Goal: Task Accomplishment & Management: Complete application form

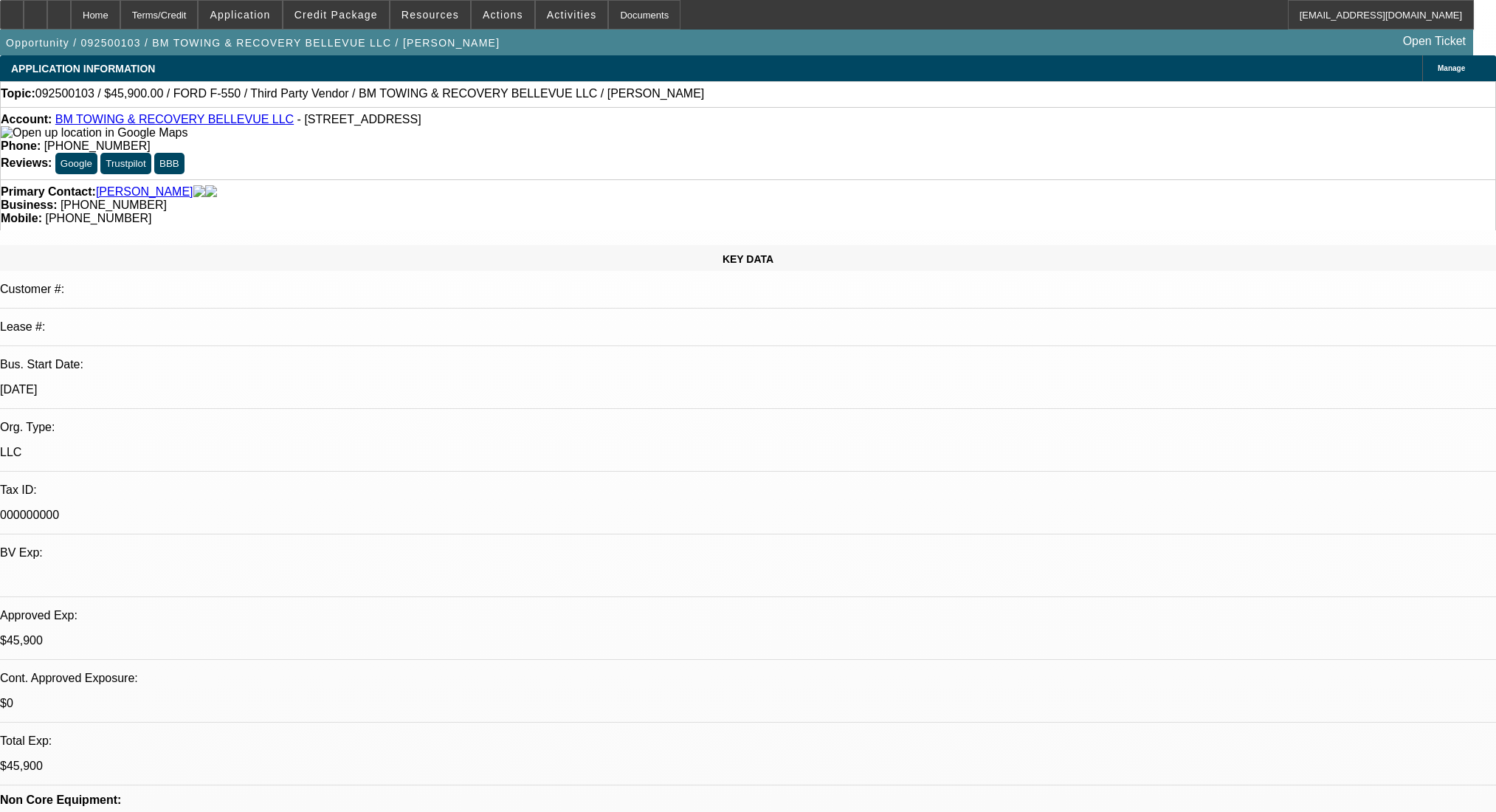
select select "0.15"
select select "2"
select select "0.1"
select select "4"
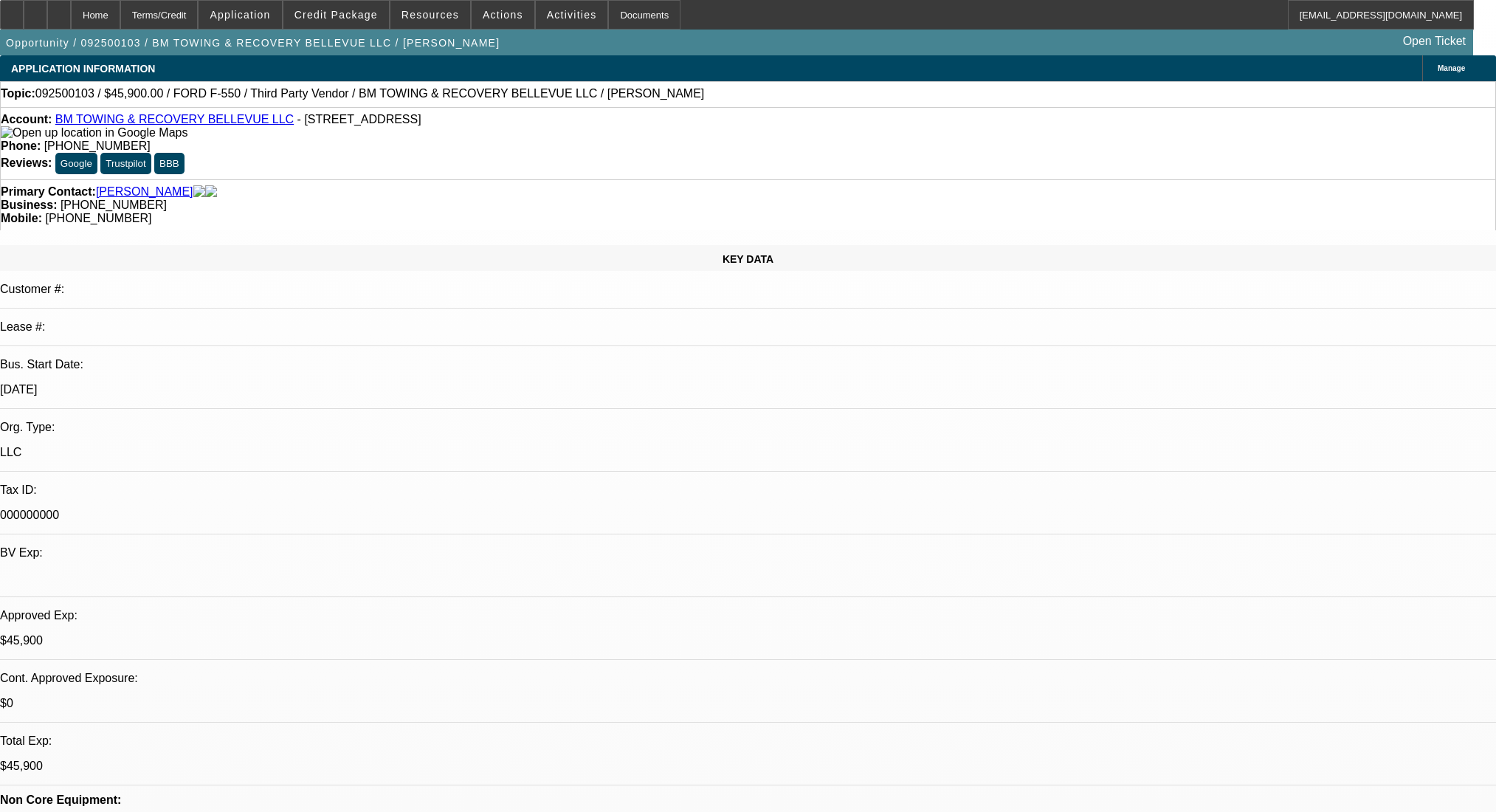
select select "0"
select select "2"
select select "0.1"
select select "4"
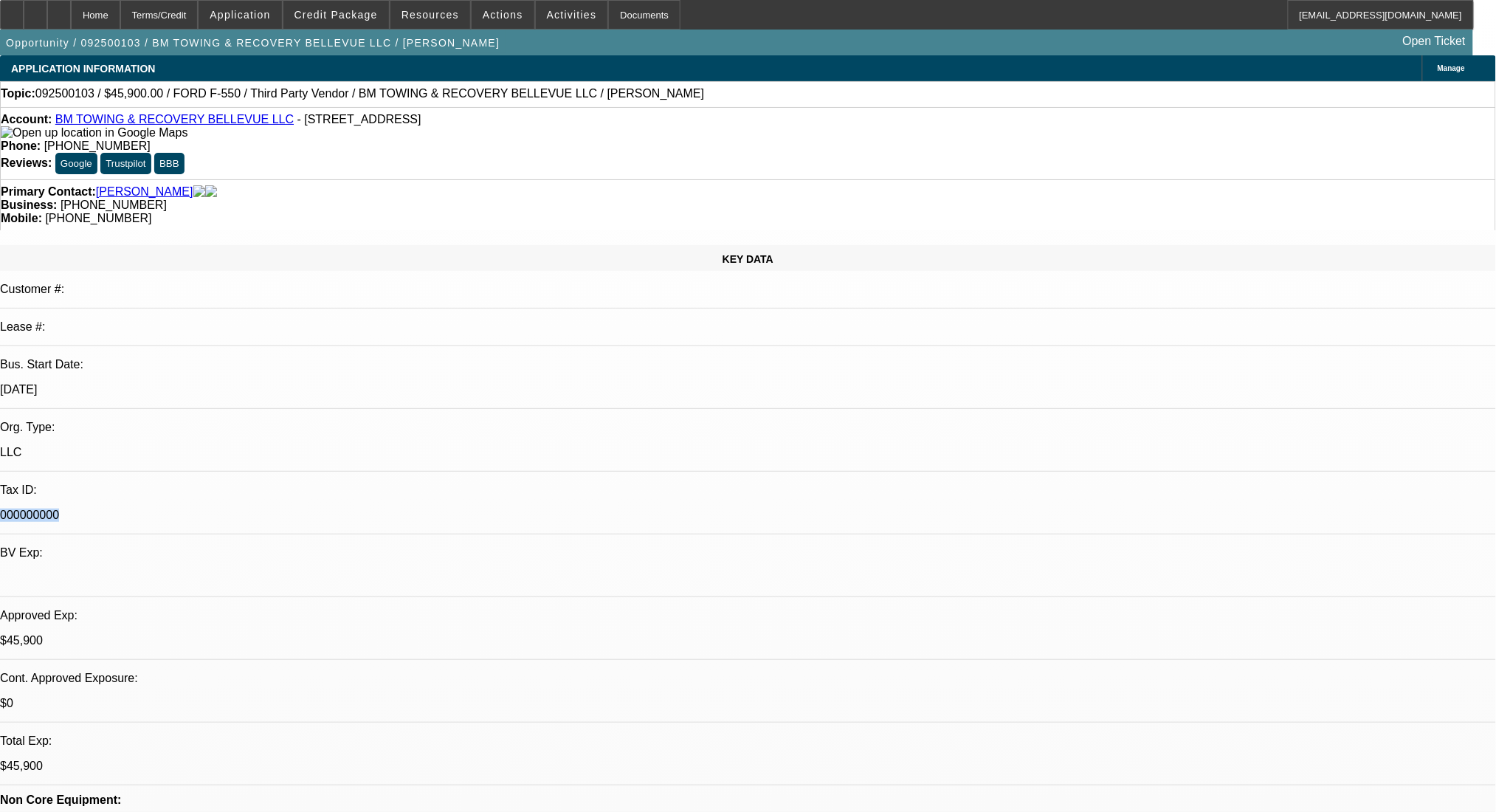
drag, startPoint x: 258, startPoint y: 305, endPoint x: 151, endPoint y: 310, distance: 107.1
click at [151, 483] on div "Tax ID: 000000000" at bounding box center [748, 508] width 1496 height 51
click at [315, 508] on p "000000000" at bounding box center [748, 514] width 1496 height 13
click at [1422, 76] on div "Manage" at bounding box center [1459, 69] width 74 height 26
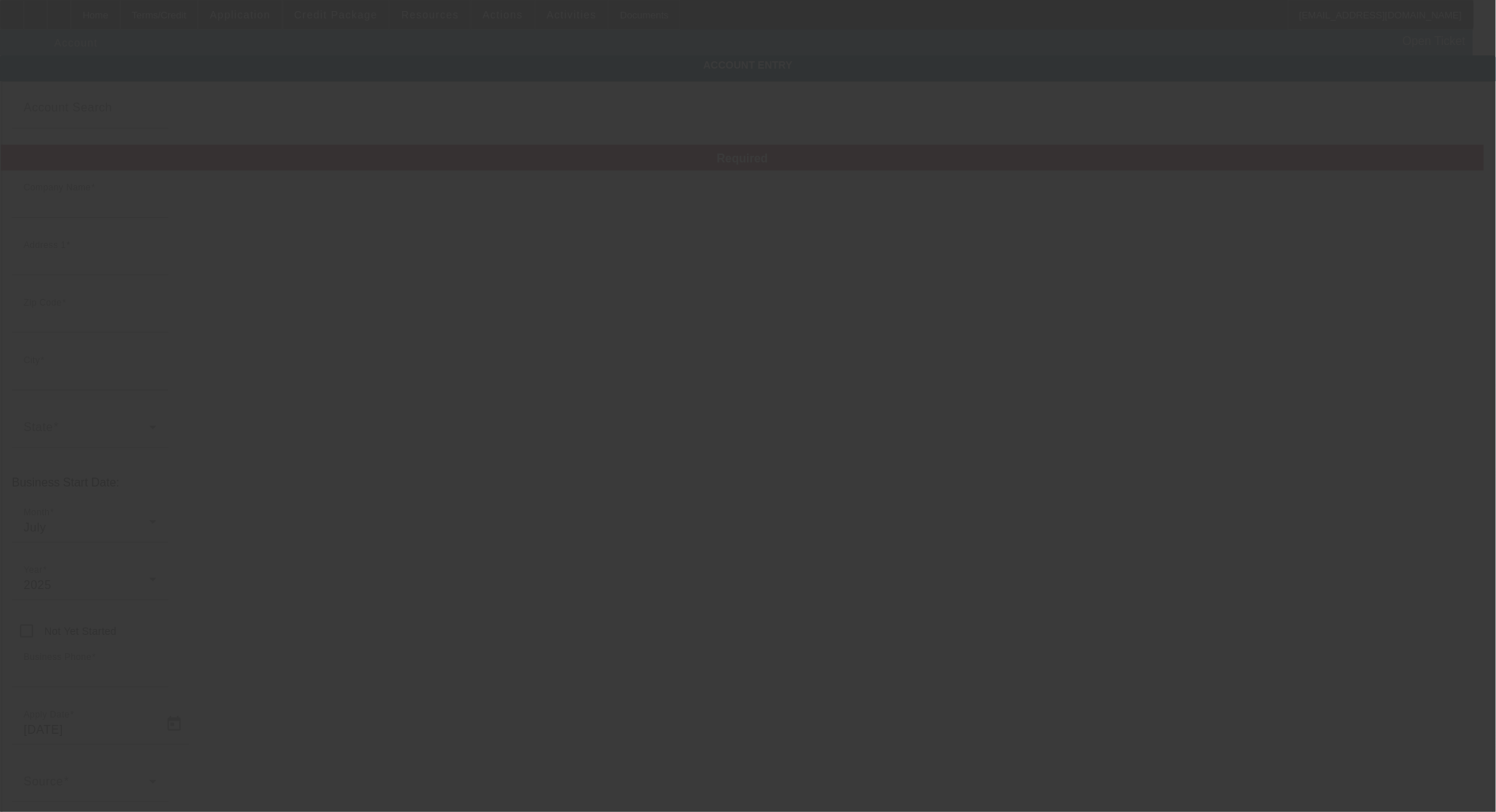
type input "BM TOWING & RECOVERY BELLEVUE LLC"
type input "10424 NE 125th Pl"
type input "98034"
type input "Kirkland"
type input "(425) 647-9585"
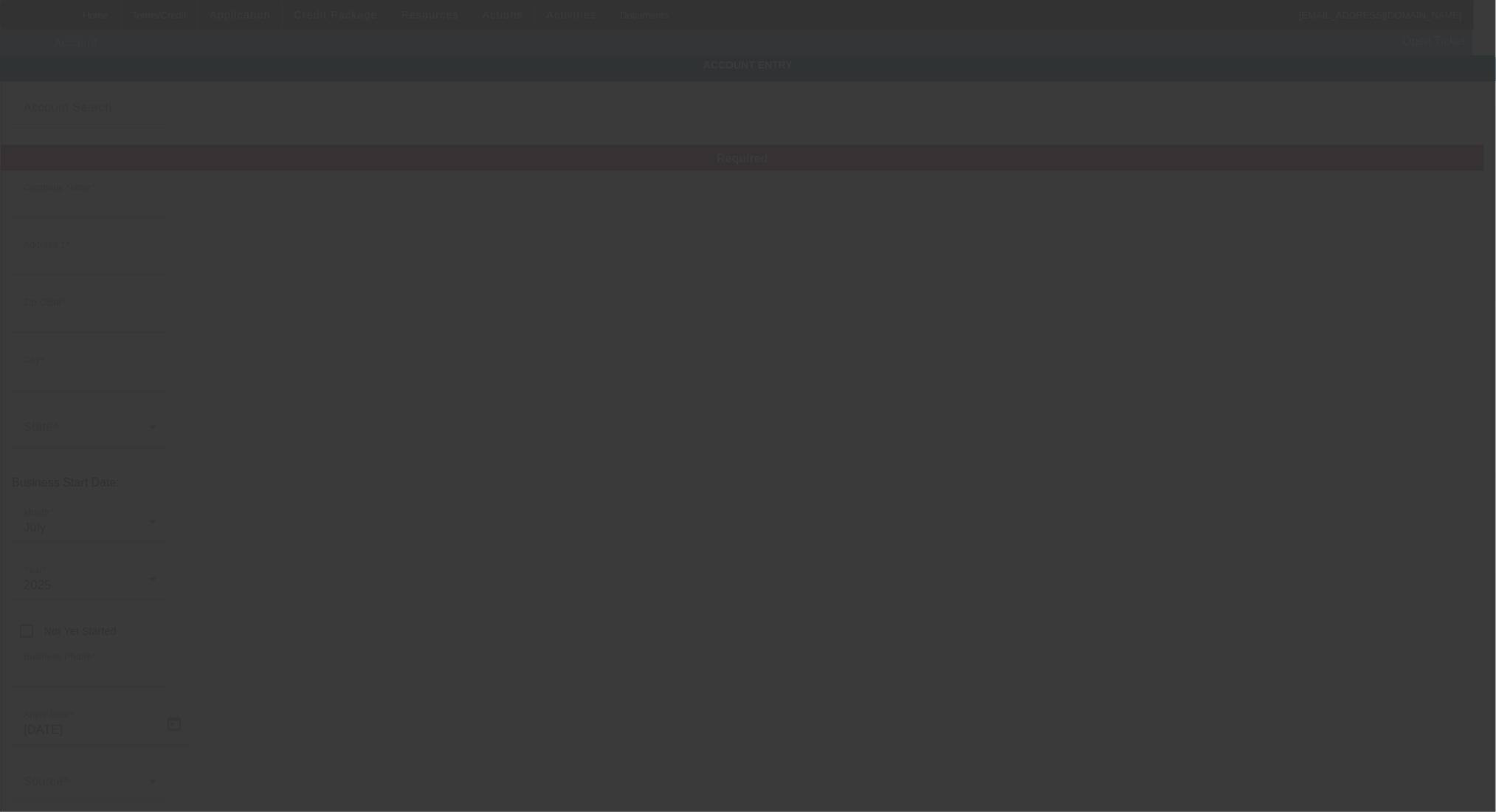
type input "maan21797@gmail.com"
type input "000000000"
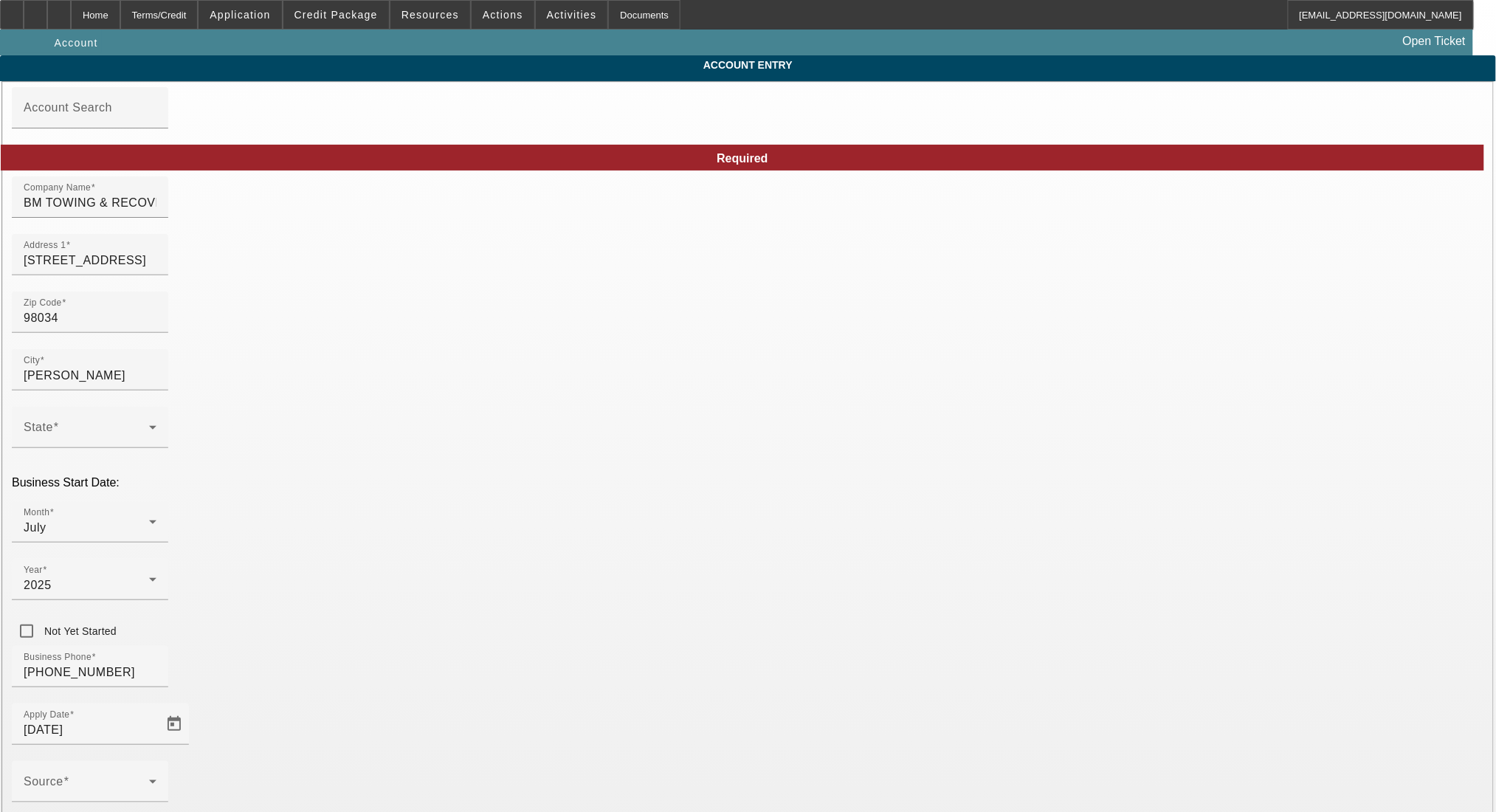
type input "9/5/2025"
drag, startPoint x: 1045, startPoint y: 586, endPoint x: 896, endPoint y: 586, distance: 149.0
type input "393375666"
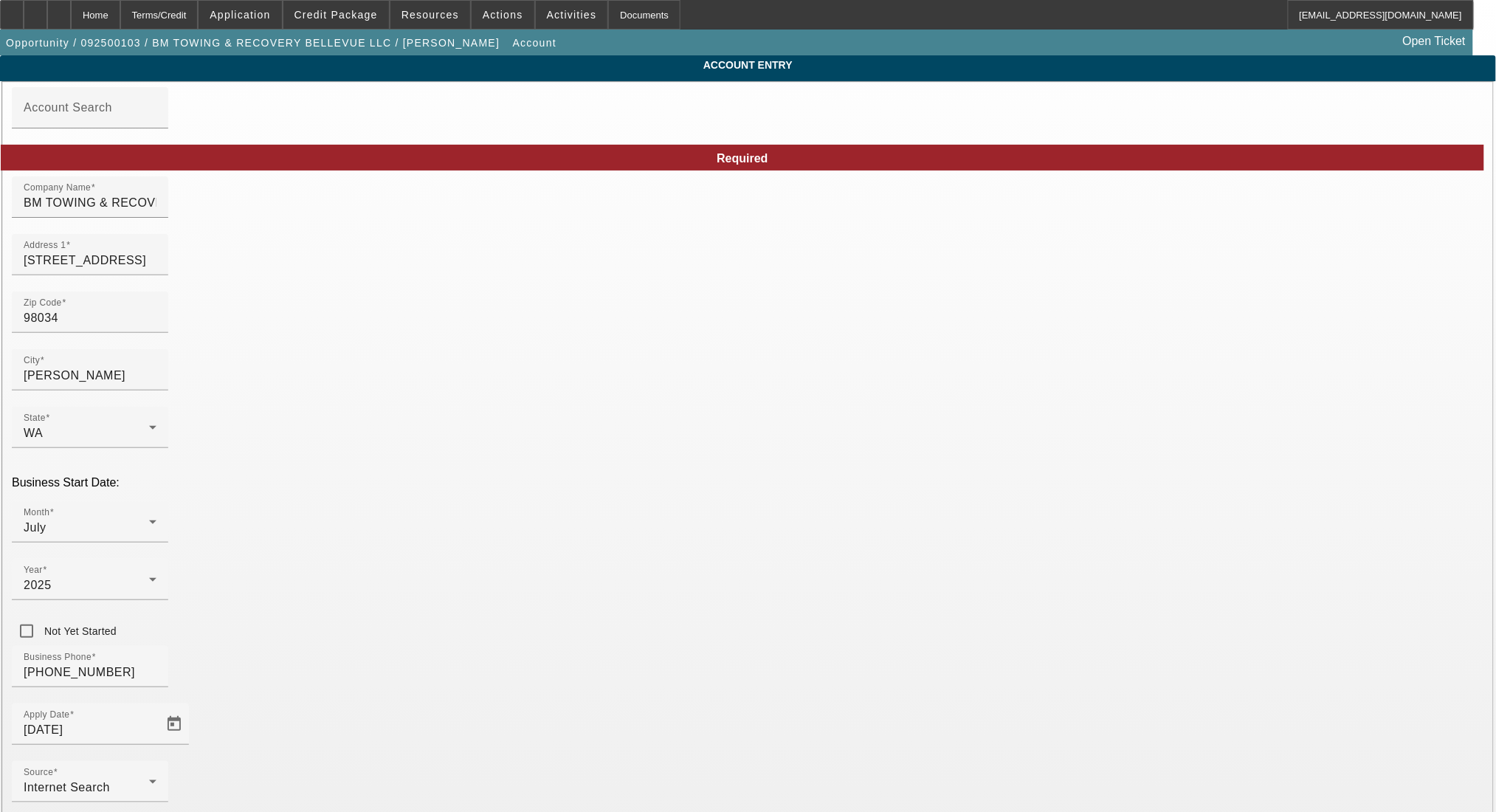
scroll to position [59, 0]
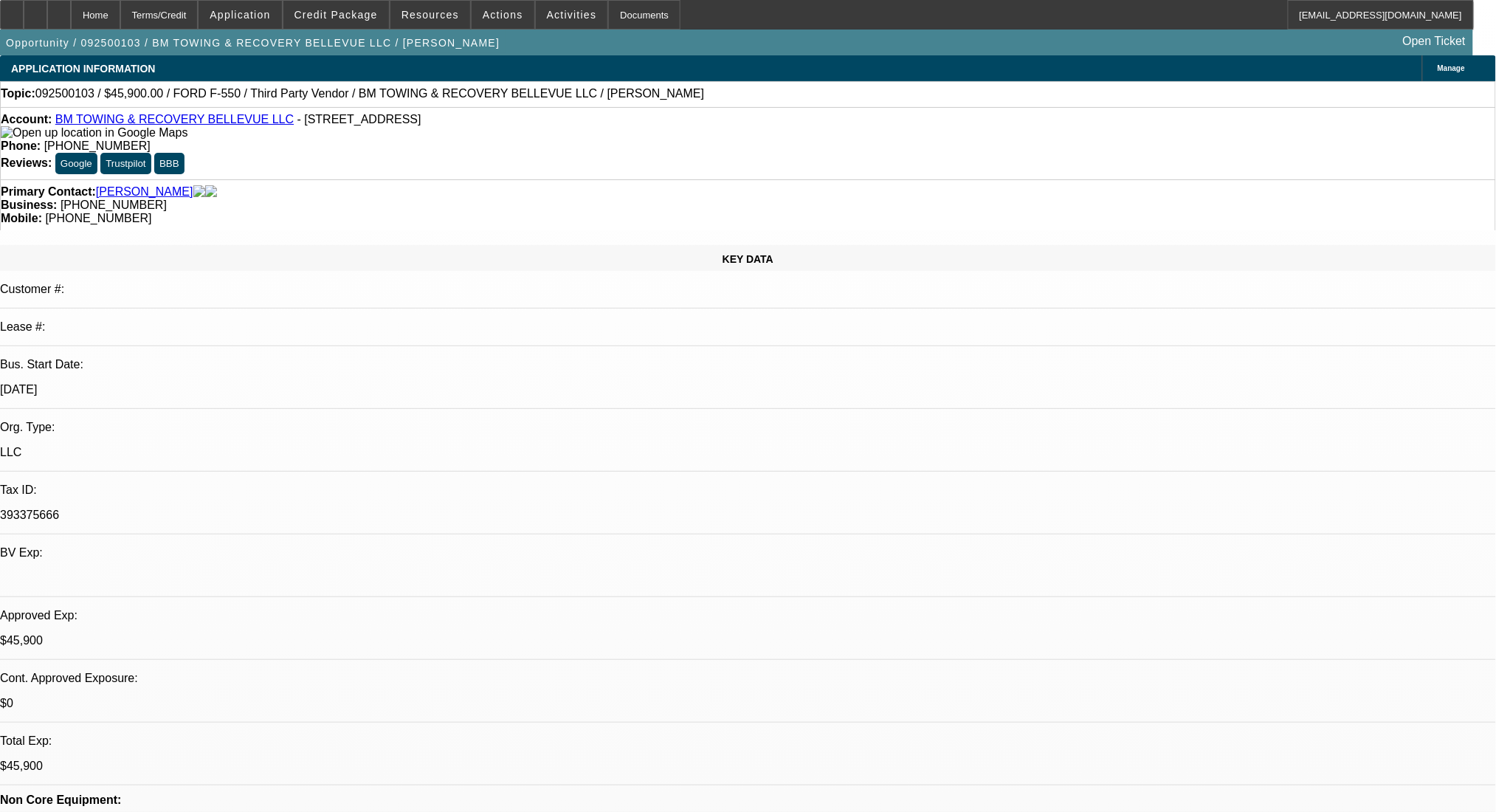
select select "0.15"
select select "2"
select select "0.1"
select select "4"
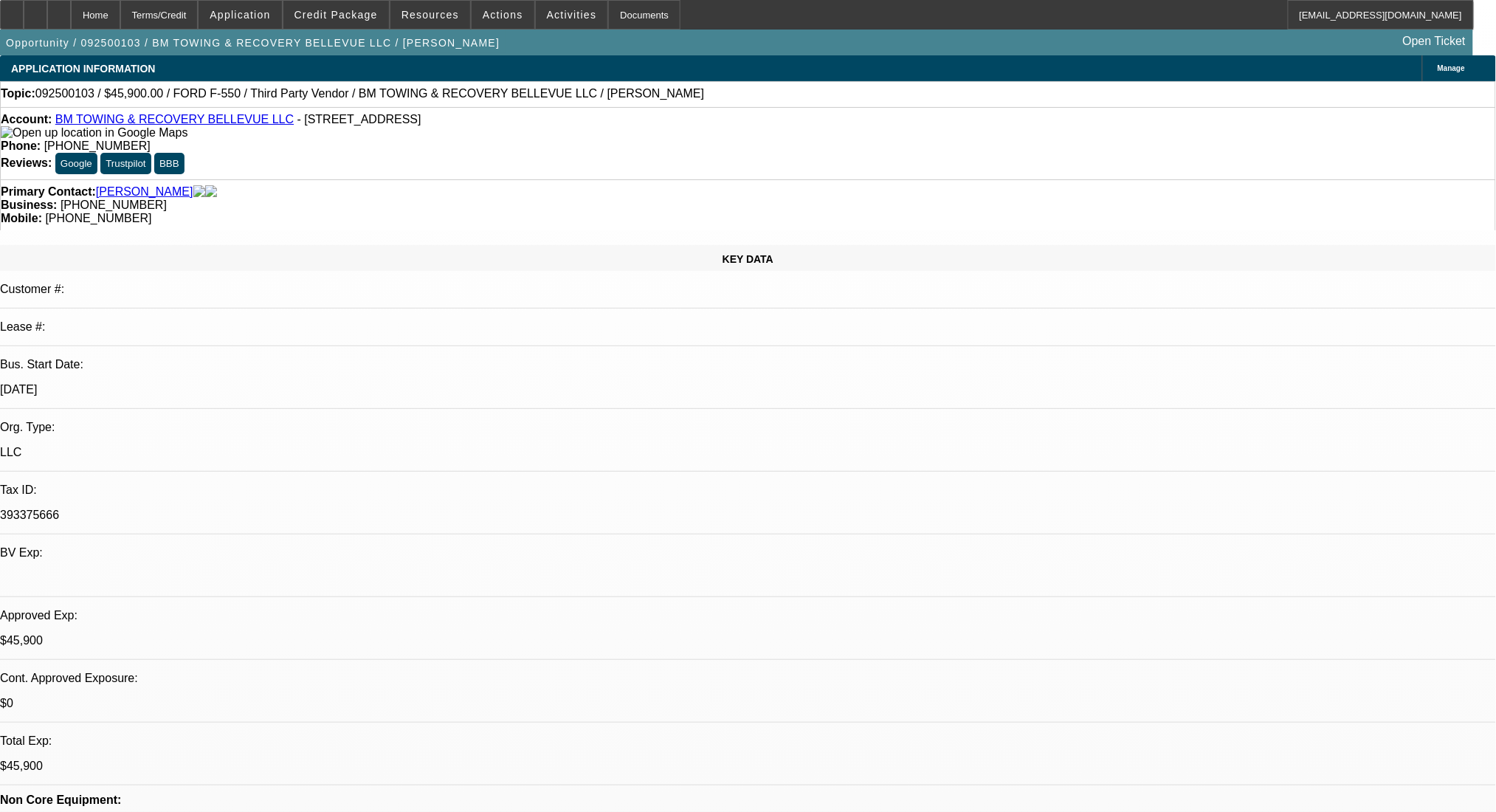
select select "0"
select select "2"
select select "0.1"
select select "4"
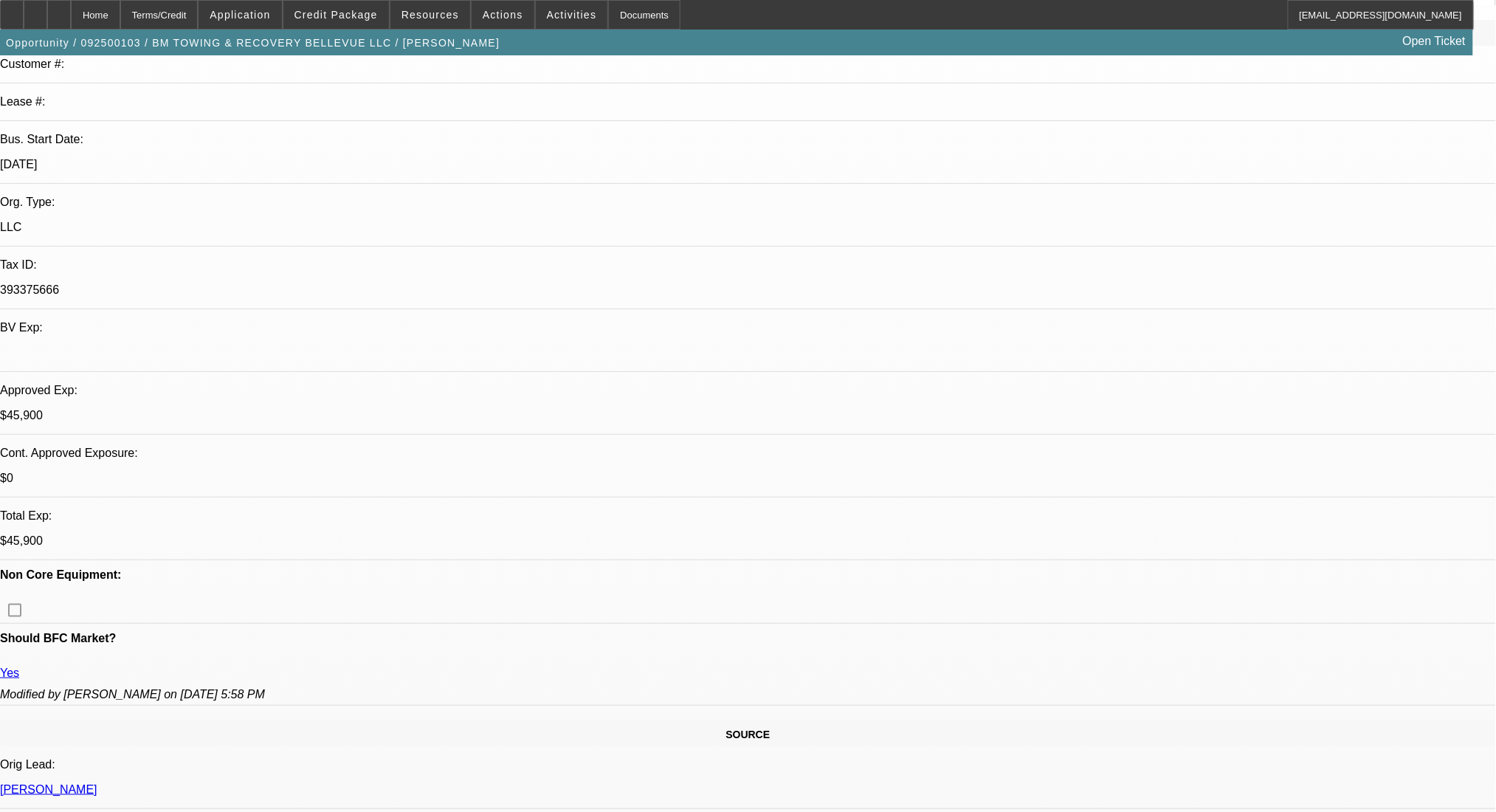
scroll to position [196, 0]
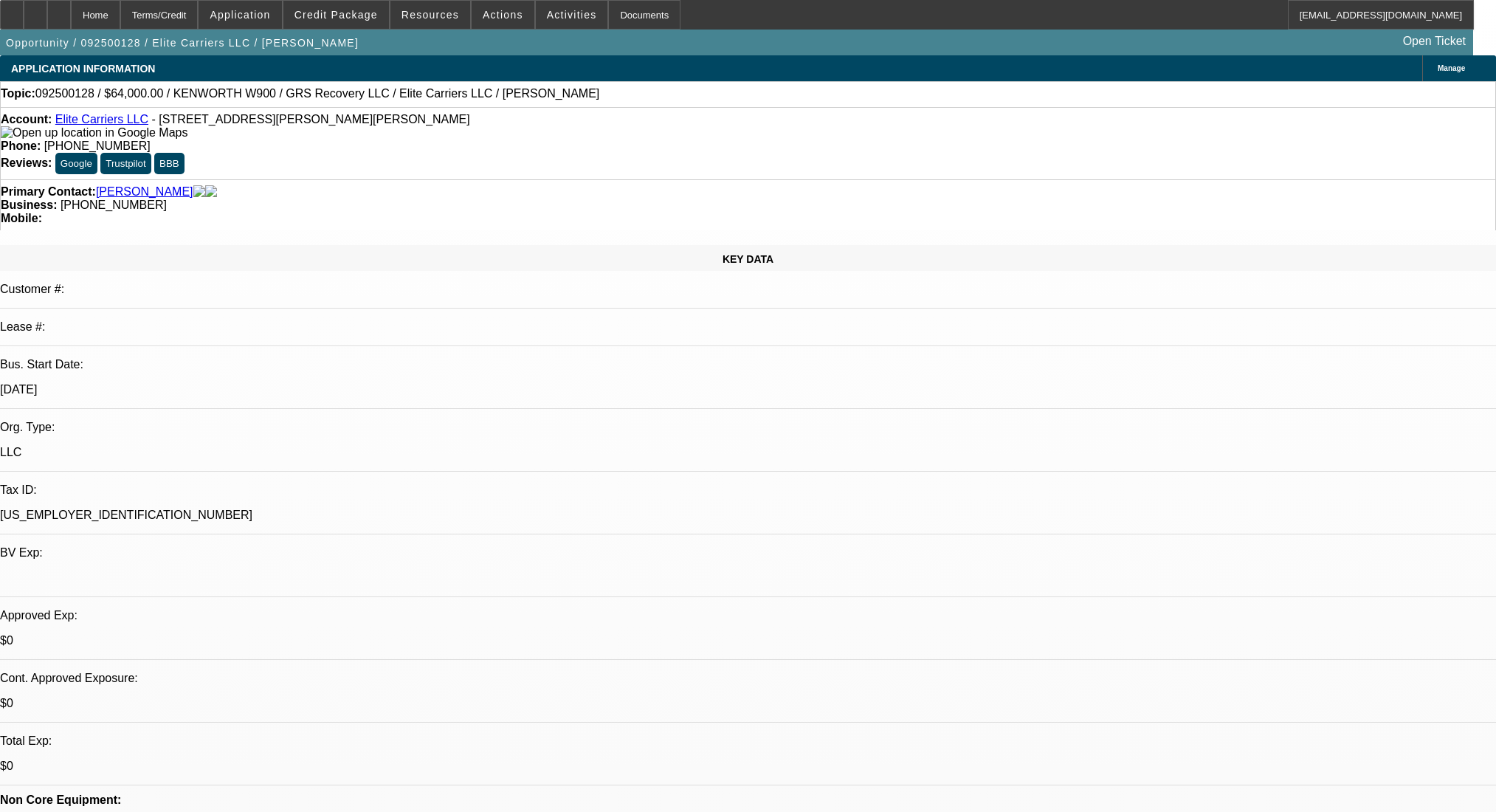
select select "0"
select select "2"
select select "0.1"
select select "4"
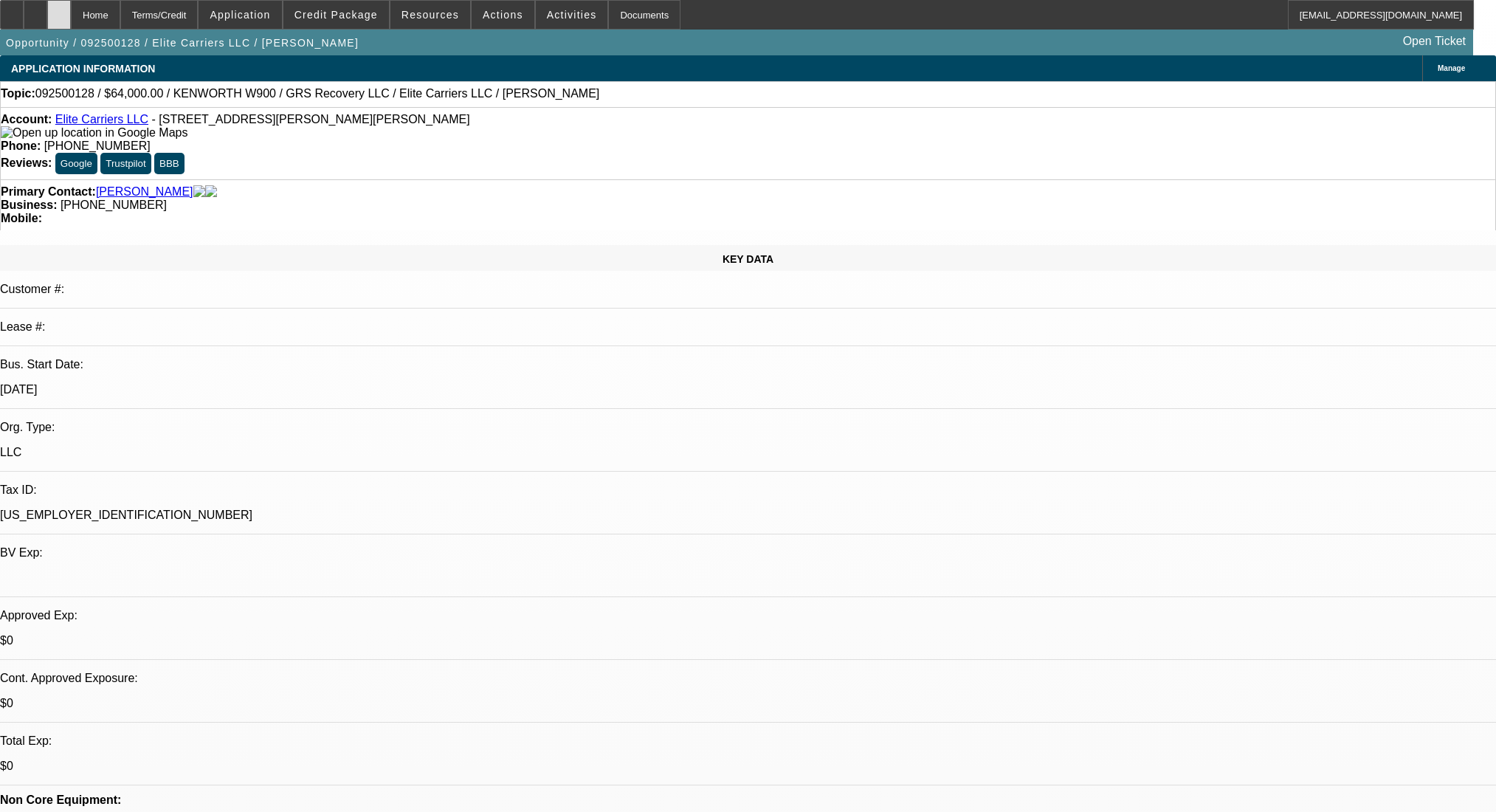
scroll to position [174, 0]
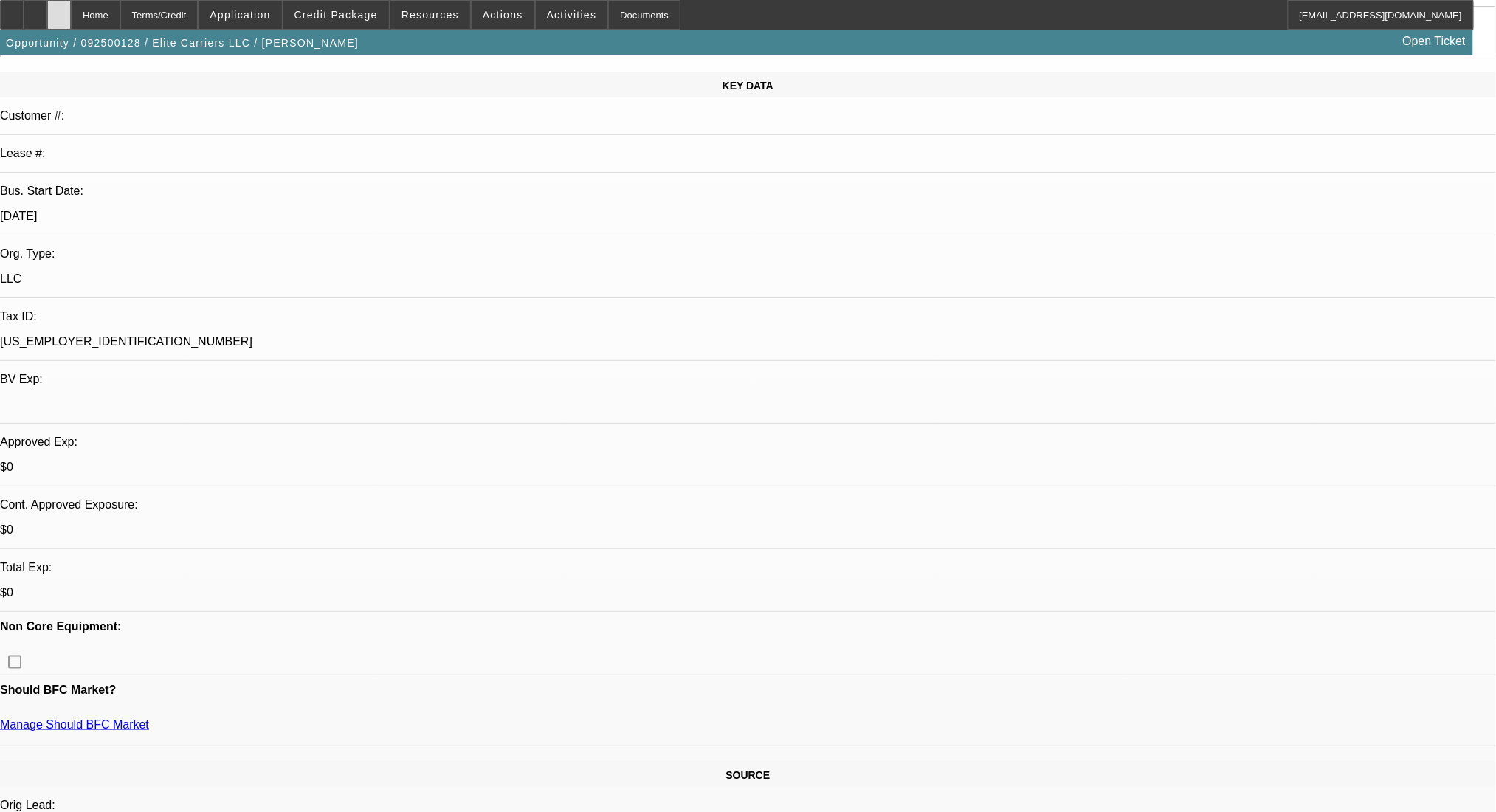
click at [59, 10] on icon at bounding box center [59, 10] width 0 height 0
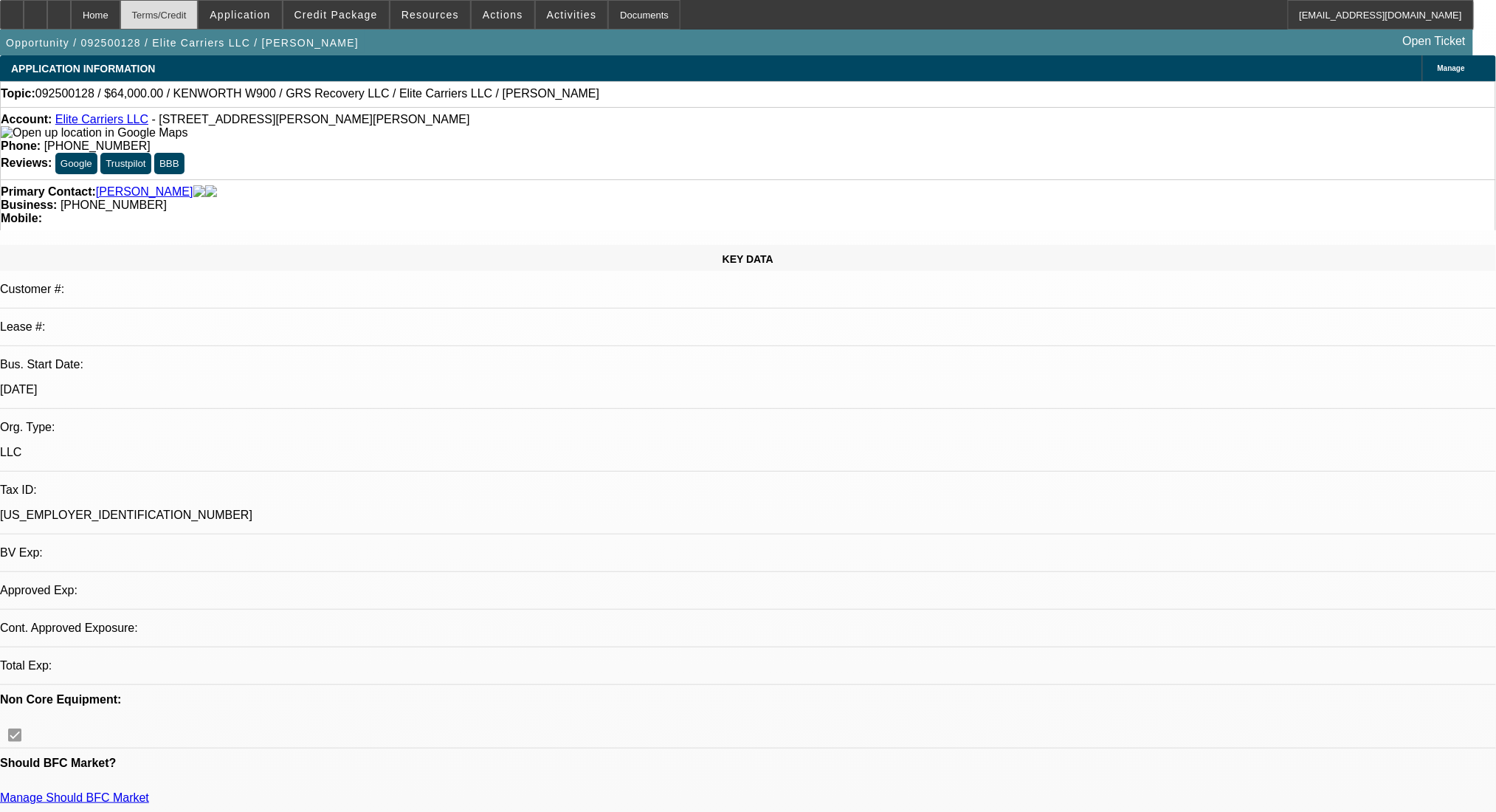
select select "0"
select select "2"
select select "0.1"
select select "4"
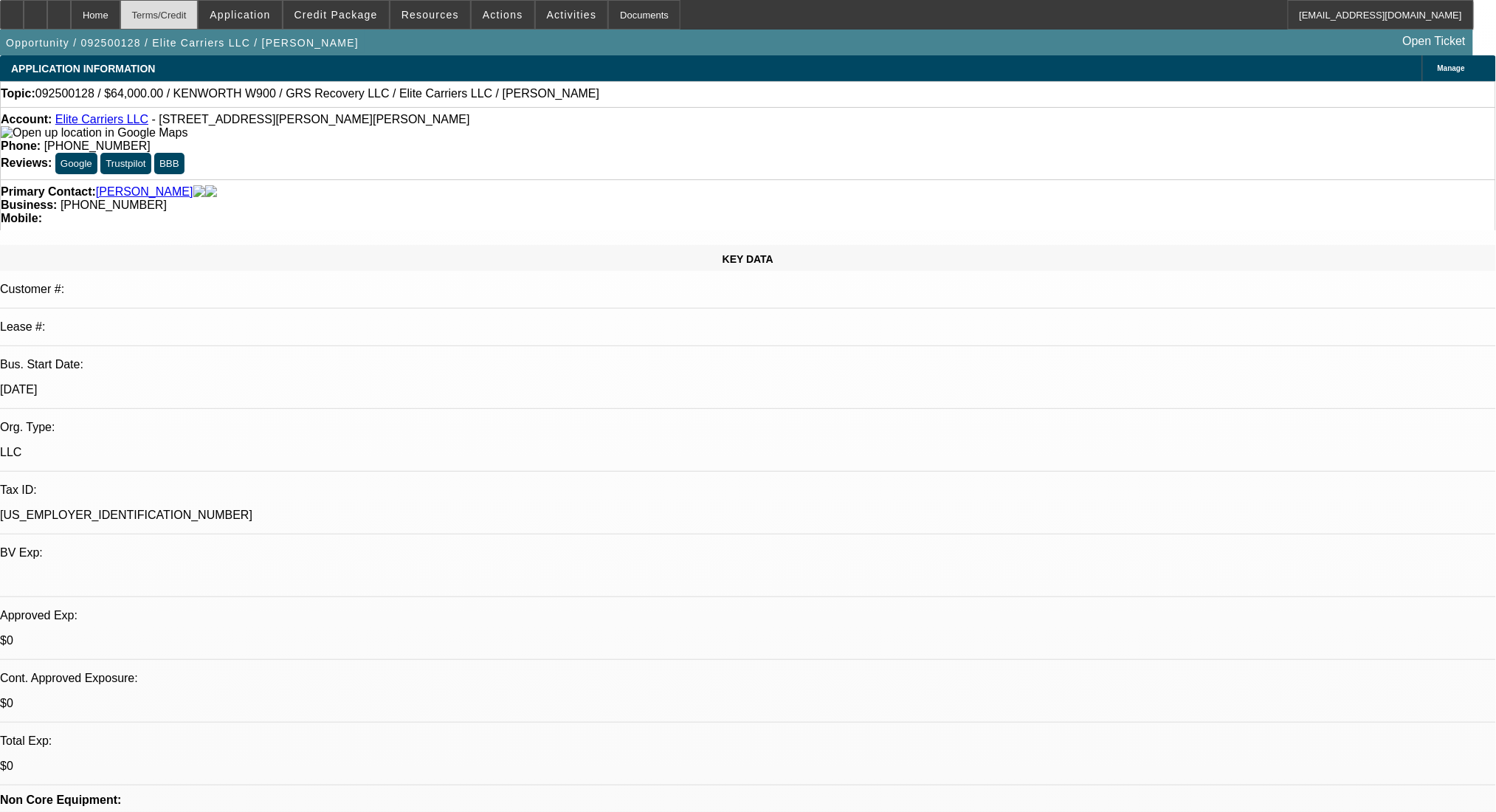
click at [187, 13] on div "Terms/Credit" at bounding box center [160, 15] width 78 height 29
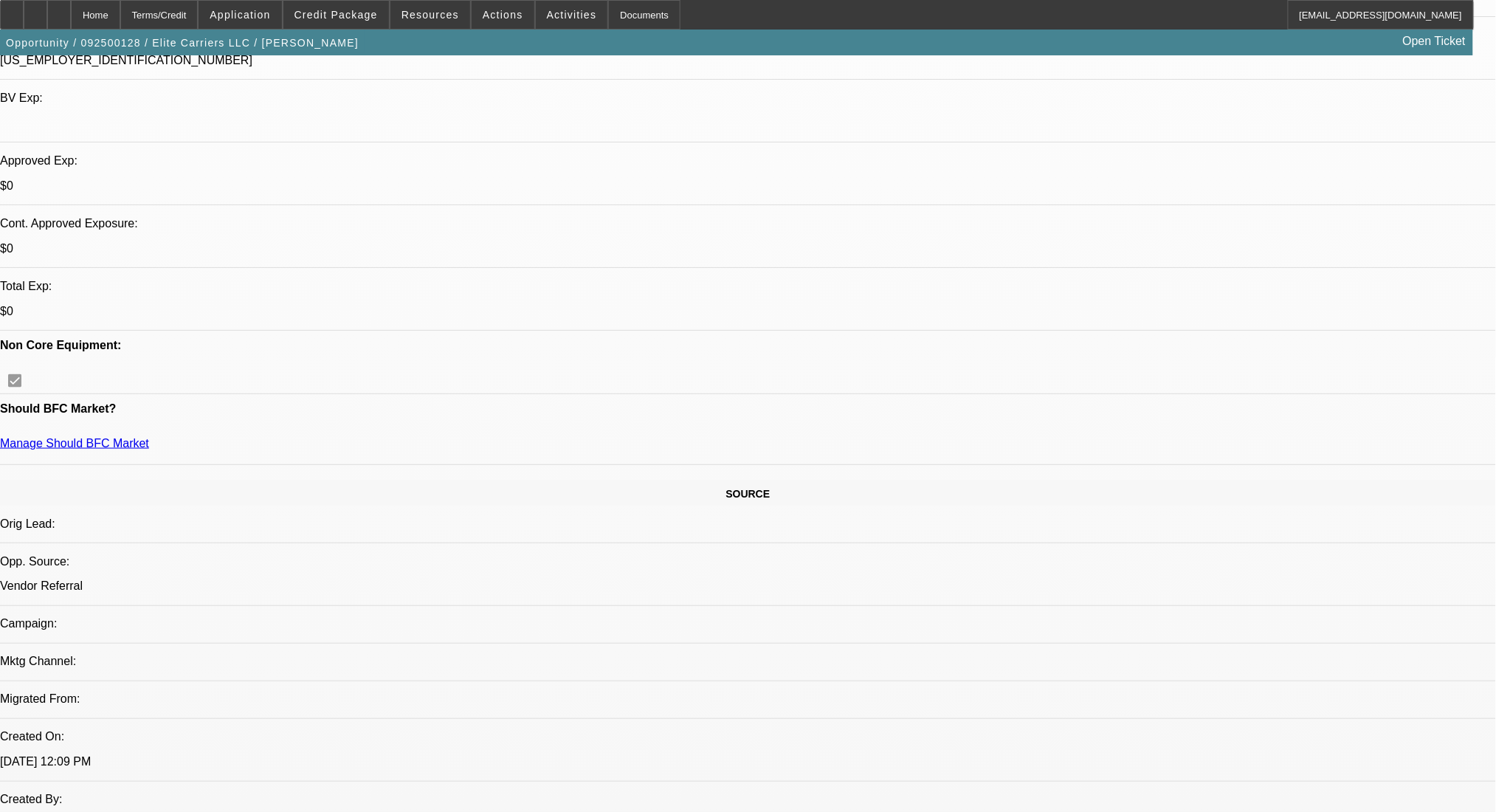
scroll to position [377, 0]
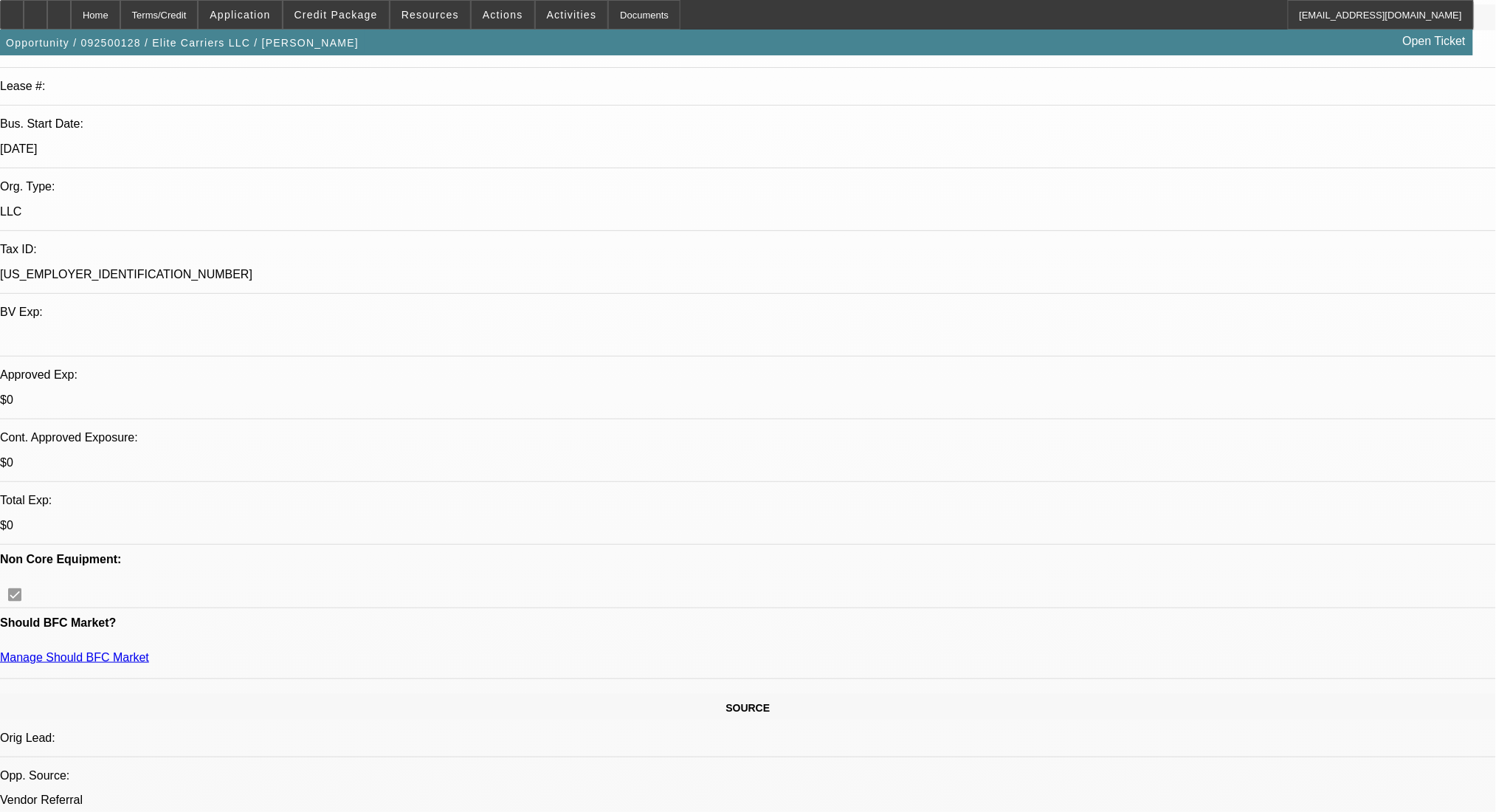
scroll to position [0, 0]
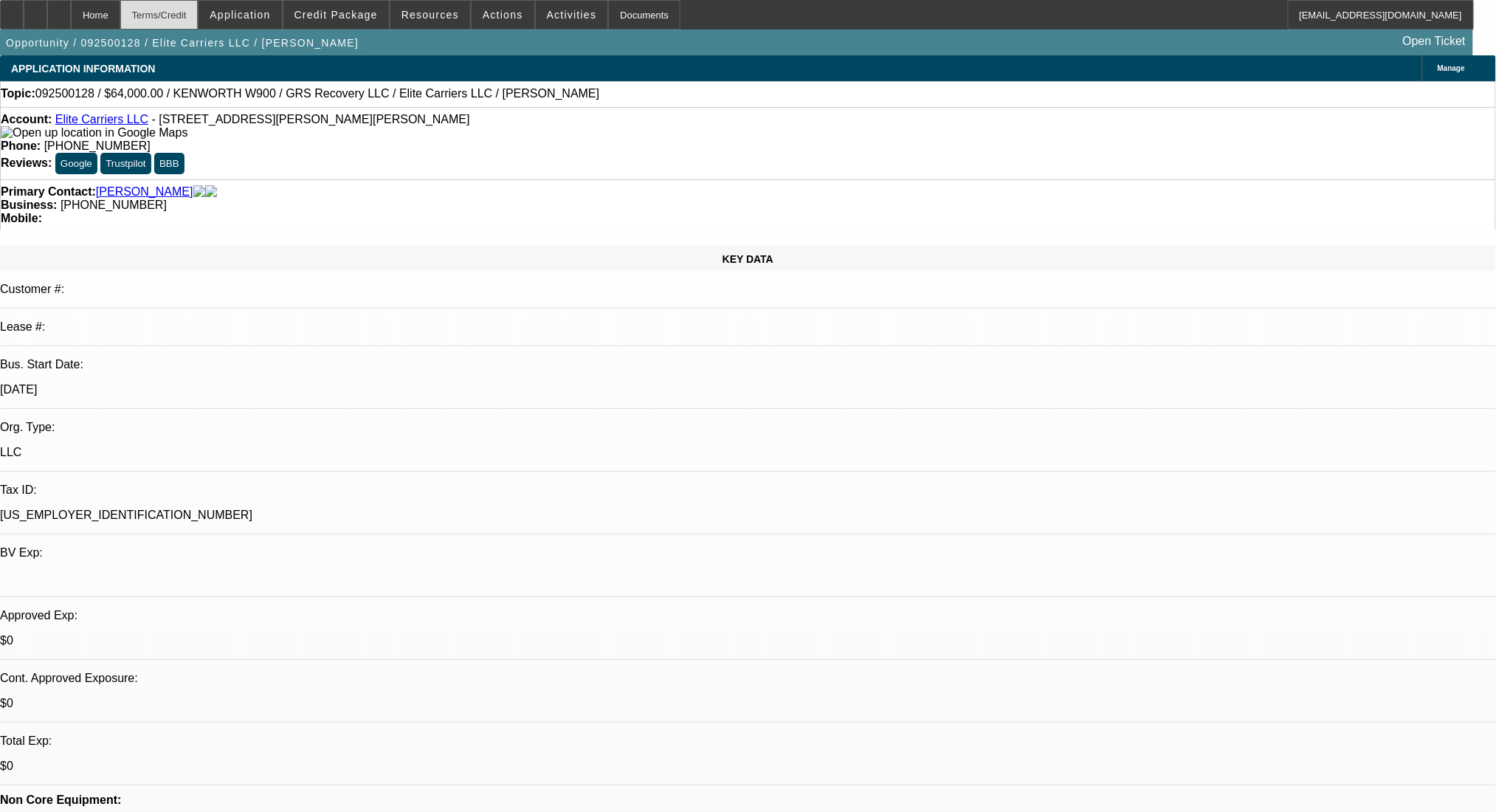
click at [199, 15] on div "Terms/Credit" at bounding box center [160, 15] width 78 height 29
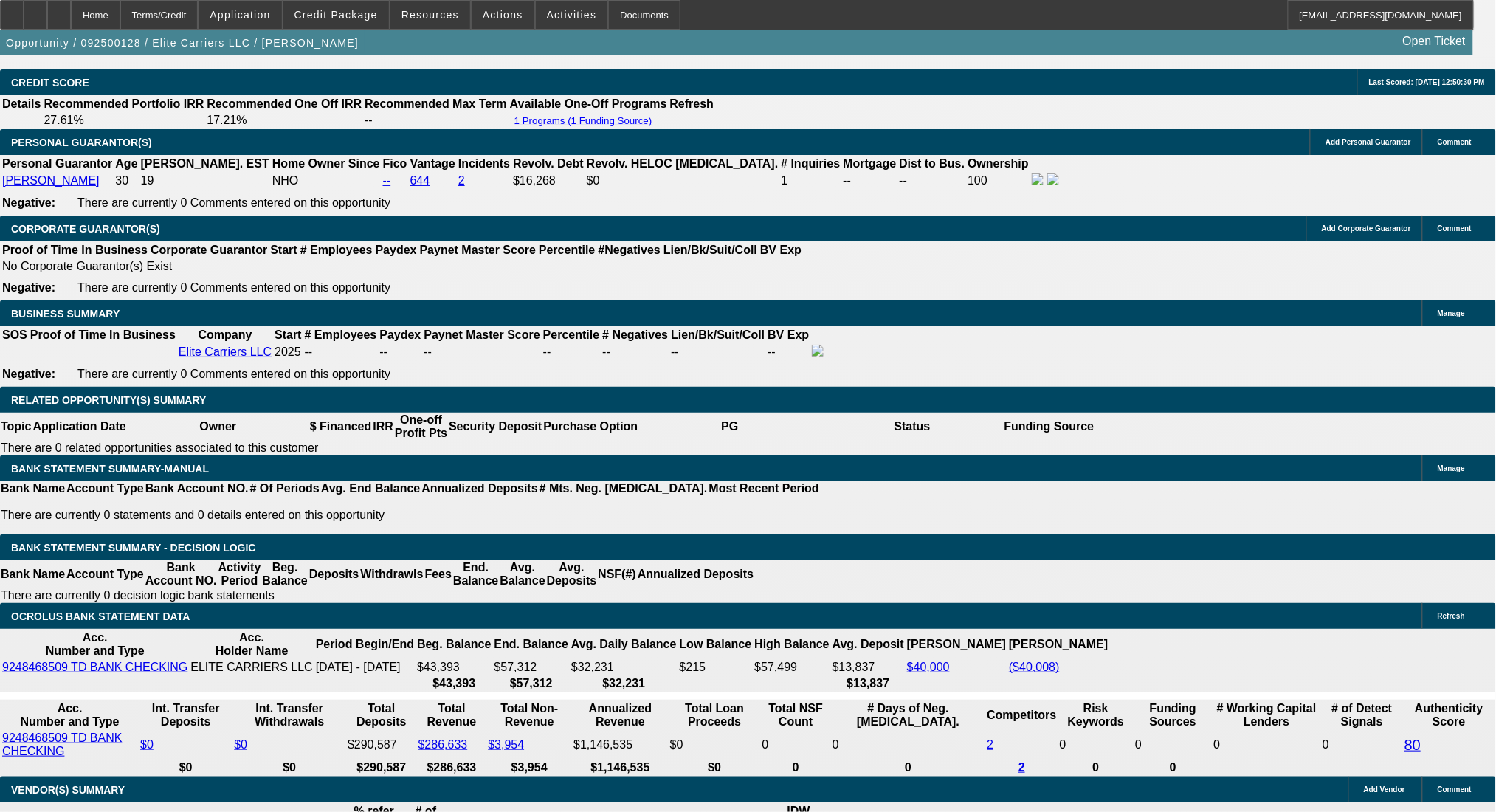
scroll to position [2141, 0]
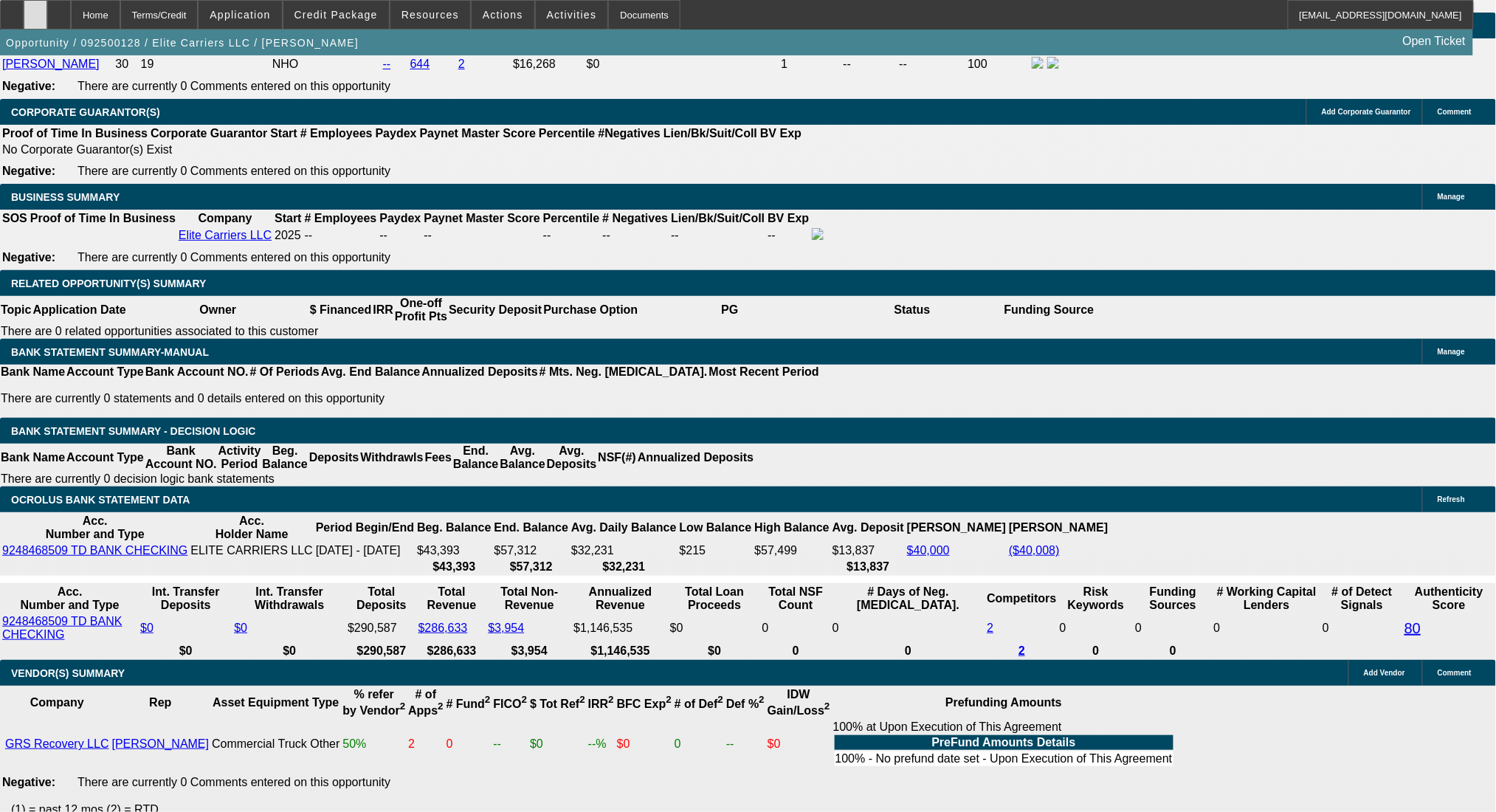
click at [36, 10] on icon at bounding box center [36, 10] width 0 height 0
drag, startPoint x: 275, startPoint y: 189, endPoint x: 321, endPoint y: 178, distance: 47.3
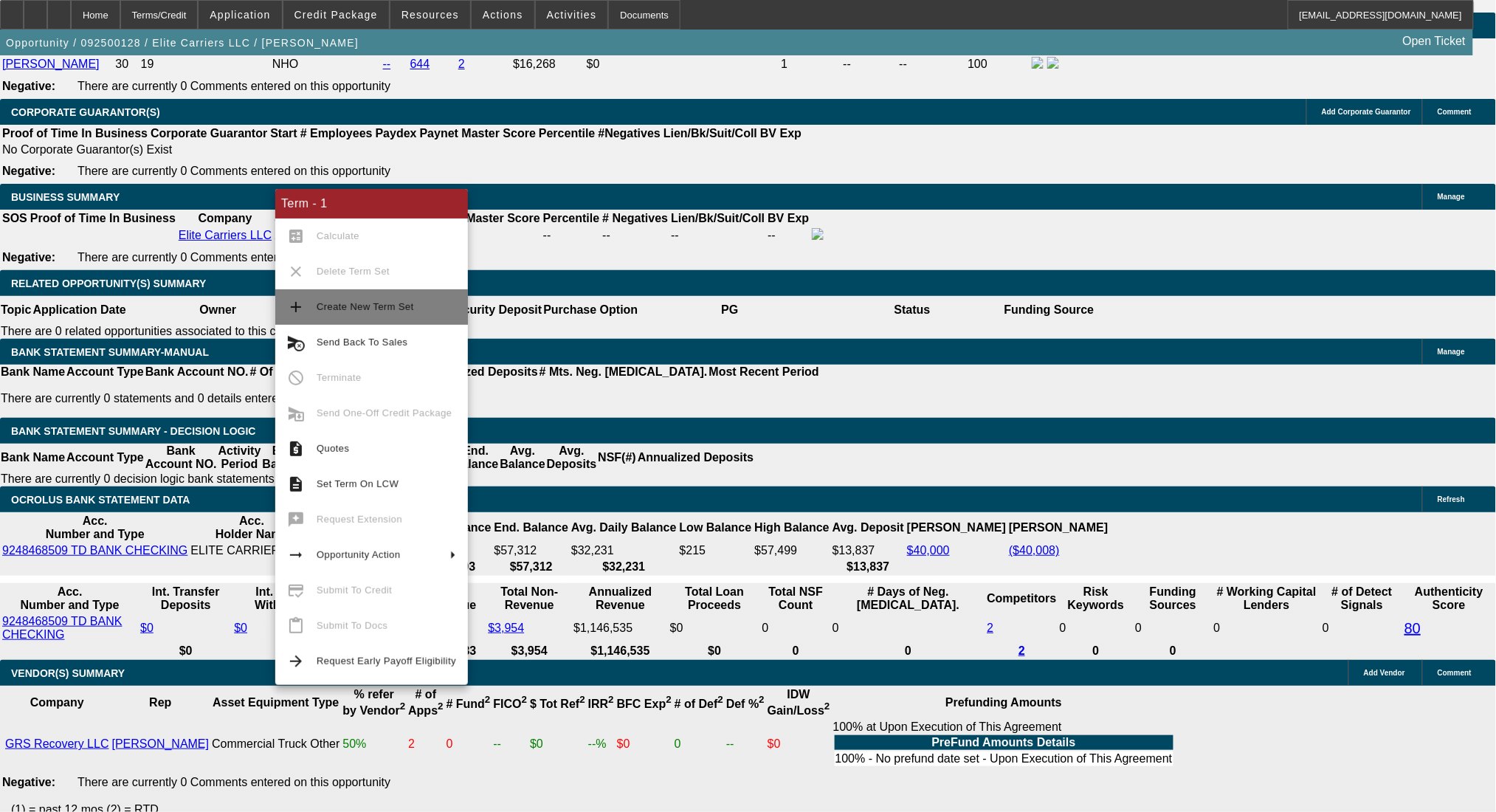
click at [376, 298] on span "Create New Term Set" at bounding box center [386, 307] width 140 height 17
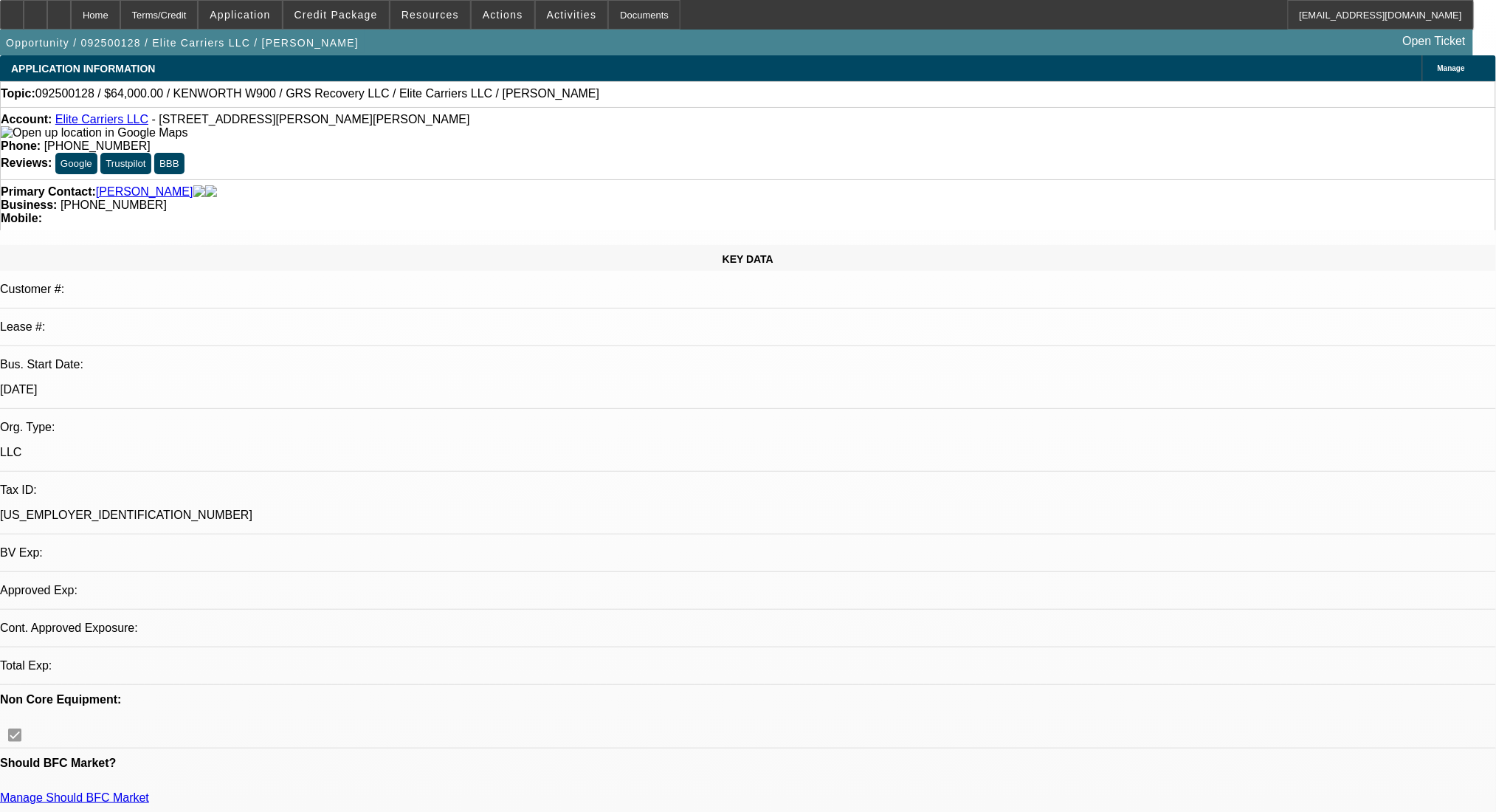
select select "0"
select select "2"
select select "0.1"
select select "4"
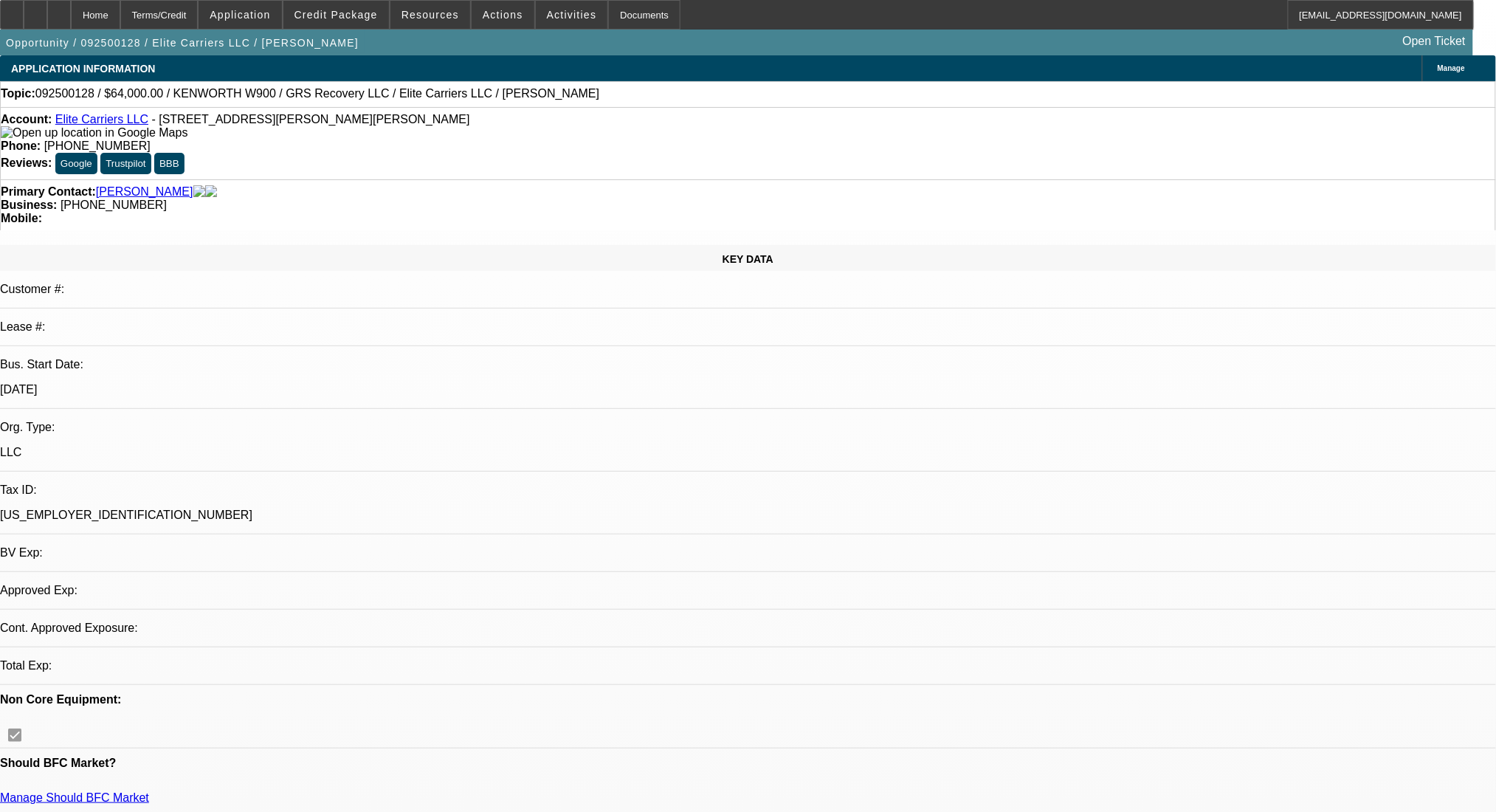
select select "0"
select select "2"
select select "0.1"
select select "4"
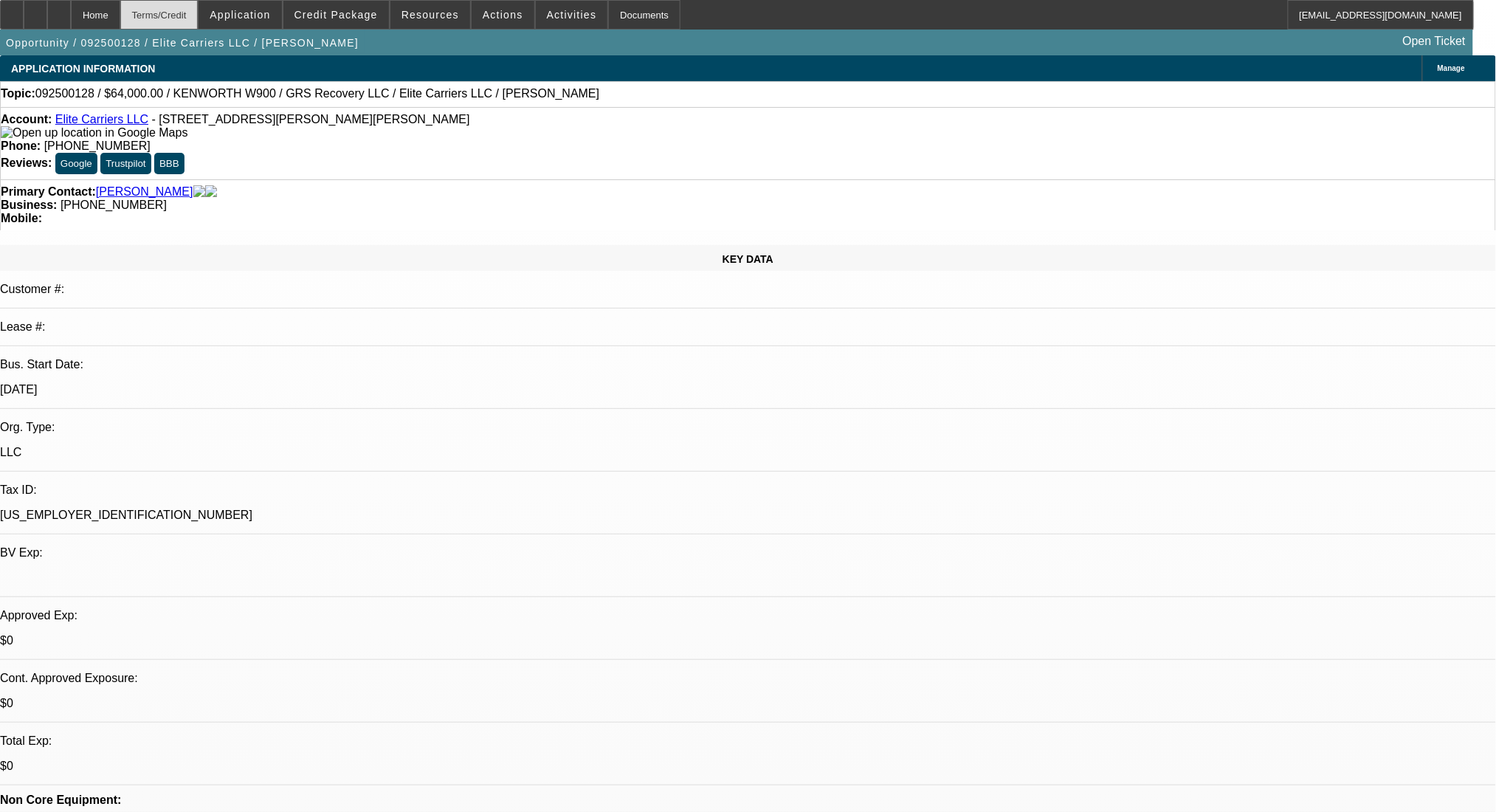
click at [187, 8] on div "Terms/Credit" at bounding box center [160, 15] width 78 height 29
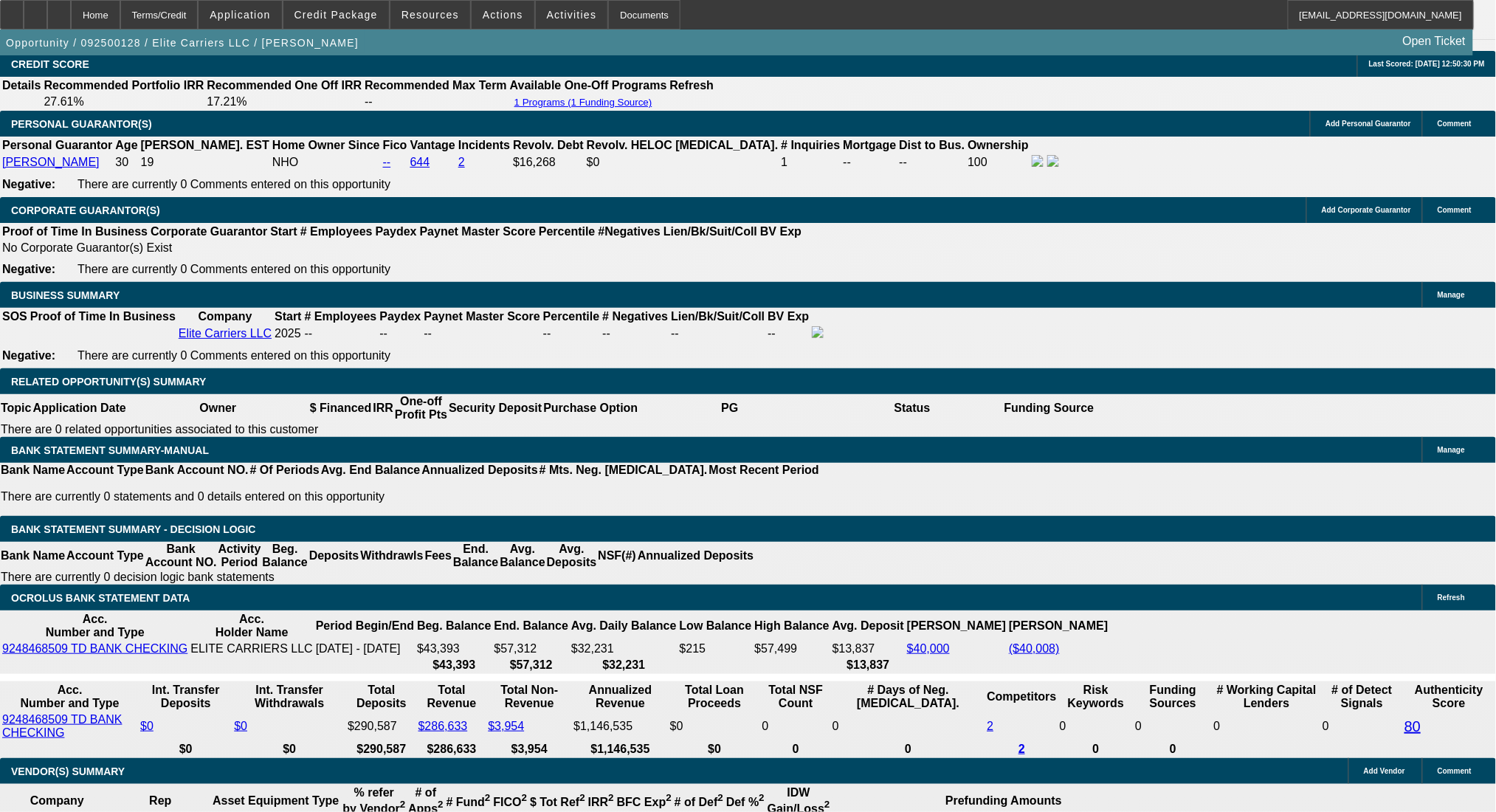
drag, startPoint x: 260, startPoint y: 344, endPoint x: 344, endPoint y: 347, distance: 84.1
type input "$51,395.00"
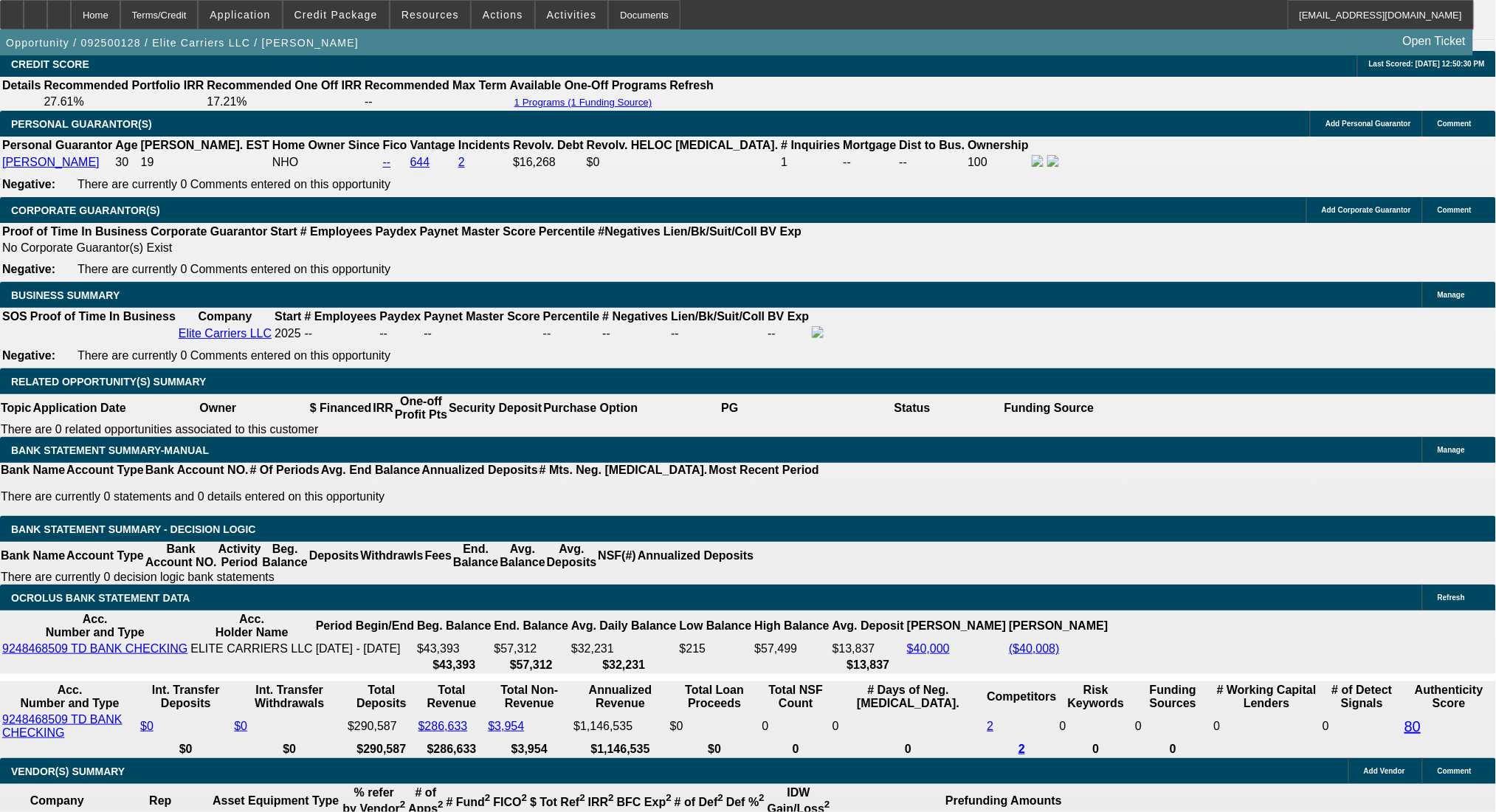
type input "UNKNOWN"
type input "$3,401.72"
type input "$1,700.86"
drag, startPoint x: 259, startPoint y: 348, endPoint x: 431, endPoint y: 356, distance: 172.2
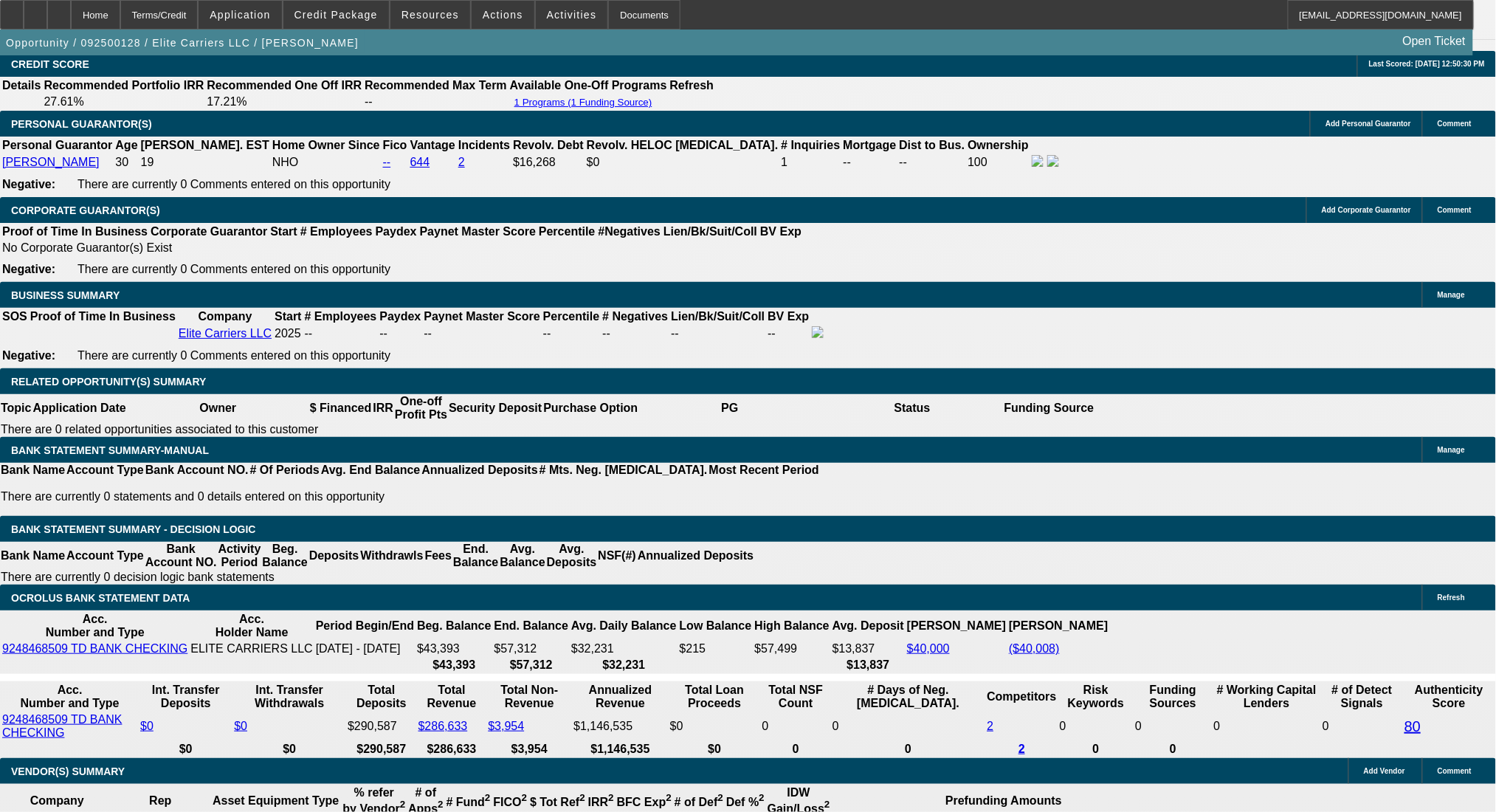
type input "$50,395.00"
type input "$3,459.38"
type input "$1,729.69"
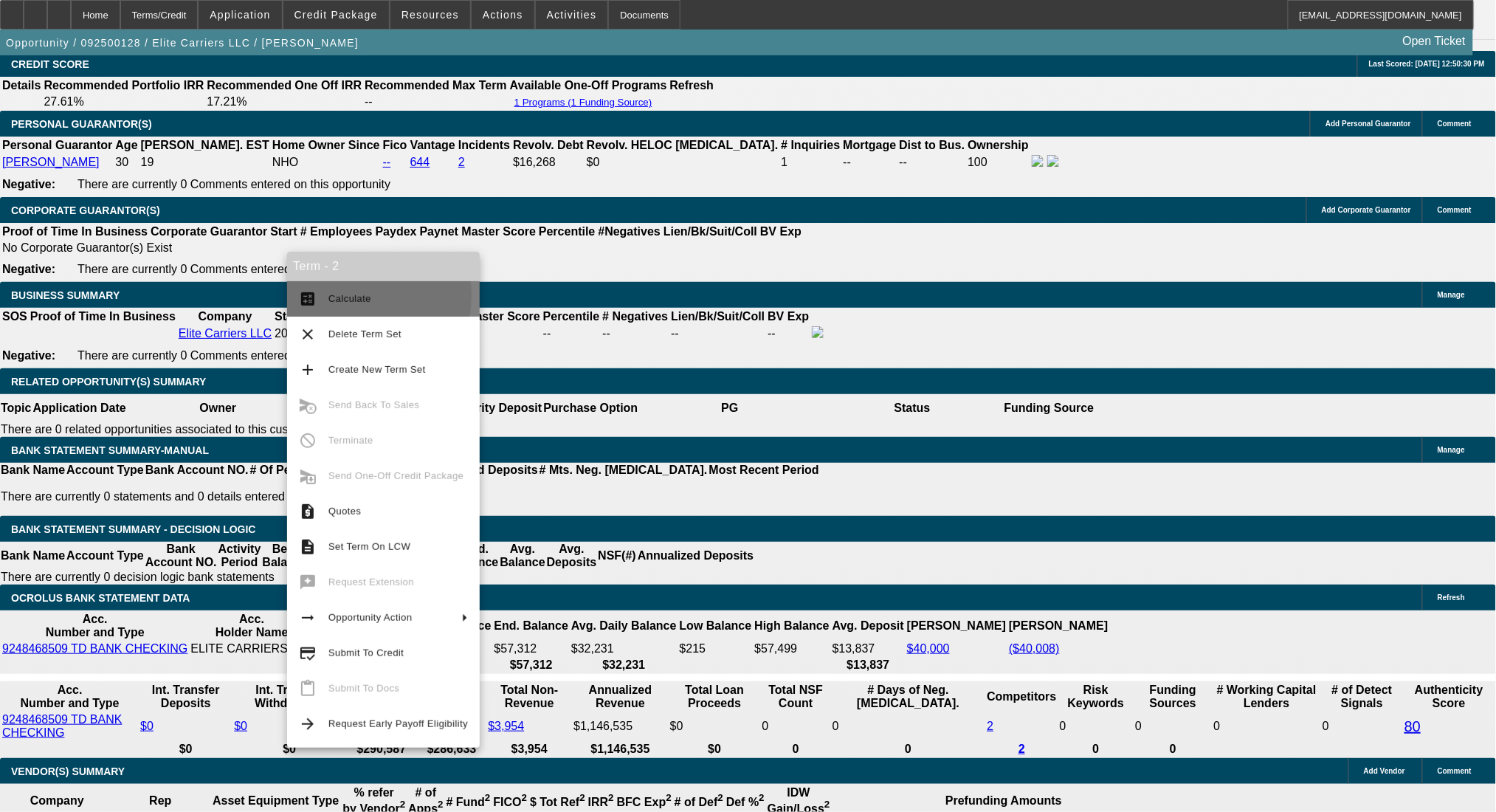
click at [336, 295] on span "Calculate" at bounding box center [349, 298] width 43 height 11
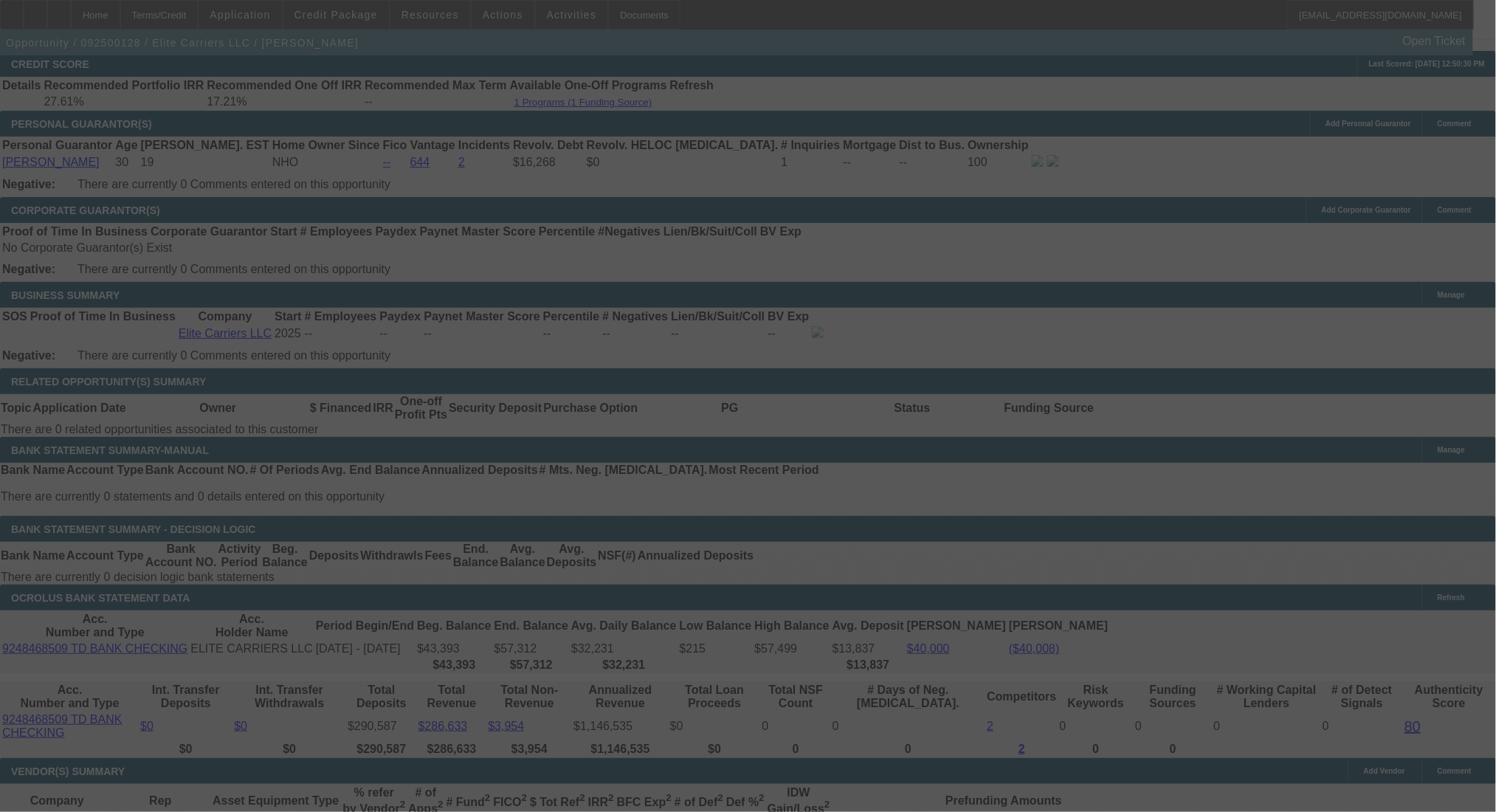
select select "0"
select select "2"
select select "0.1"
select select "4"
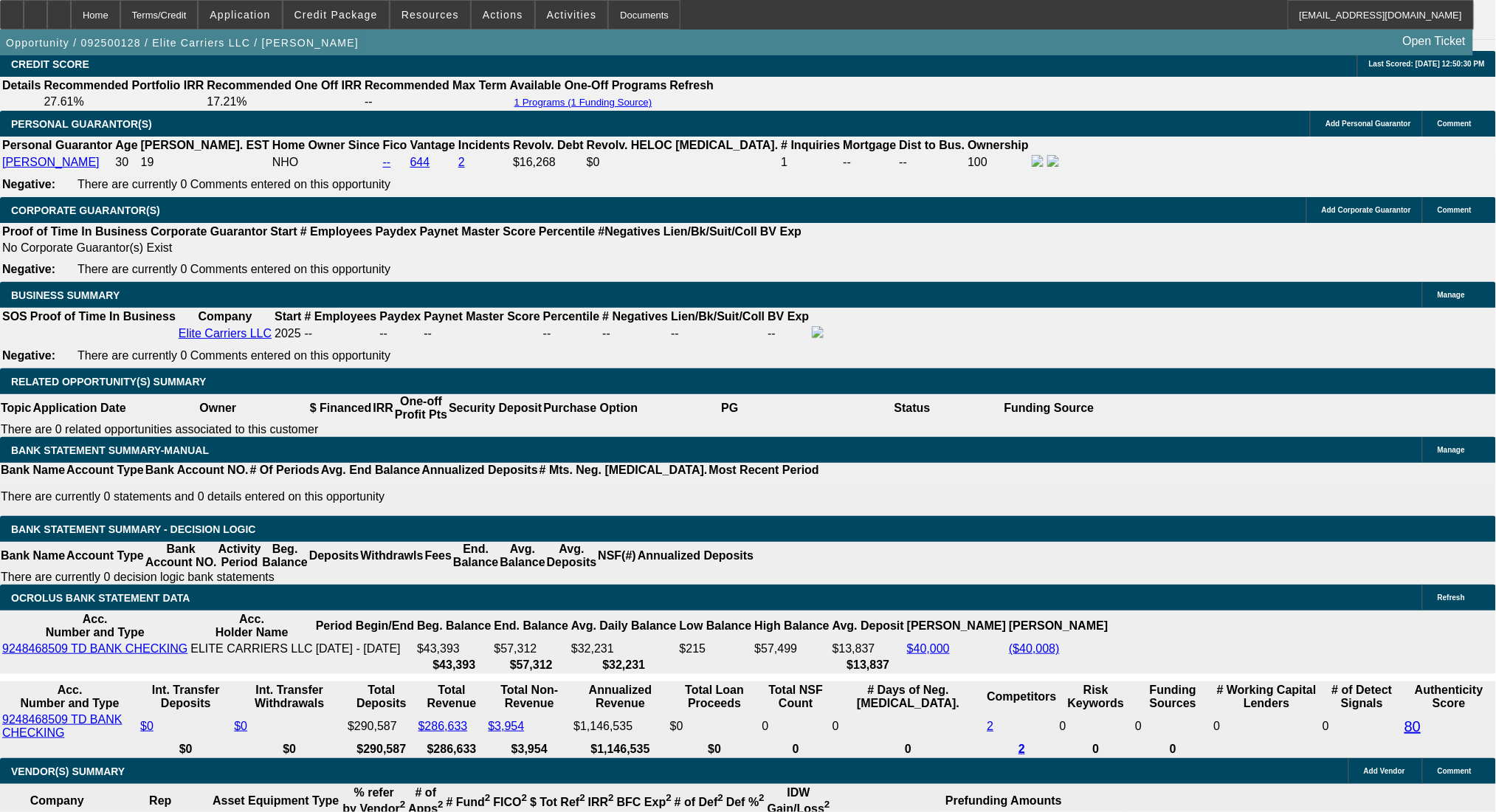
drag, startPoint x: 231, startPoint y: 467, endPoint x: 421, endPoint y: 467, distance: 190.0
type input "17"
type input "$34.00"
type input "UNKNOWN"
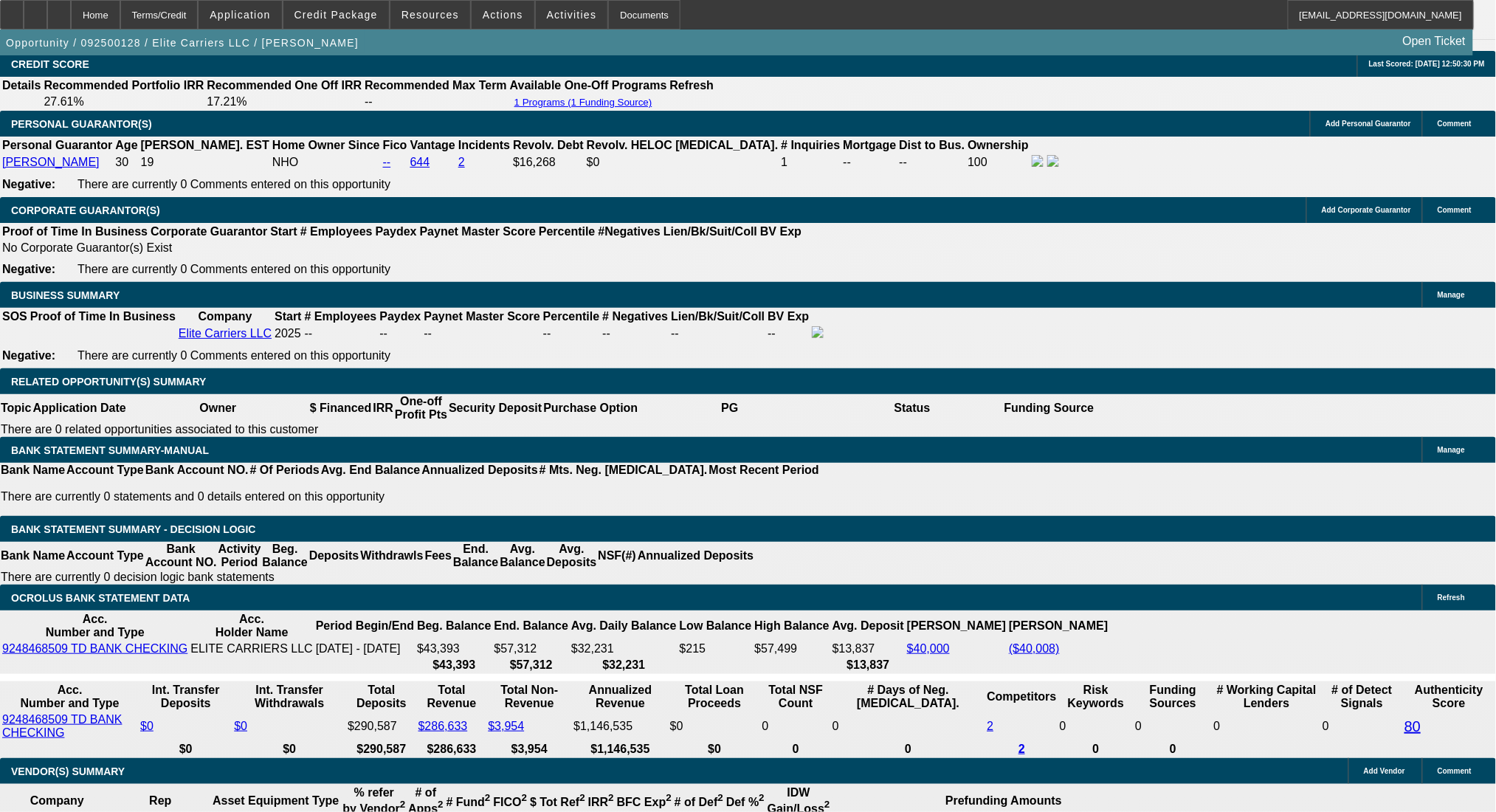
type input "1730"
type input "$3,460.00"
type input "17"
type input "$1,730.00"
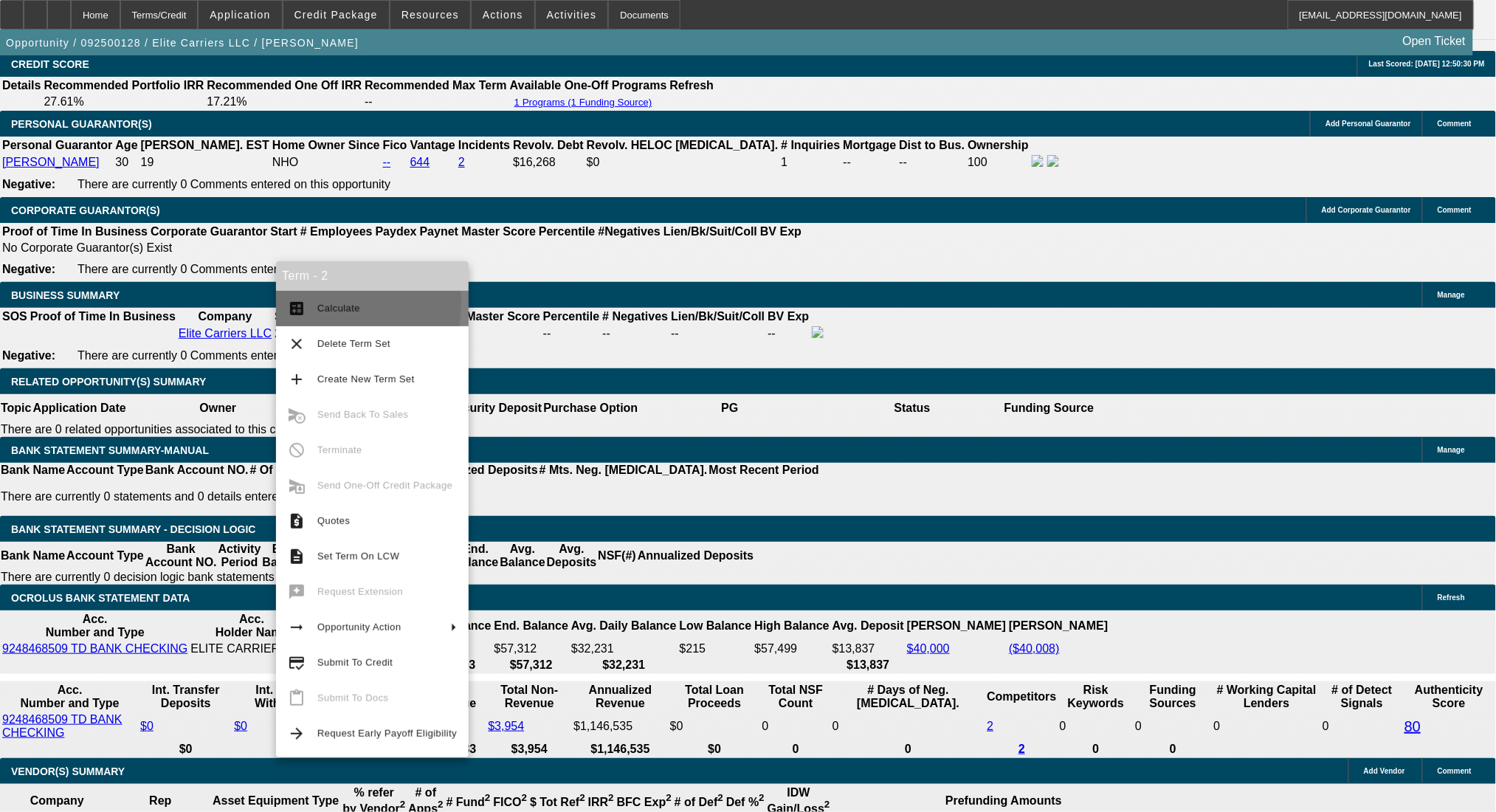
click at [318, 303] on span "Calculate" at bounding box center [338, 308] width 43 height 11
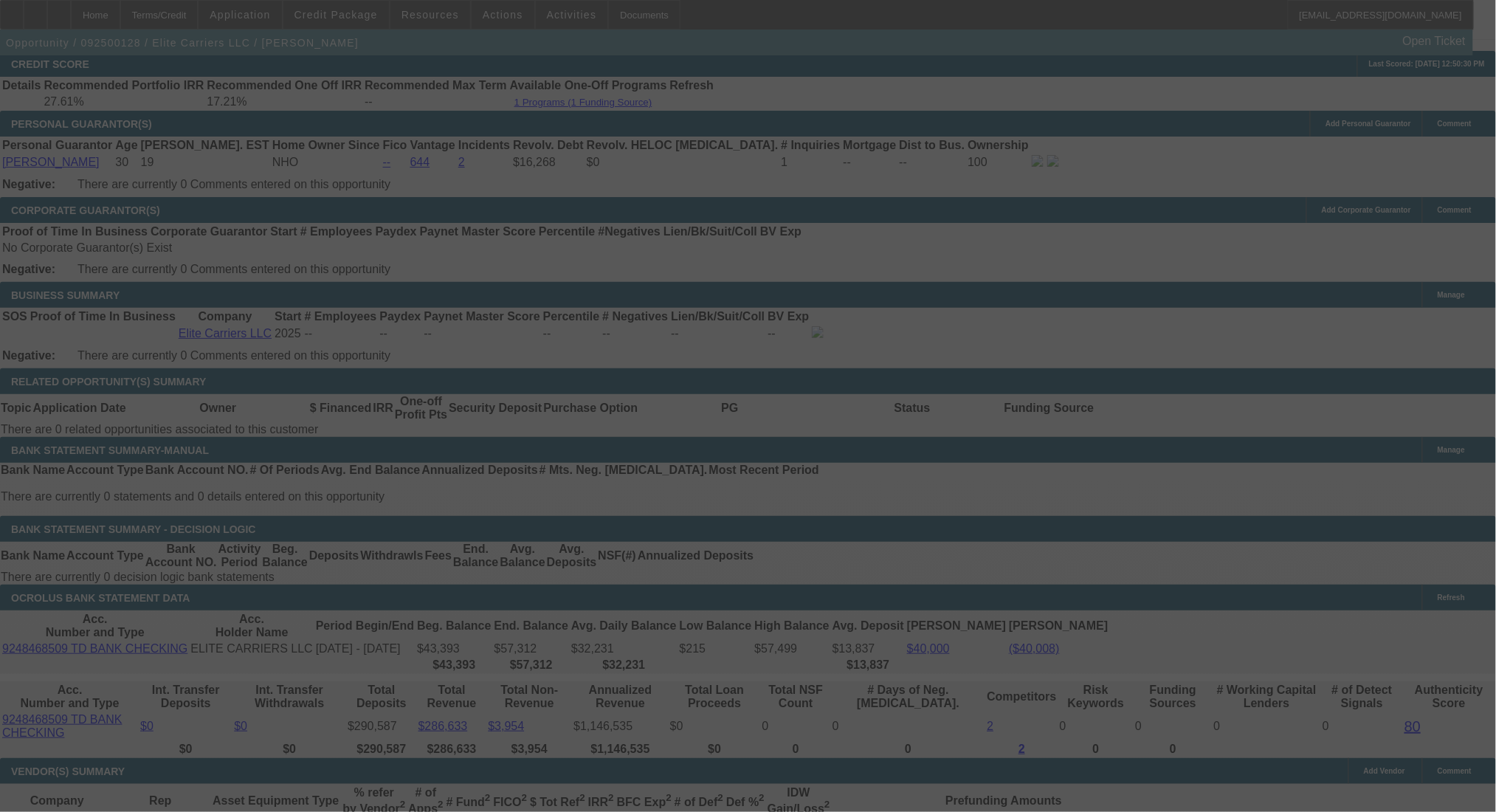
select select "0"
select select "2"
select select "0.1"
select select "4"
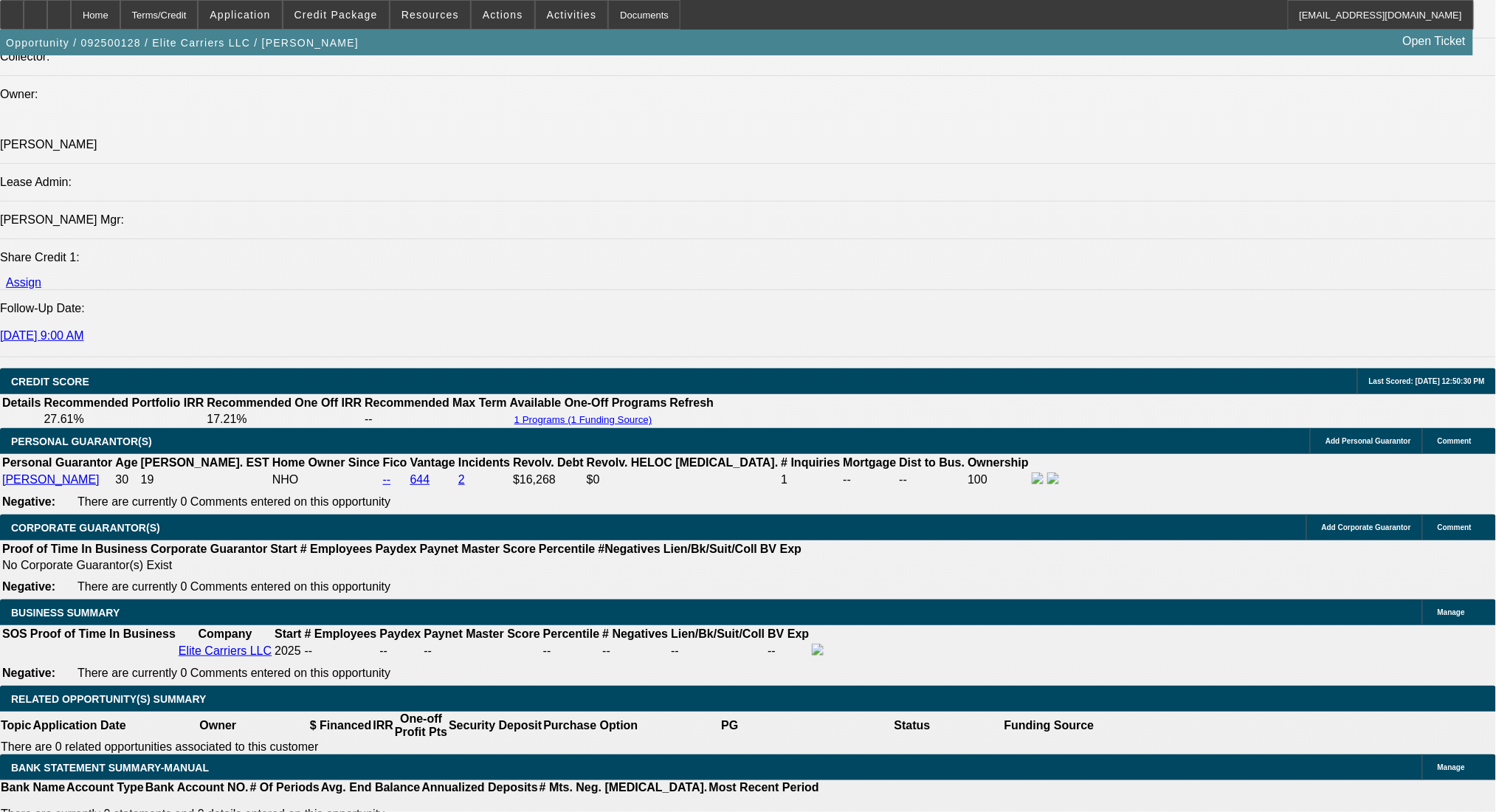
scroll to position [1453, 0]
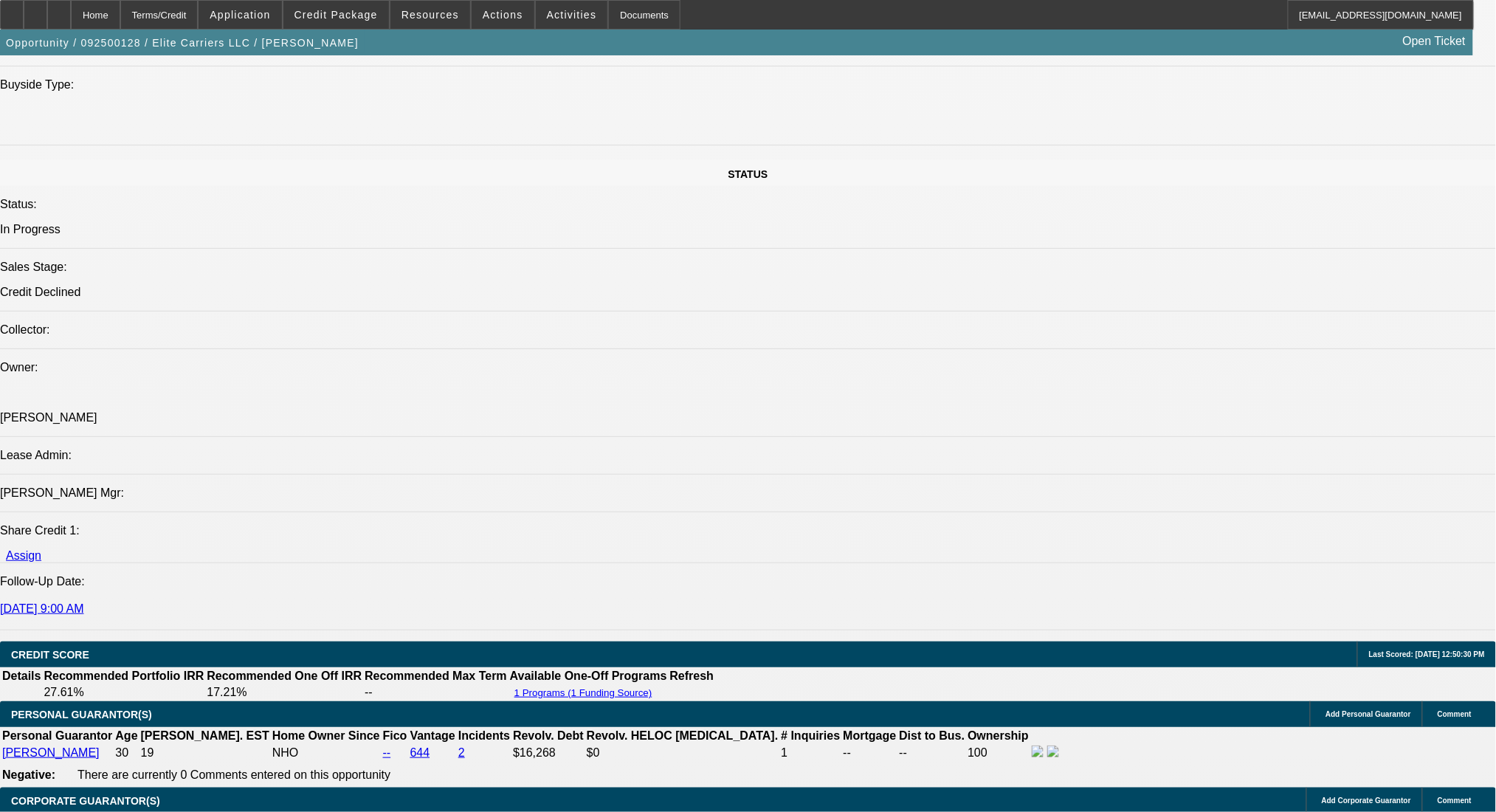
drag, startPoint x: 1108, startPoint y: 431, endPoint x: 1247, endPoint y: 631, distance: 243.6
copy td "Good Morning - Brad Kenerson is the owner of Elite Carriers LLC, a local haulin…"
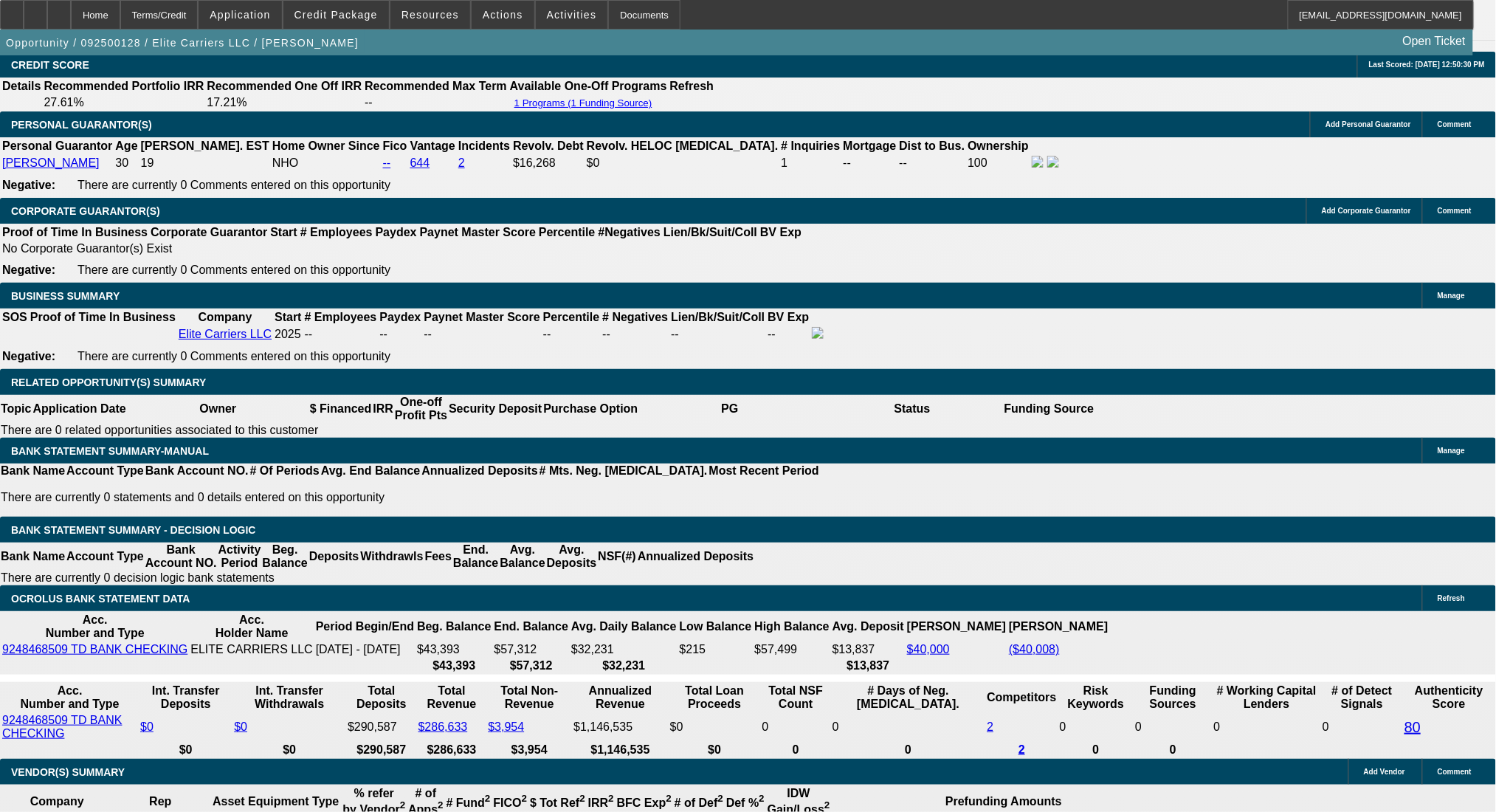
scroll to position [2043, 0]
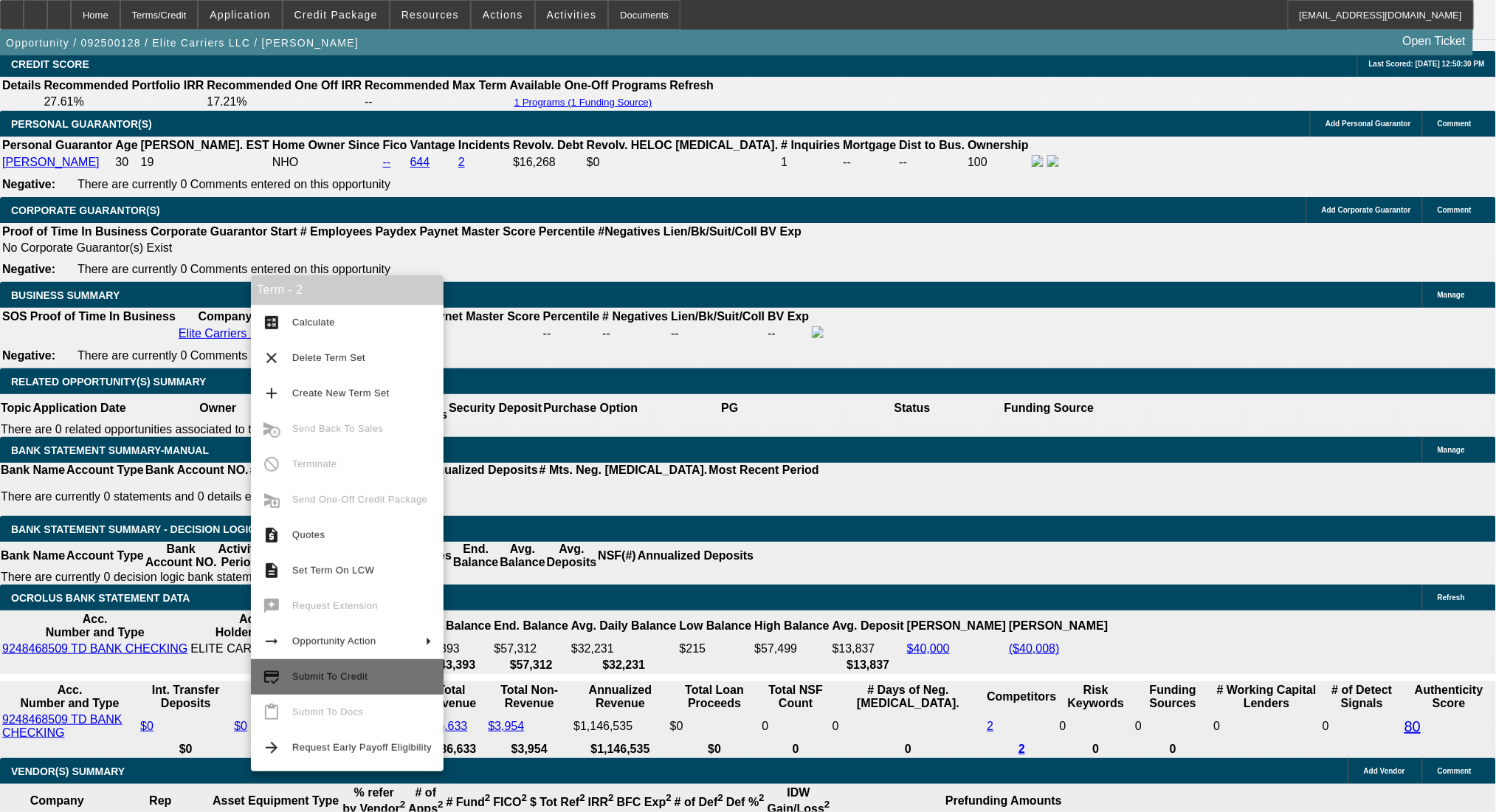
click at [383, 678] on span "Submit To Credit" at bounding box center [362, 677] width 140 height 17
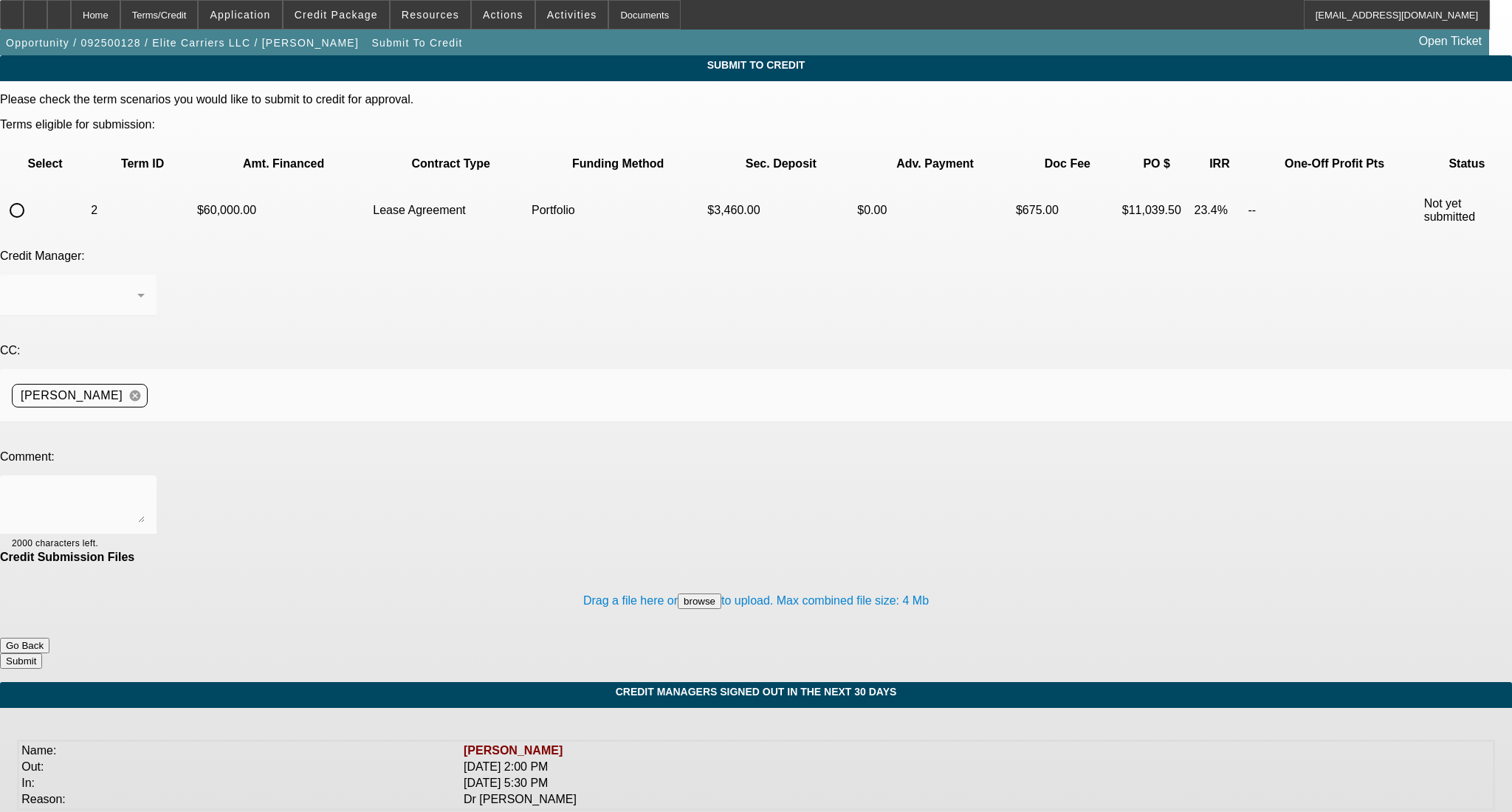
click at [32, 195] on input "radio" at bounding box center [17, 210] width 30 height 29
radio input "true"
click at [145, 274] on div "[PERSON_NAME]" at bounding box center [78, 295] width 133 height 42
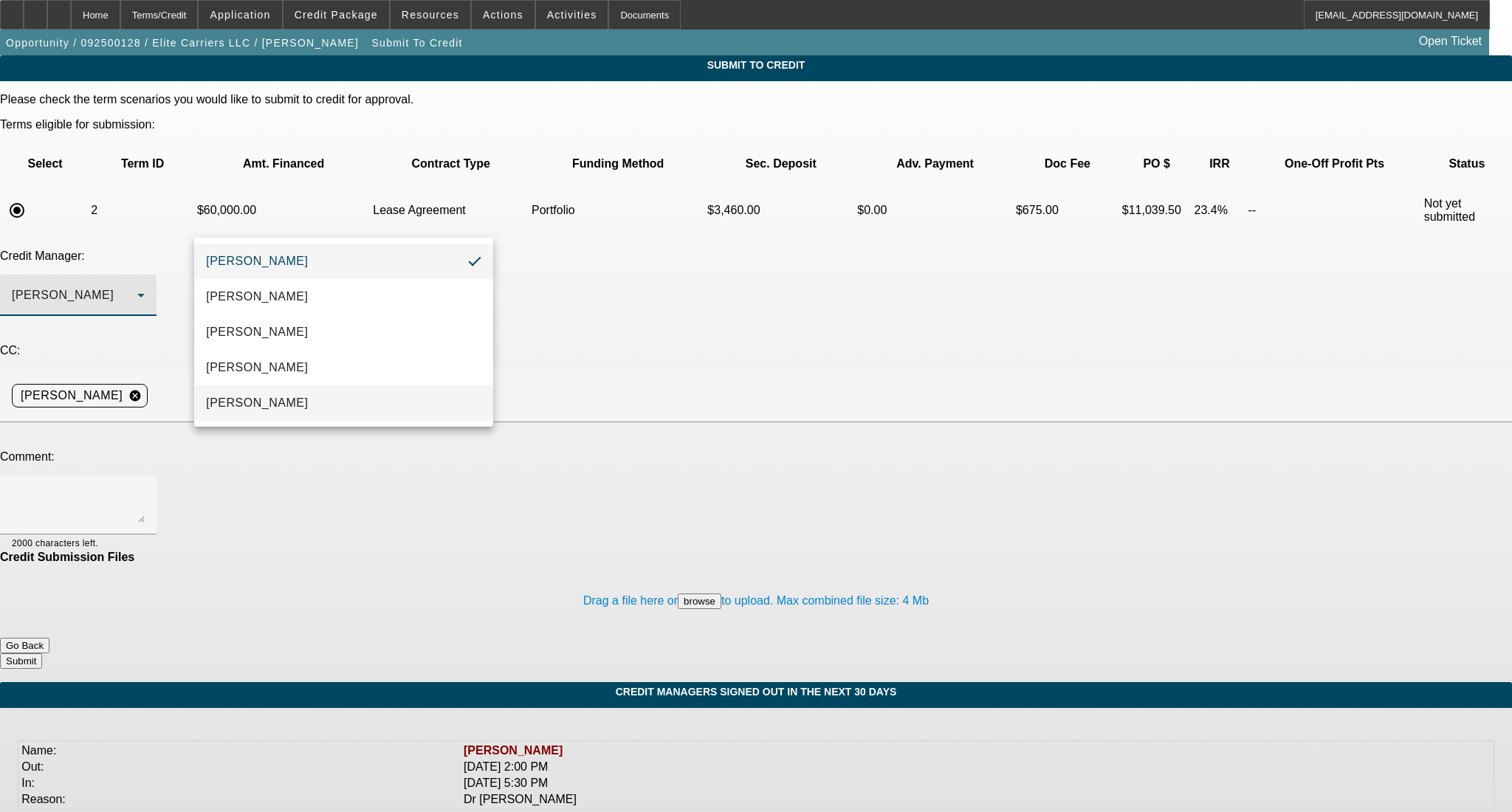
click at [313, 393] on mat-option "Oliva, Samuel" at bounding box center [344, 403] width 299 height 36
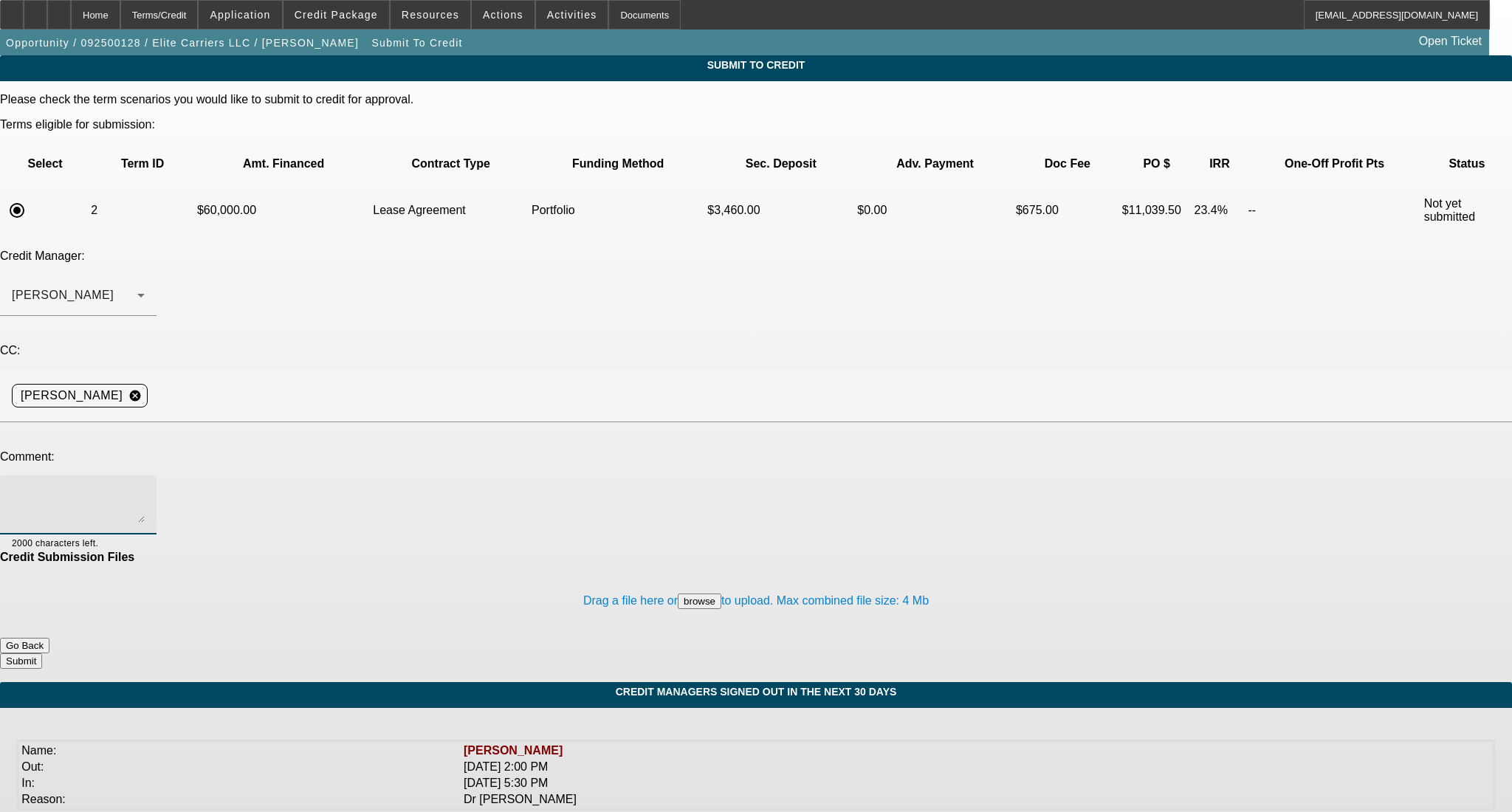
click at [145, 487] on textarea at bounding box center [78, 504] width 133 height 36
paste textarea "Sam - Sending this strong structure deal your way for a second look. Brad Kener…"
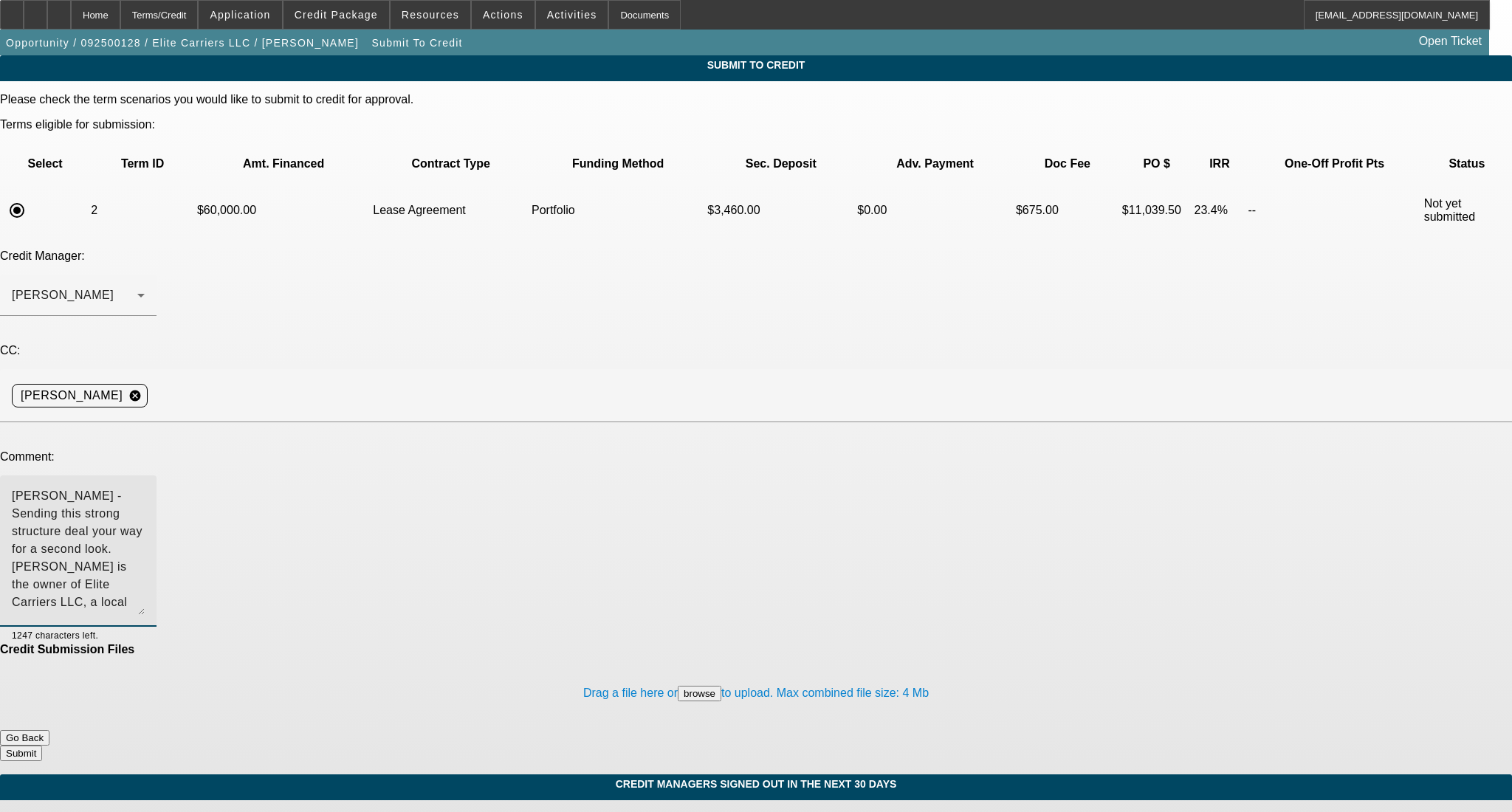
drag, startPoint x: 950, startPoint y: 363, endPoint x: 965, endPoint y: 455, distance: 93.2
click at [156, 475] on div "Sam - Sending this strong structure deal your way for a second look. Brad Kener…" at bounding box center [78, 551] width 156 height 151
click at [145, 487] on textarea "Sam - Sending this strong structure deal your way for a second look. Brad Kener…" at bounding box center [78, 550] width 133 height 128
type textarea "Sam - Sending this strong structure deal your way for a second look. Brad Kener…"
click at [42, 745] on button "Submit" at bounding box center [21, 753] width 42 height 16
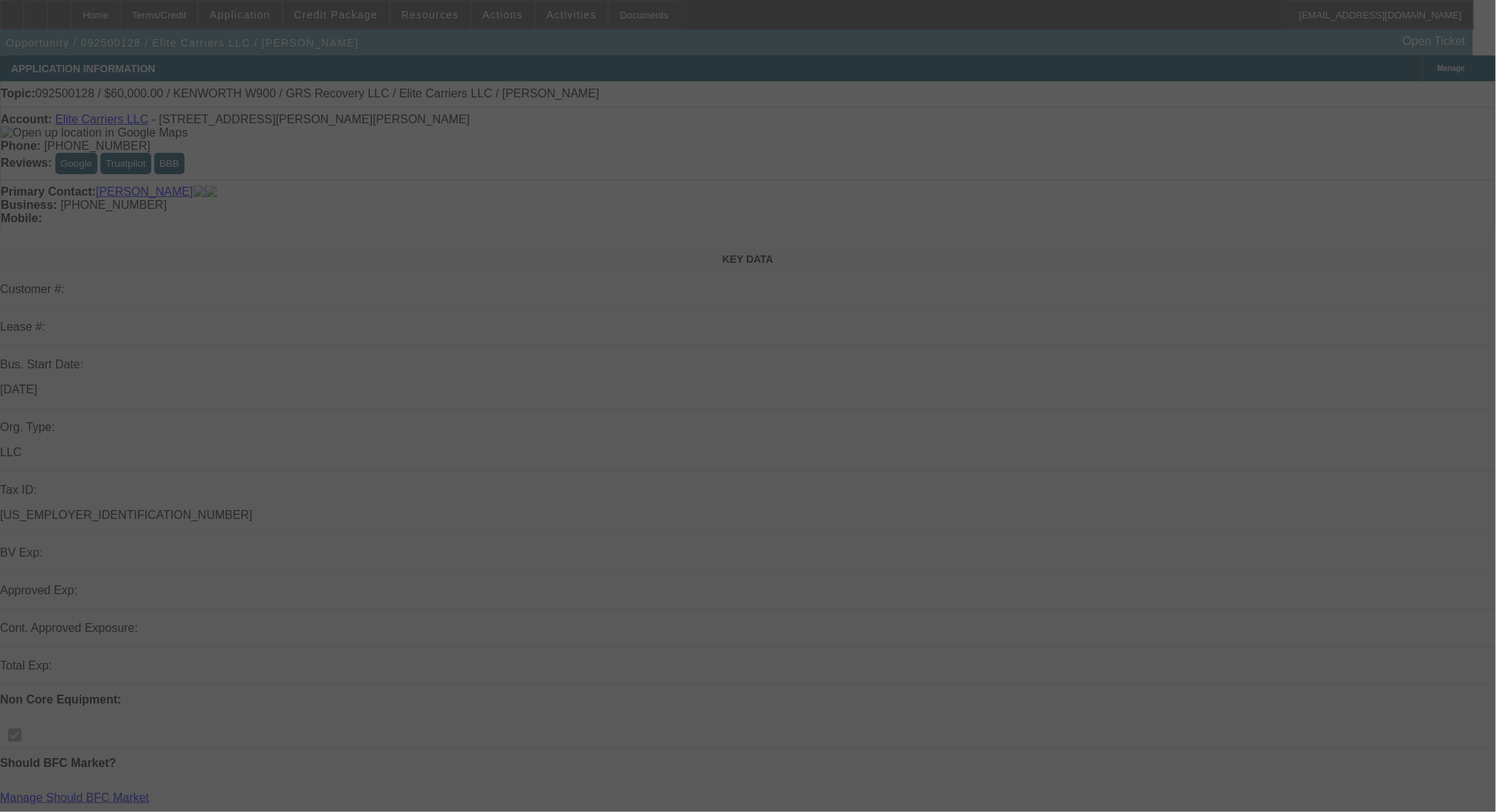
select select "0"
select select "2"
select select "0.1"
select select "4"
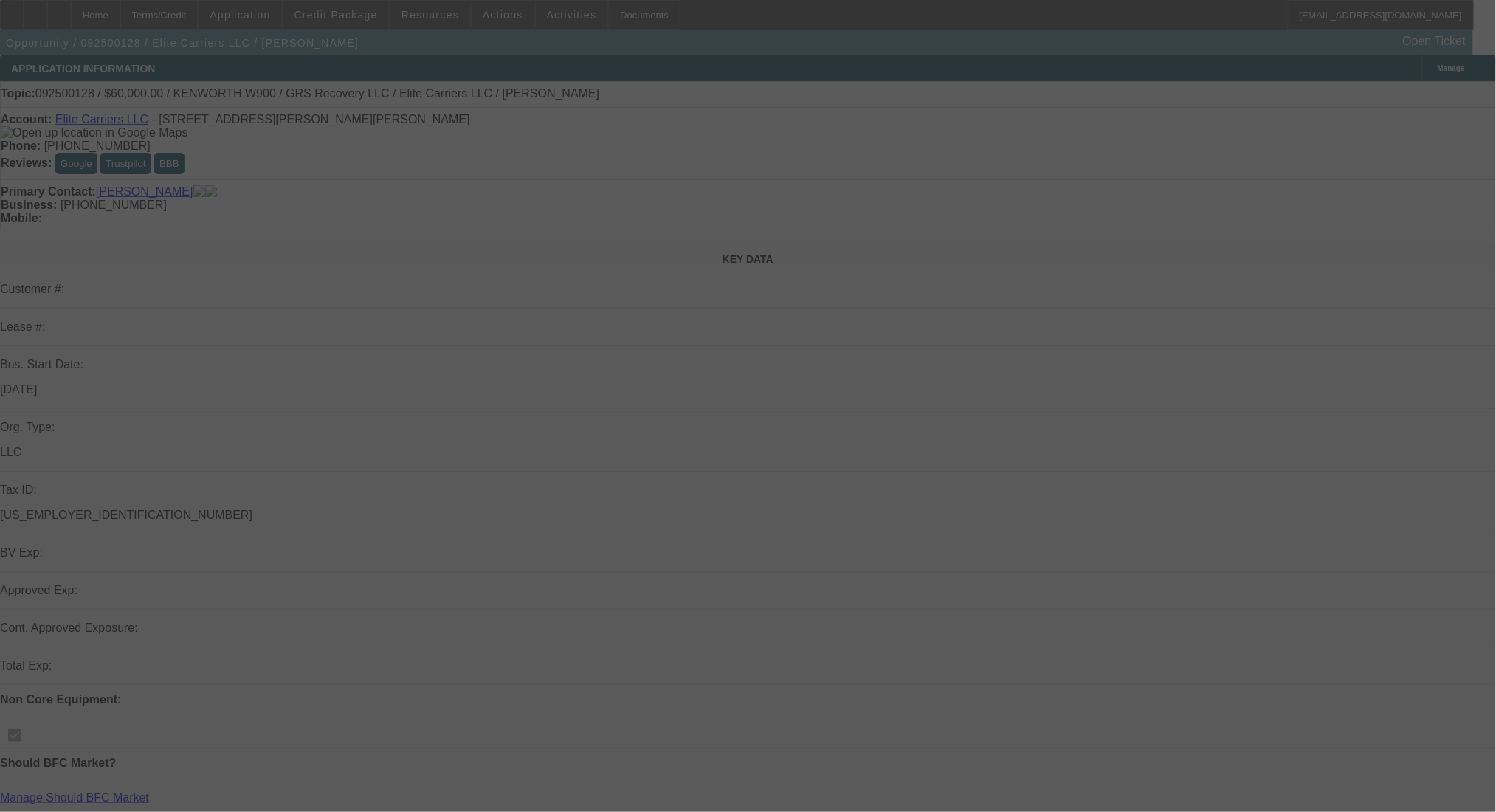
select select "0"
select select "2"
select select "0.1"
select select "4"
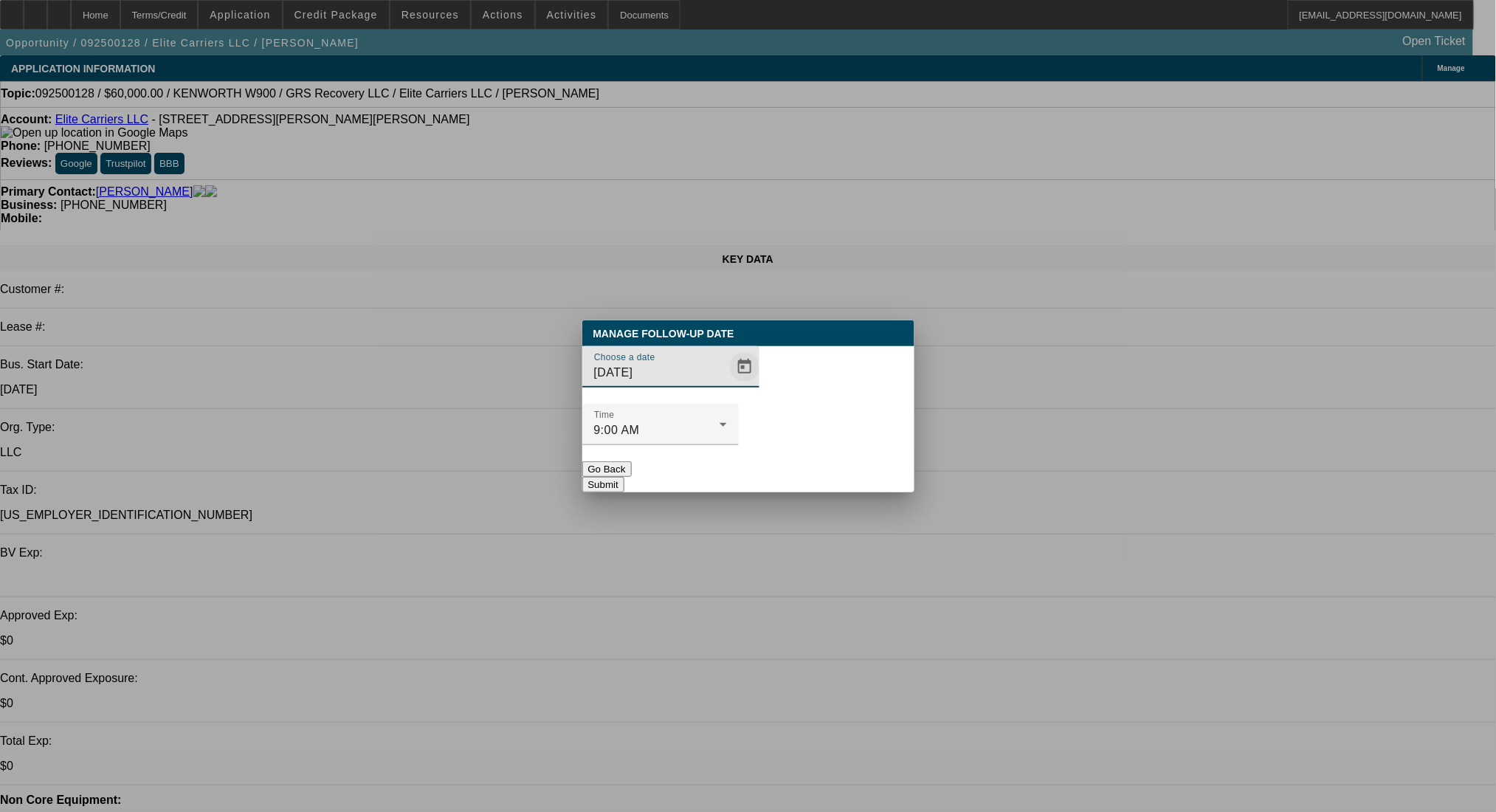
click at [727, 384] on span "Open calendar" at bounding box center [745, 366] width 36 height 36
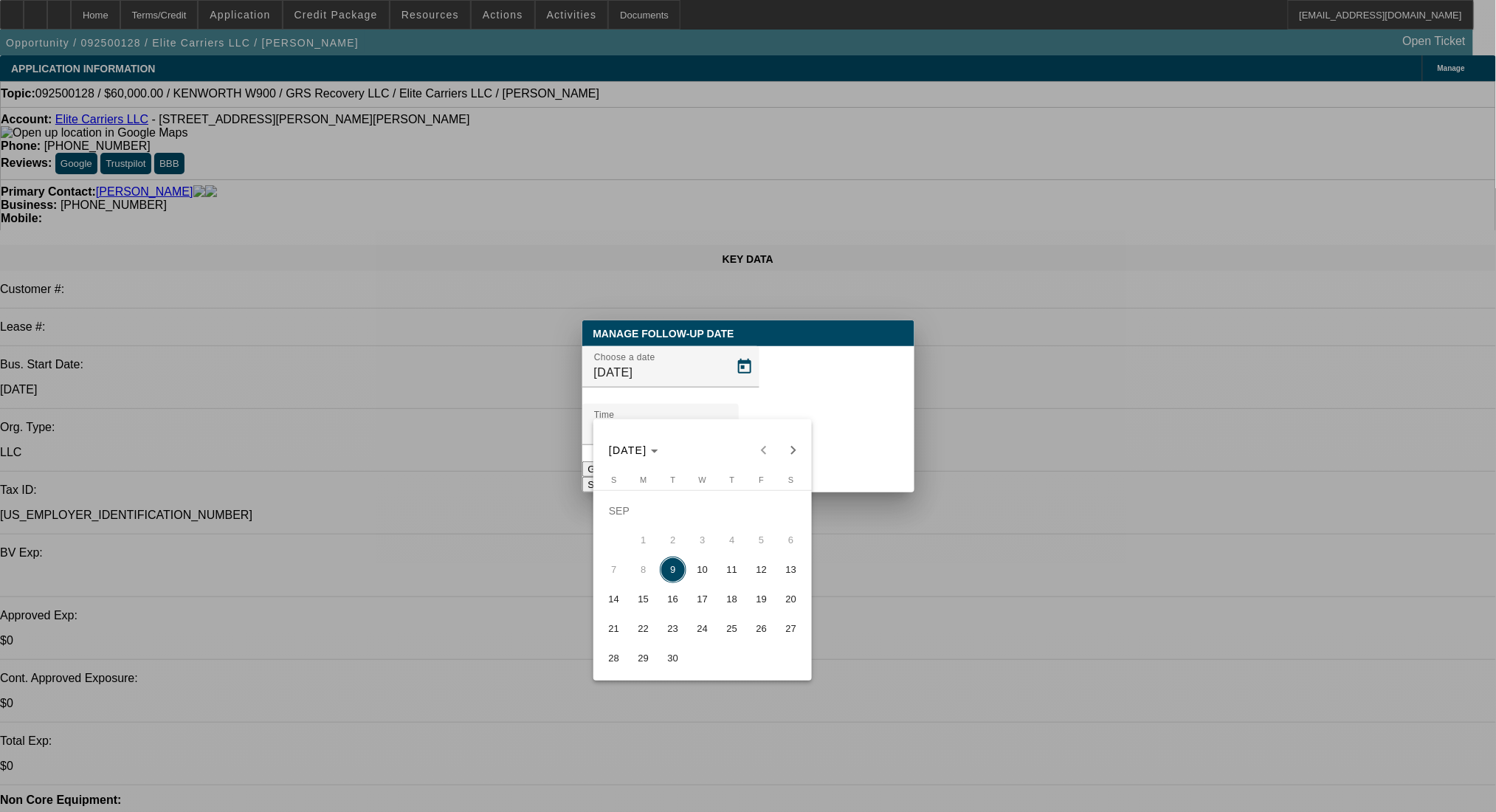
drag, startPoint x: 693, startPoint y: 573, endPoint x: 769, endPoint y: 490, distance: 112.5
click at [693, 573] on span "10" at bounding box center [702, 569] width 27 height 27
type input "9/10/2025"
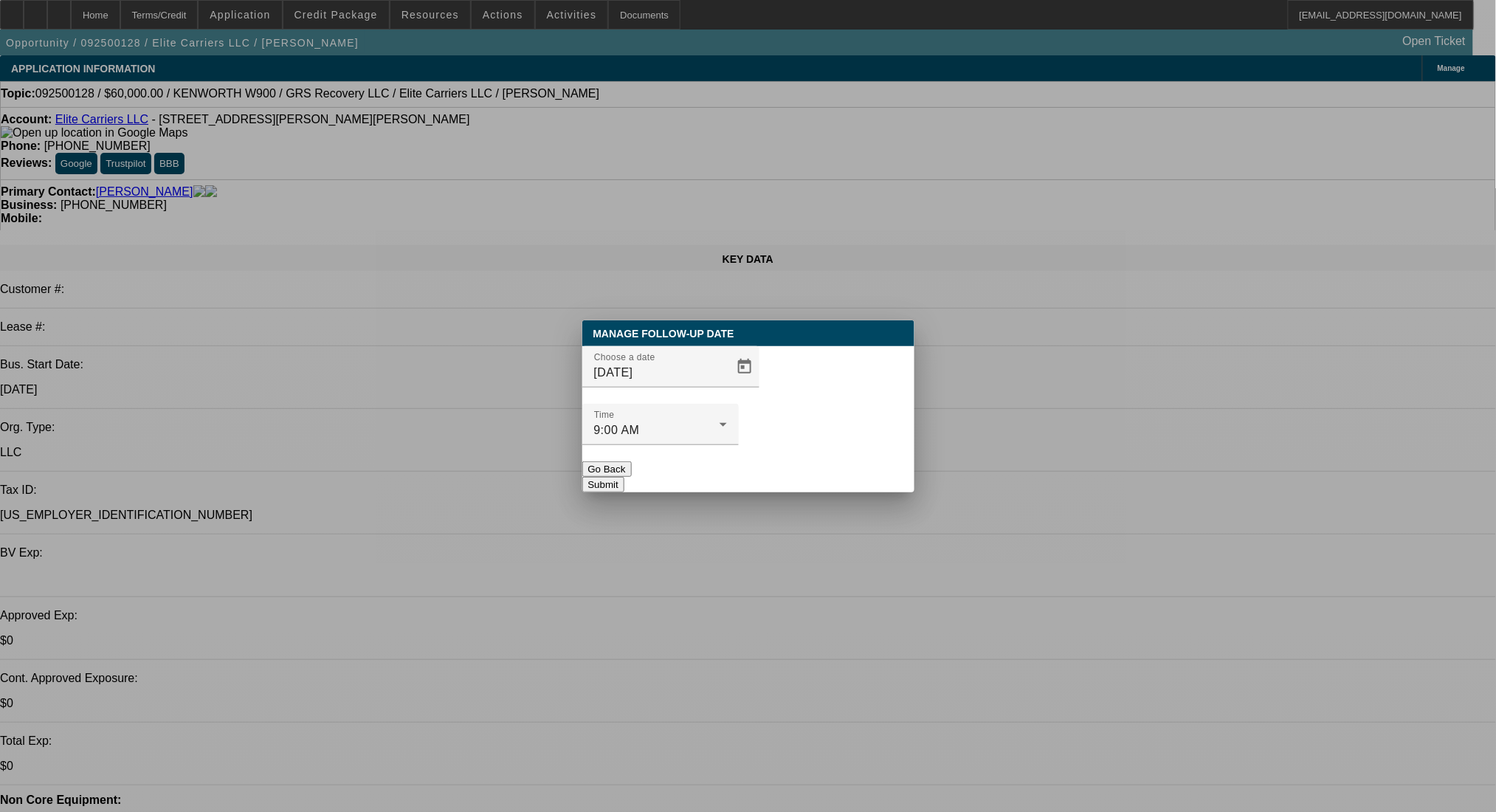
click at [625, 476] on button "Submit" at bounding box center [603, 484] width 42 height 16
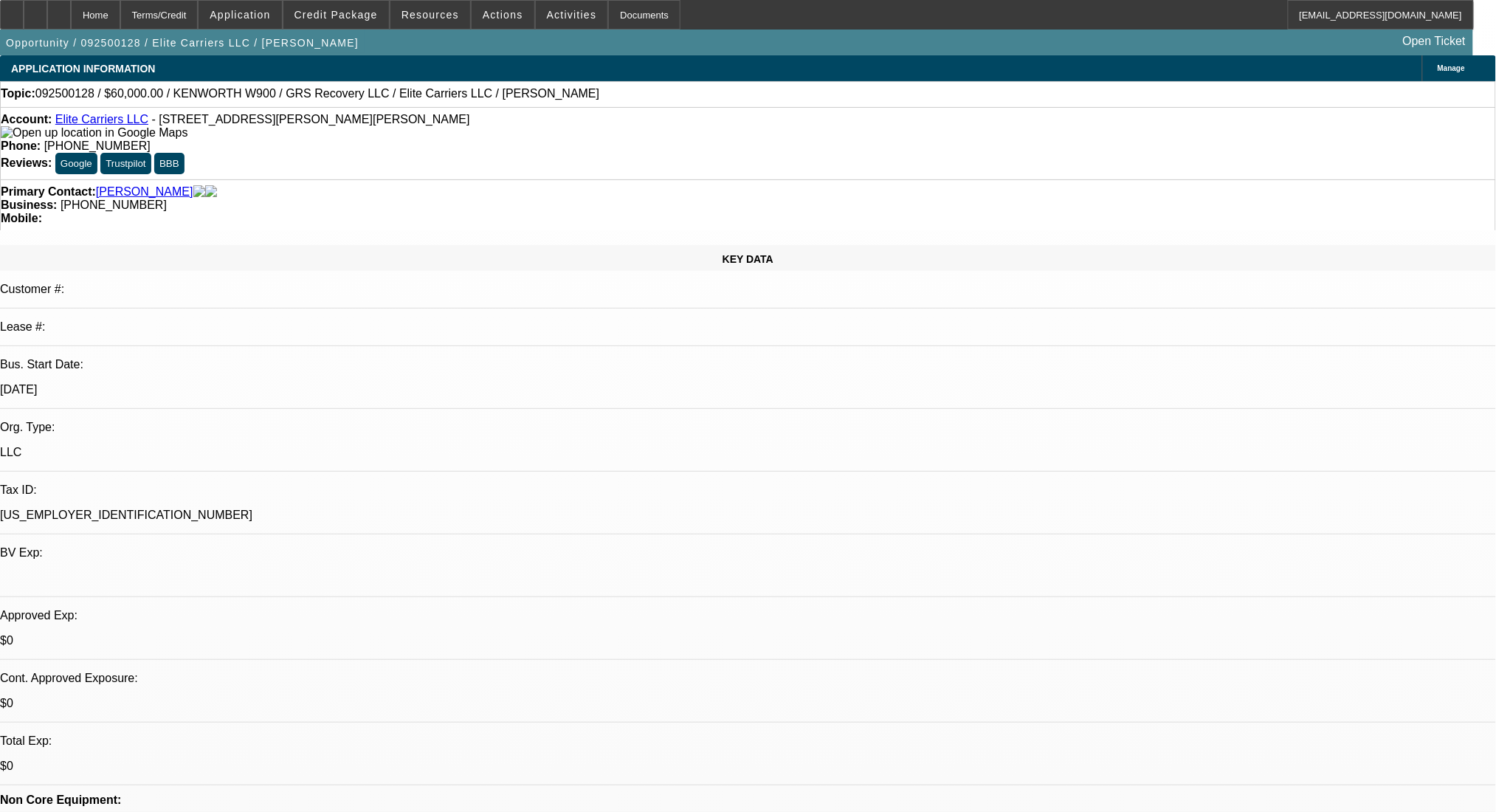
click at [199, 13] on div "Terms/Credit" at bounding box center [160, 15] width 78 height 29
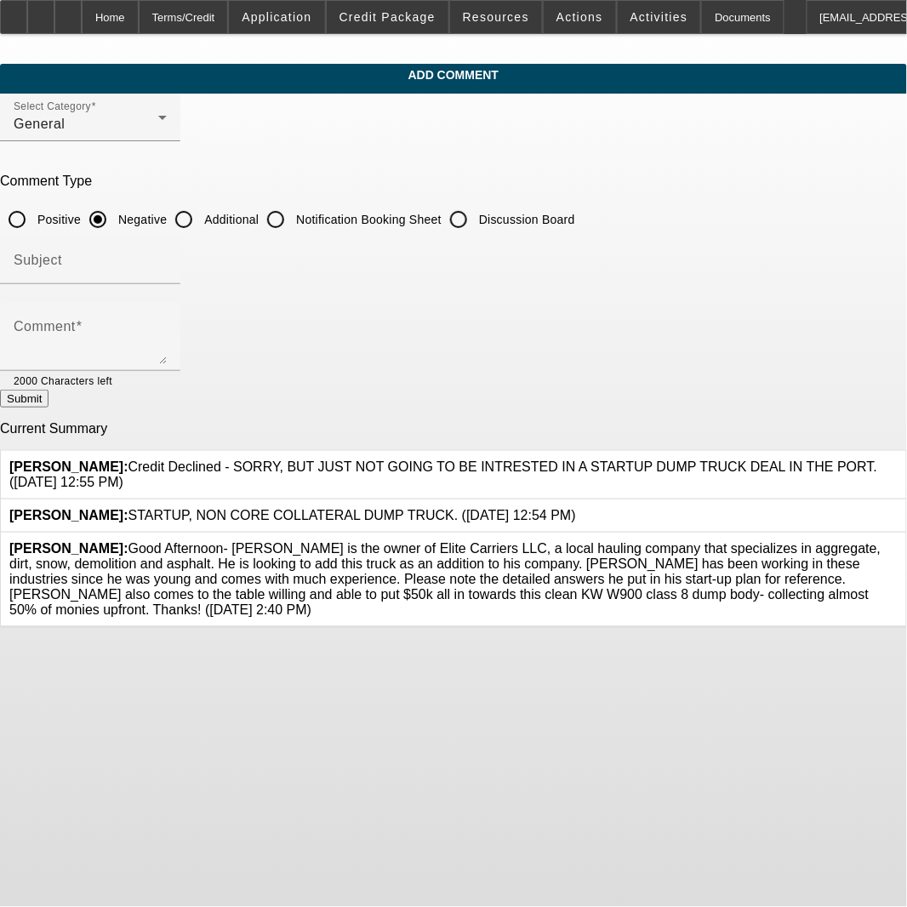
click at [201, 219] on input "Additional" at bounding box center [184, 219] width 34 height 34
radio input "true"
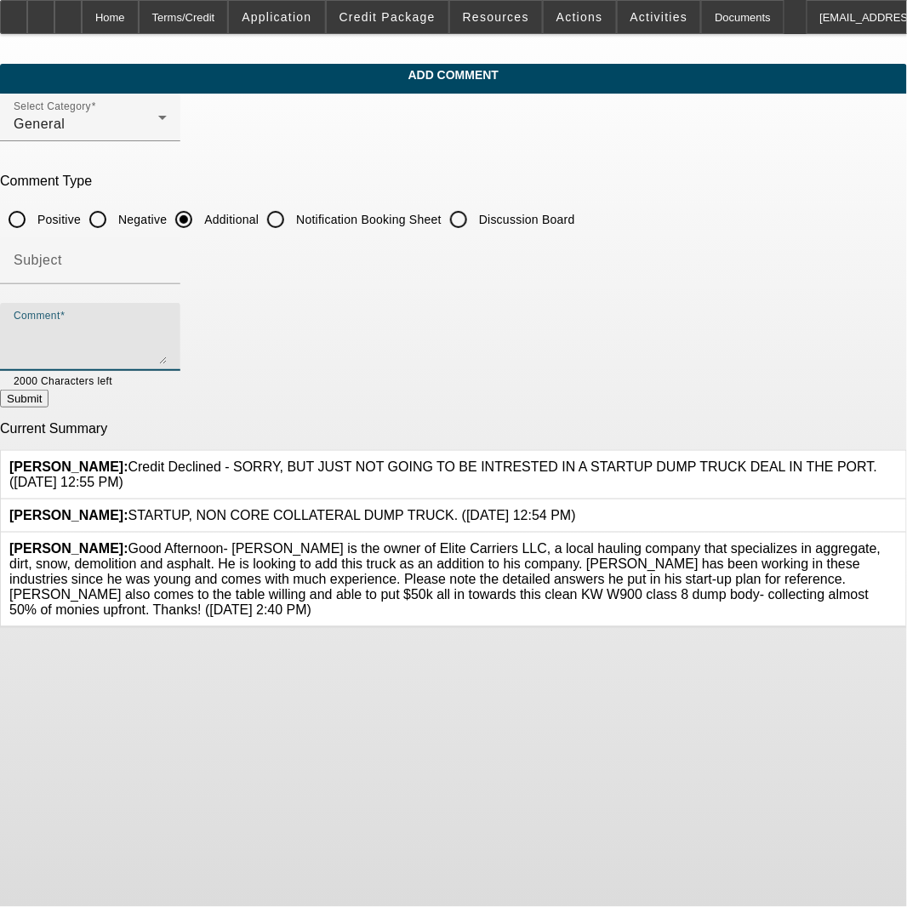
click at [167, 330] on textarea "Comment" at bounding box center [90, 343] width 153 height 41
paste textarea "Good Morning - [PERSON_NAME] is the owner of Elite Carriers LLC, a local haulin…"
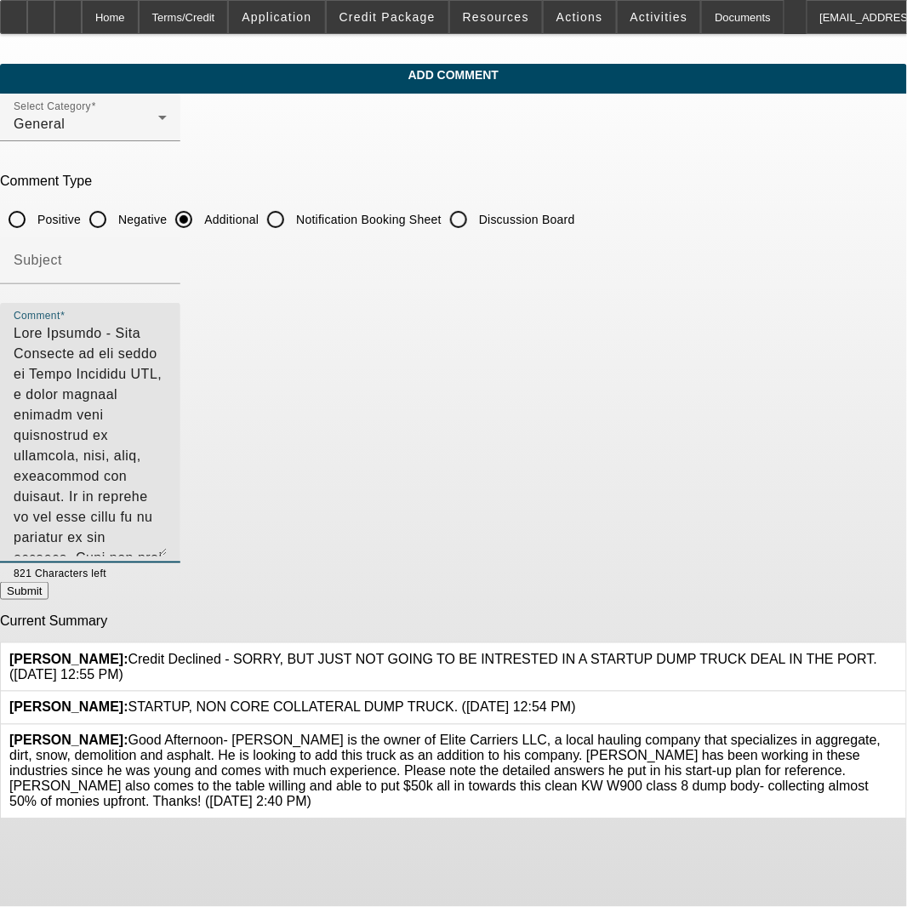
drag, startPoint x: 830, startPoint y: 361, endPoint x: 842, endPoint y: 553, distance: 192.6
click at [180, 553] on div "Comment" at bounding box center [90, 433] width 180 height 260
drag, startPoint x: 138, startPoint y: 332, endPoint x: 174, endPoint y: 349, distance: 40.3
click at [138, 333] on textarea "Comment" at bounding box center [90, 439] width 153 height 233
drag, startPoint x: 365, startPoint y: 354, endPoint x: 661, endPoint y: 354, distance: 296.0
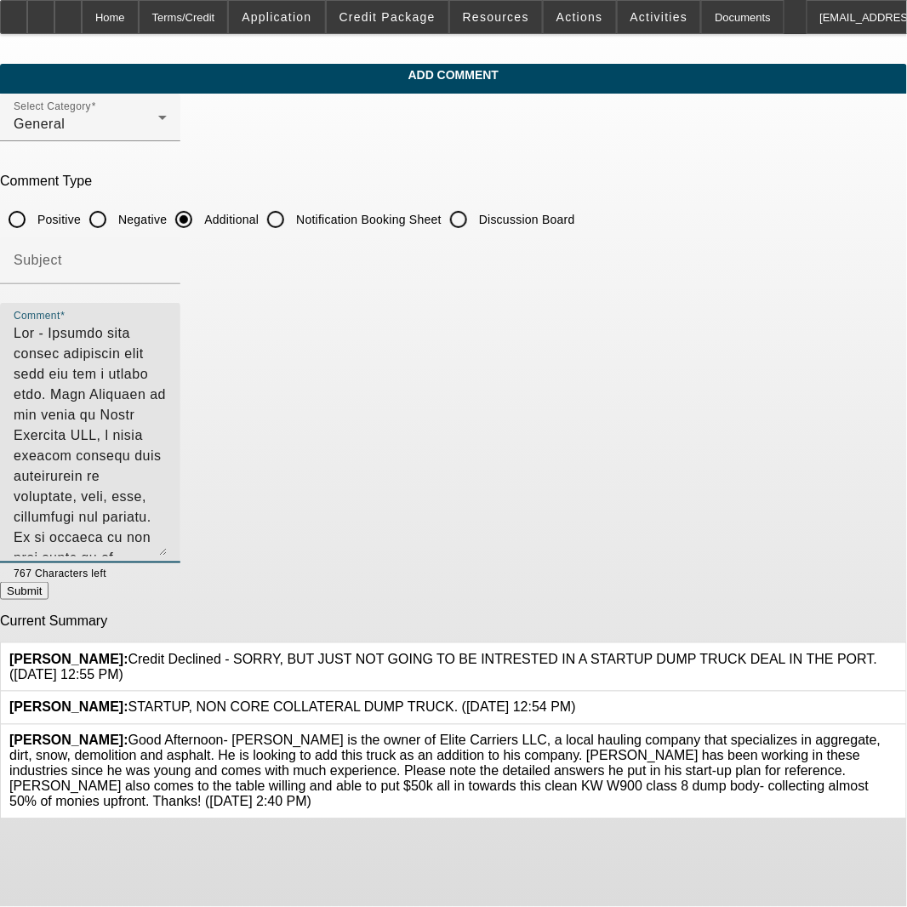
click at [167, 354] on textarea "Comment" at bounding box center [90, 439] width 153 height 233
drag, startPoint x: 488, startPoint y: 374, endPoint x: 128, endPoint y: 378, distance: 360.6
click at [128, 378] on textarea "Comment" at bounding box center [90, 439] width 153 height 233
drag, startPoint x: 270, startPoint y: 374, endPoint x: 378, endPoint y: 382, distance: 108.3
click at [167, 382] on textarea "Comment" at bounding box center [90, 439] width 153 height 233
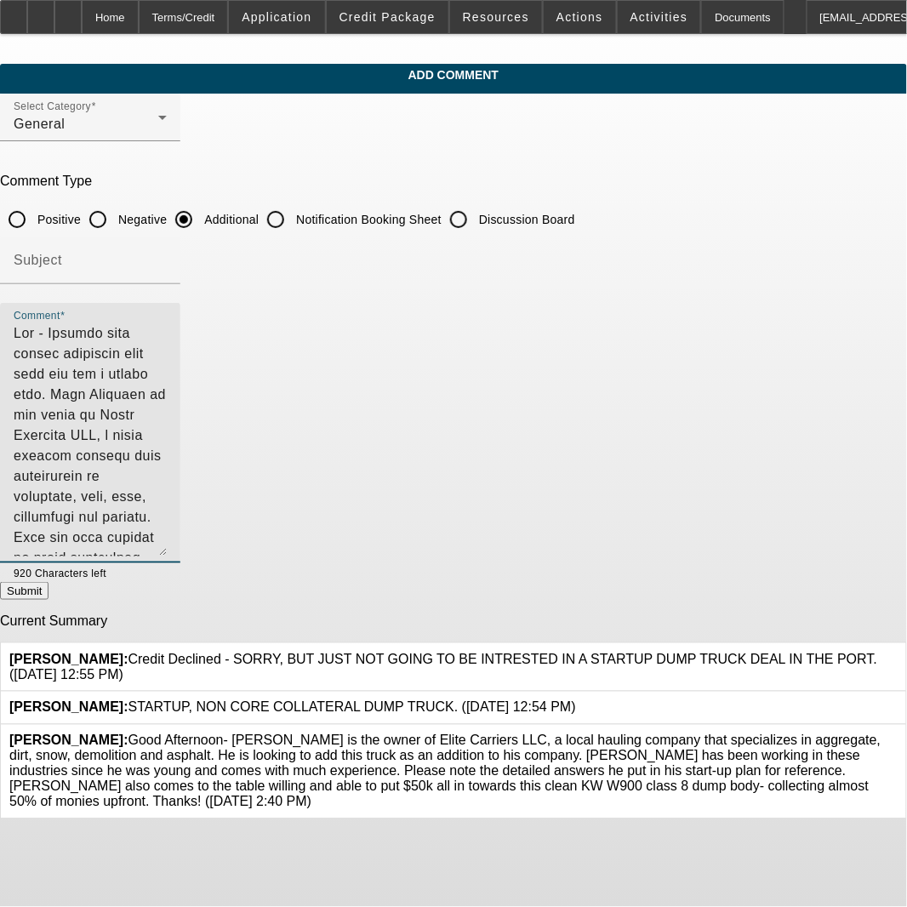
click at [167, 391] on textarea "Comment" at bounding box center [90, 439] width 153 height 233
drag, startPoint x: 825, startPoint y: 378, endPoint x: 609, endPoint y: 382, distance: 216.1
click at [167, 382] on textarea "Comment" at bounding box center [90, 439] width 153 height 233
click at [167, 478] on textarea "Comment" at bounding box center [90, 439] width 153 height 233
drag, startPoint x: 614, startPoint y: 375, endPoint x: 832, endPoint y: 371, distance: 217.8
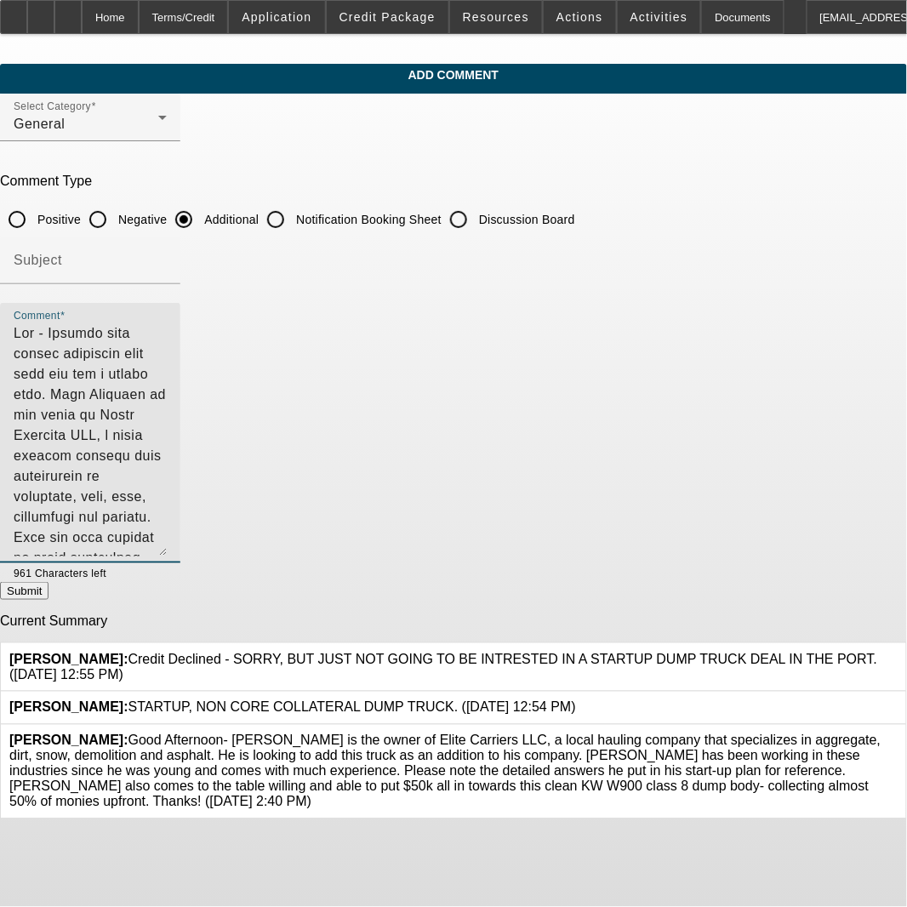
click at [167, 371] on textarea "Comment" at bounding box center [90, 439] width 153 height 233
click at [167, 430] on textarea "Comment" at bounding box center [90, 439] width 153 height 233
drag, startPoint x: 77, startPoint y: 416, endPoint x: 796, endPoint y: 409, distance: 719.5
click at [167, 409] on textarea "Comment" at bounding box center [90, 439] width 153 height 233
click at [167, 480] on textarea "Comment" at bounding box center [90, 439] width 153 height 233
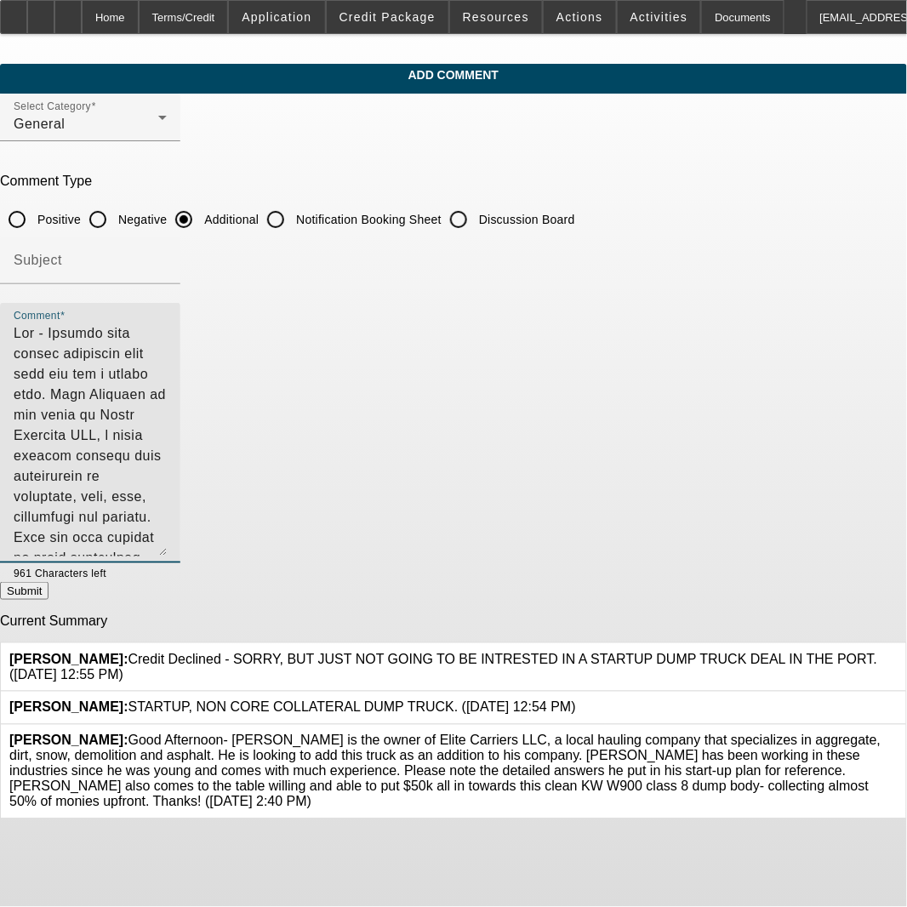
click at [180, 395] on div "Comment" at bounding box center [90, 433] width 180 height 260
click at [167, 396] on textarea "Comment" at bounding box center [90, 439] width 153 height 233
drag, startPoint x: 633, startPoint y: 418, endPoint x: 259, endPoint y: 498, distance: 381.8
click at [167, 498] on textarea "Comment" at bounding box center [90, 439] width 153 height 233
click at [167, 475] on textarea "[PERSON_NAME] - Sending this strong structure deal your way for a second look. …" at bounding box center [90, 439] width 153 height 233
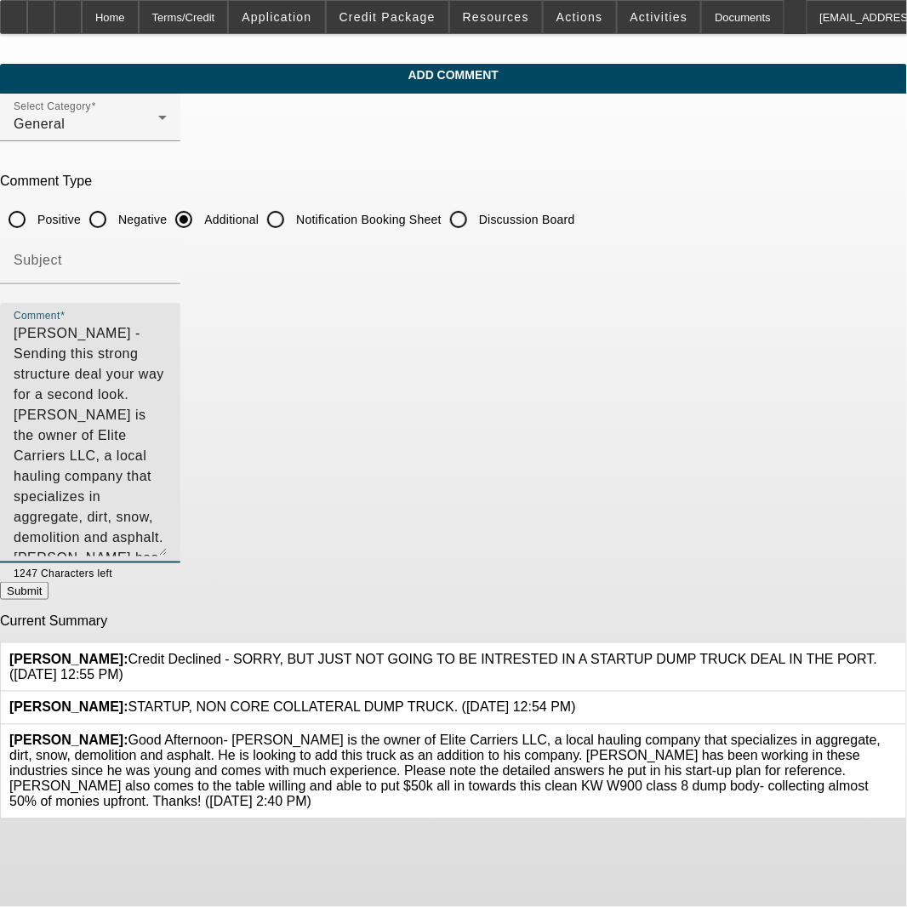
drag, startPoint x: 822, startPoint y: 407, endPoint x: 41, endPoint y: 291, distance: 789.3
click at [41, 291] on div "Add Comment Select Category General Comment Type Positive Negative Additional N…" at bounding box center [453, 442] width 907 height 756
type textarea "[PERSON_NAME] - Sending this strong structure deal your way for a second look. …"
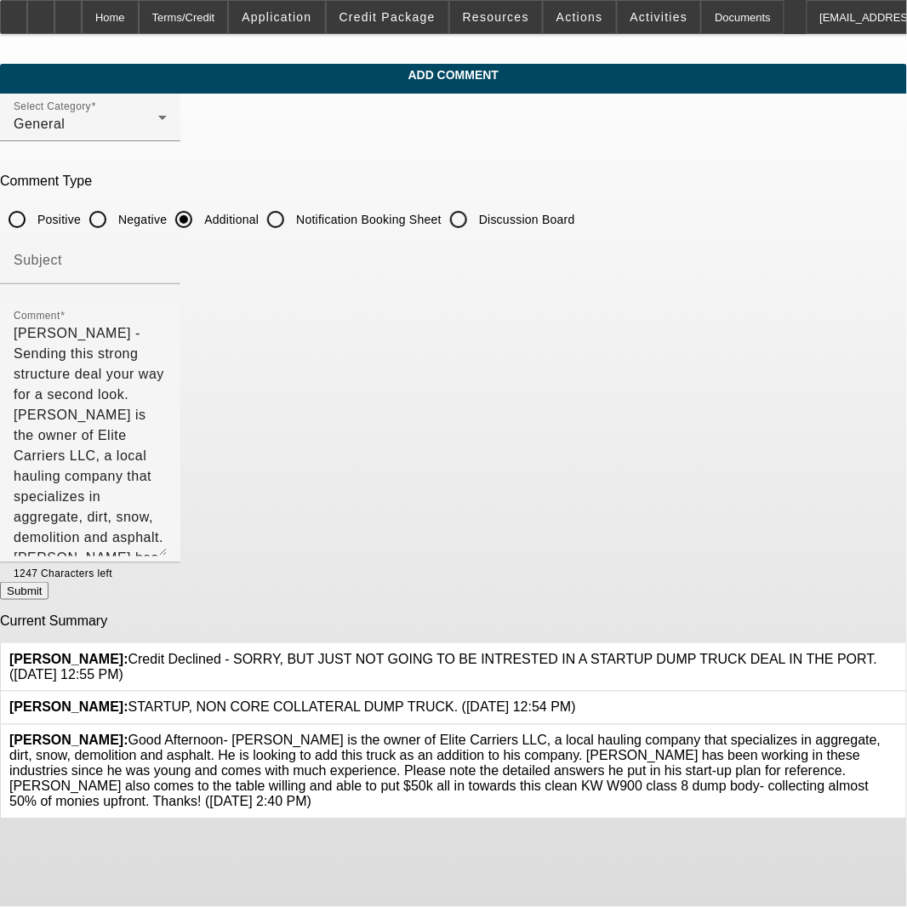
click at [897, 733] on icon at bounding box center [897, 733] width 0 height 0
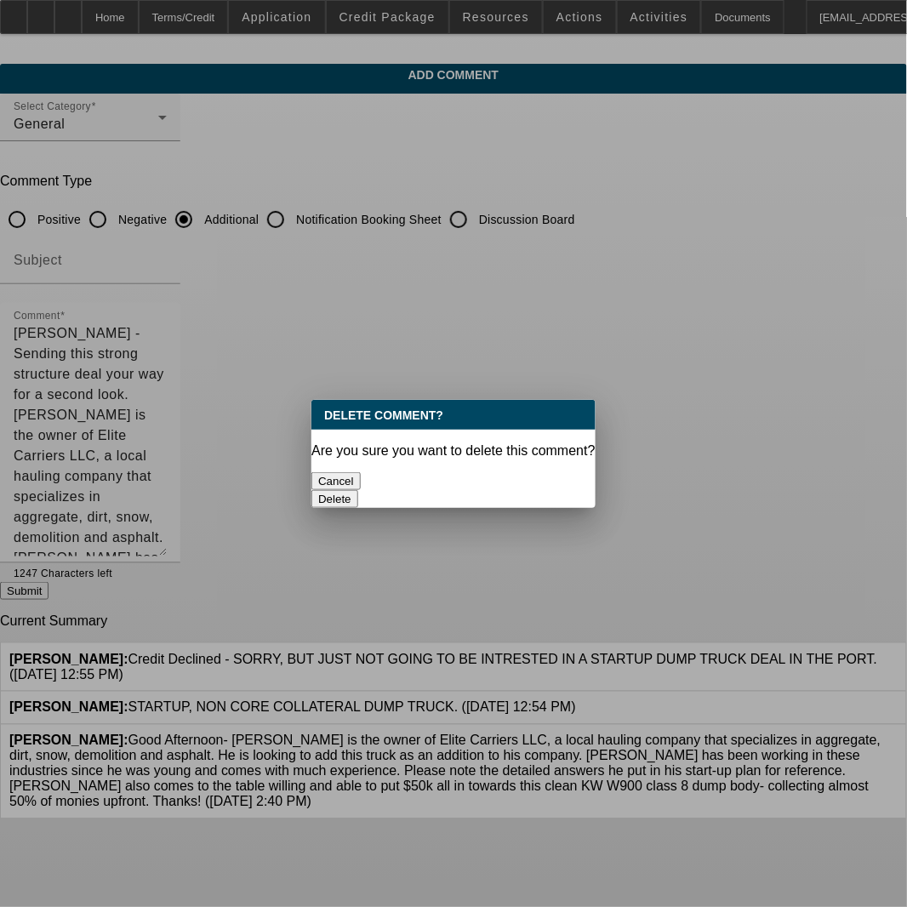
click at [358, 490] on button "Delete" at bounding box center [334, 499] width 47 height 18
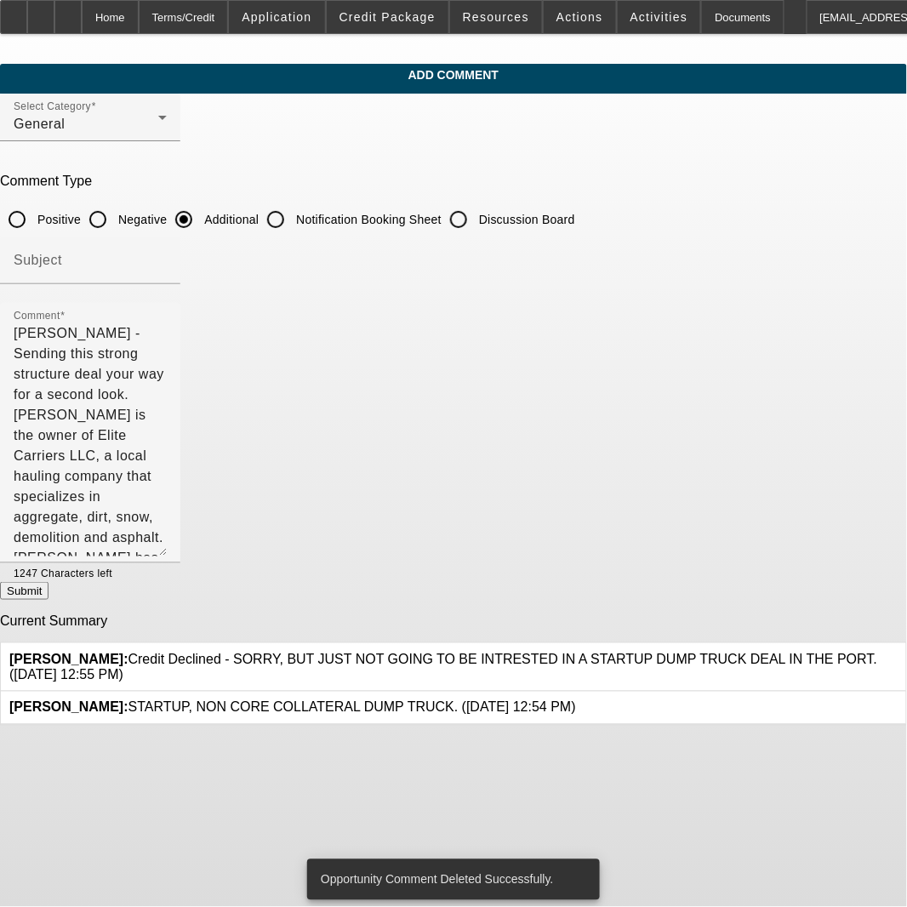
click at [48, 589] on button "Submit" at bounding box center [24, 591] width 48 height 18
radio input "true"
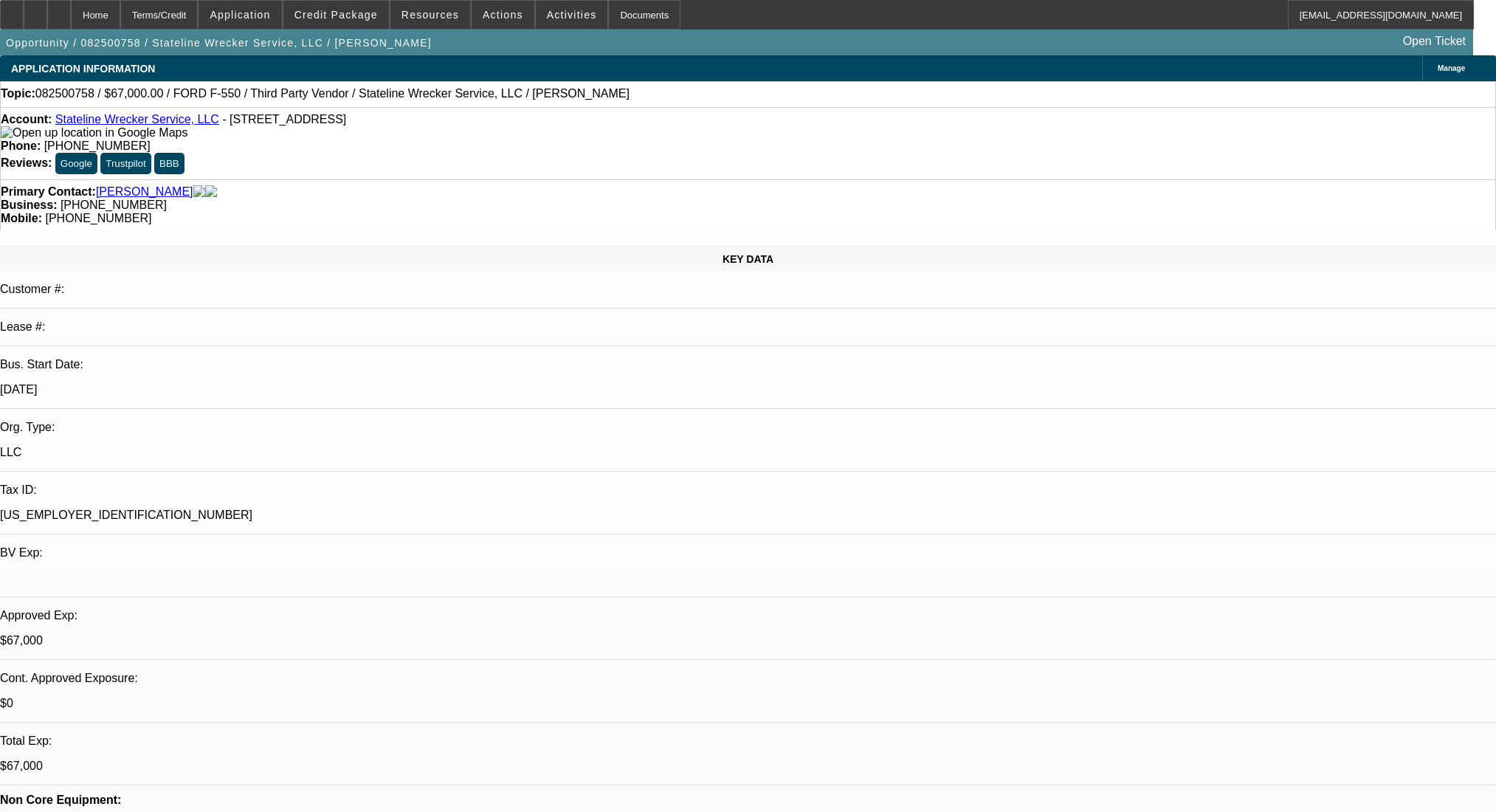
select select "0"
select select "2"
select select "0.1"
select select "4"
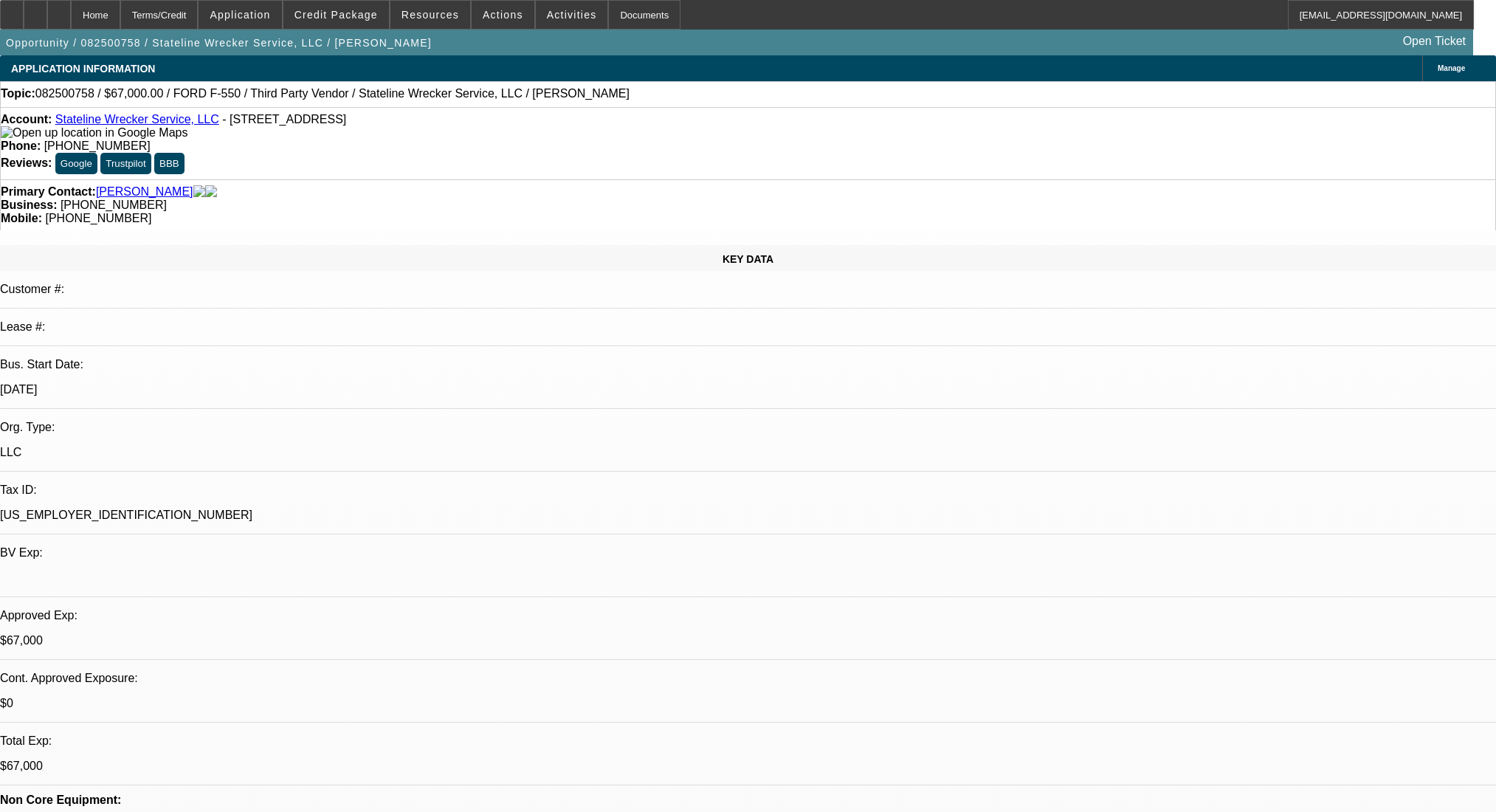
select select "0"
select select "2"
select select "0.1"
select select "4"
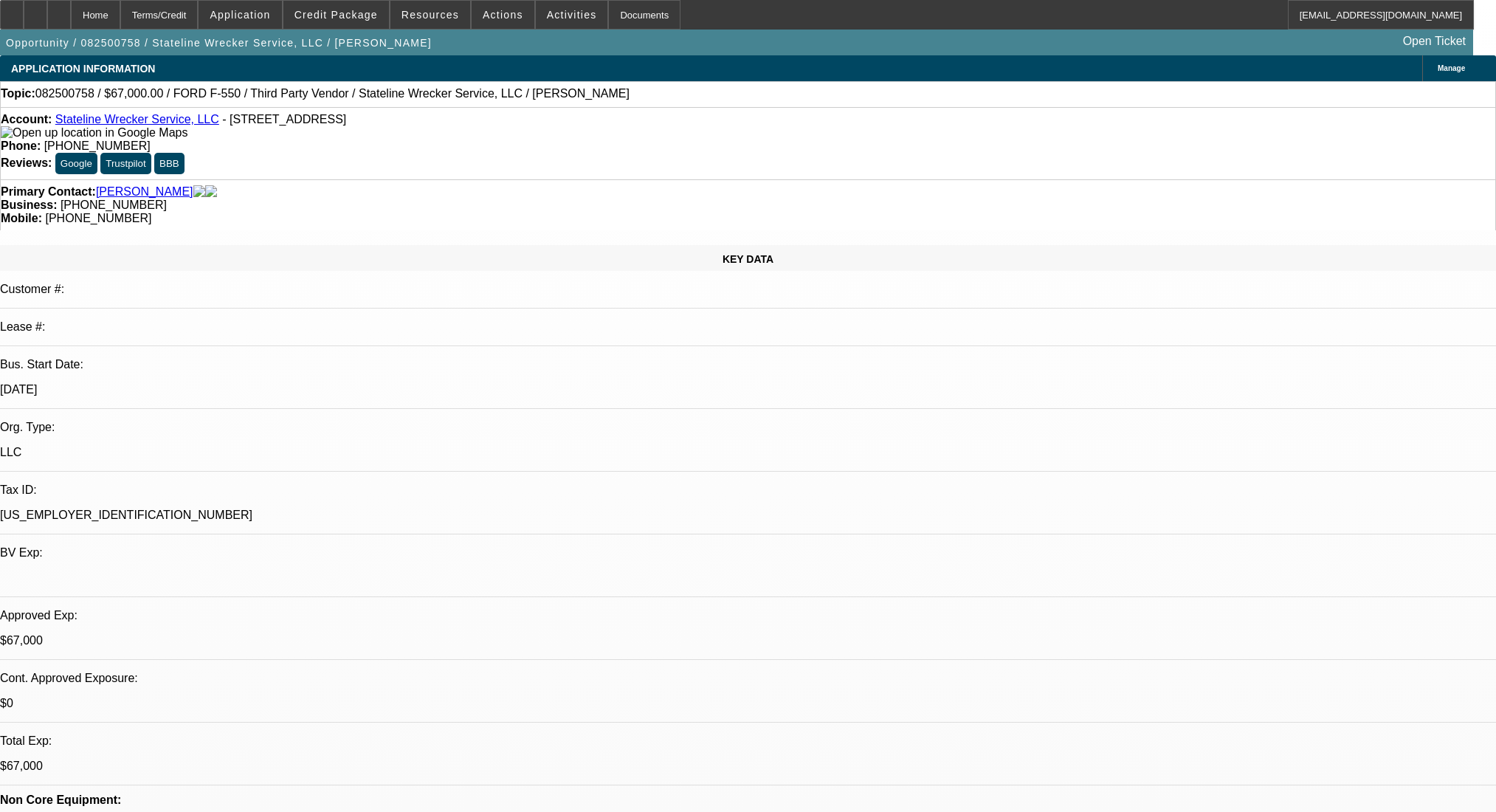
select select "0"
select select "2"
select select "0.1"
select select "4"
select select "0"
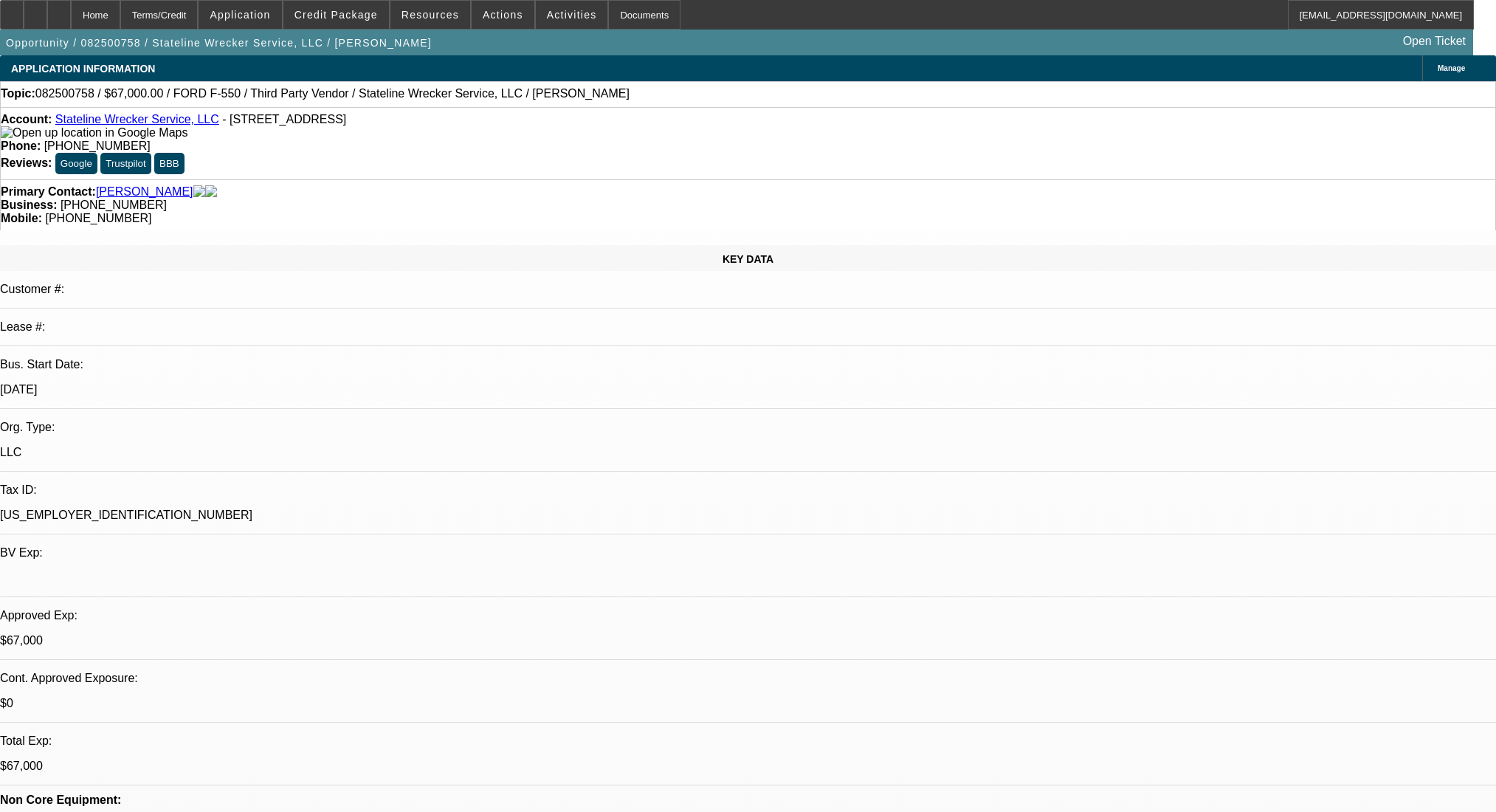
select select "2"
select select "0.1"
select select "4"
select select "0.15"
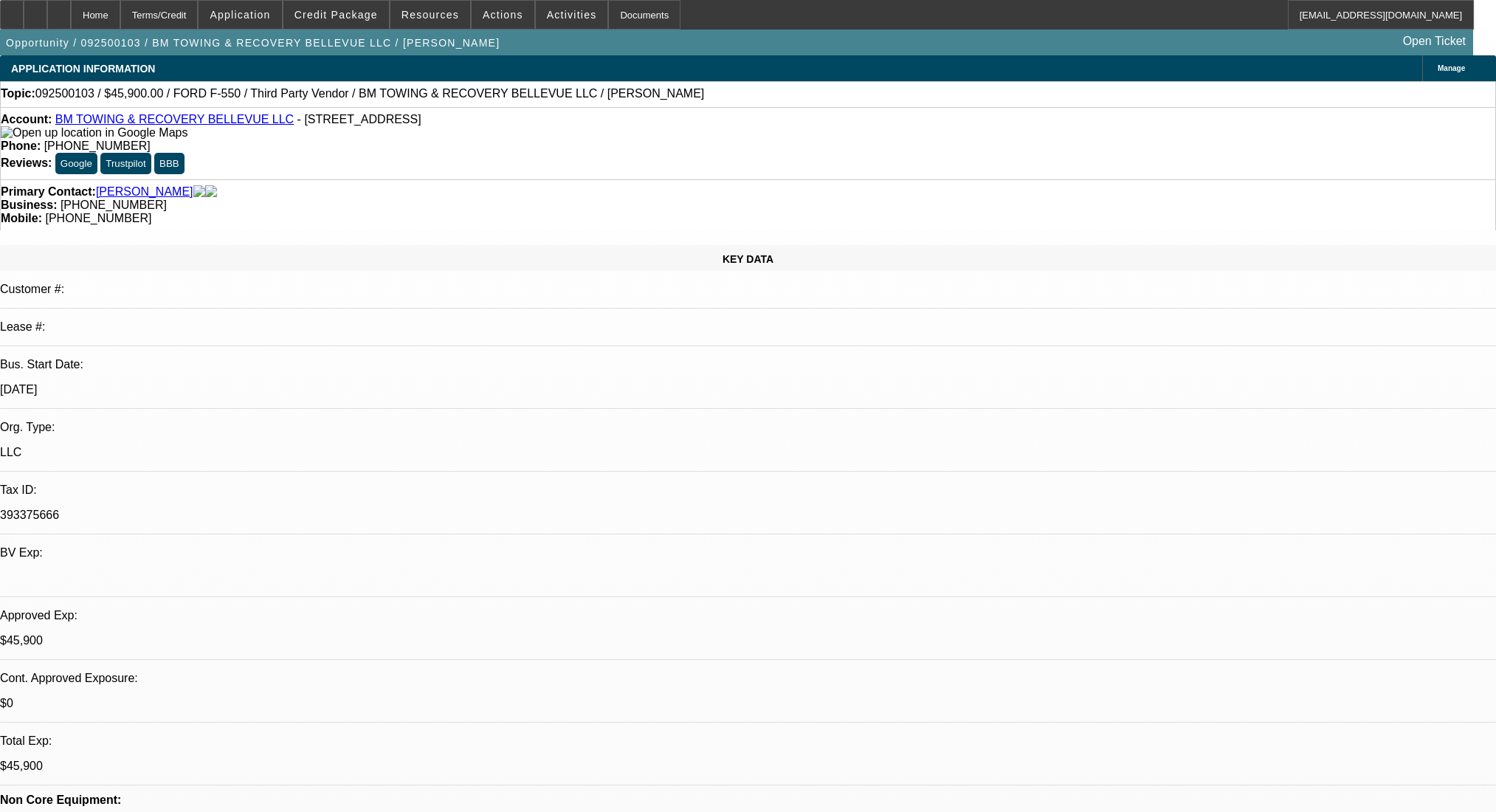
select select "2"
select select "0.1"
select select "4"
select select "0"
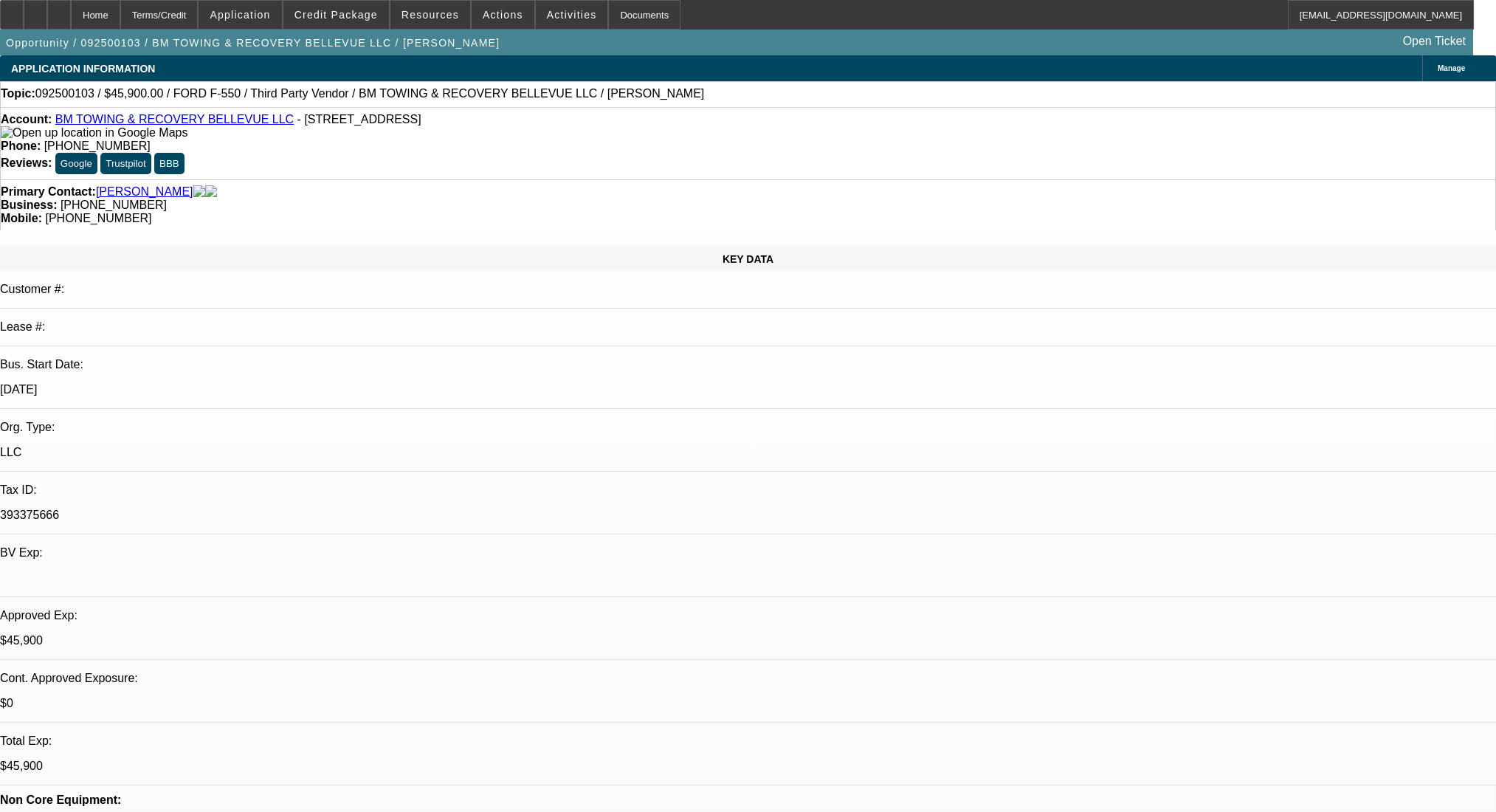
select select "2"
select select "0.1"
select select "4"
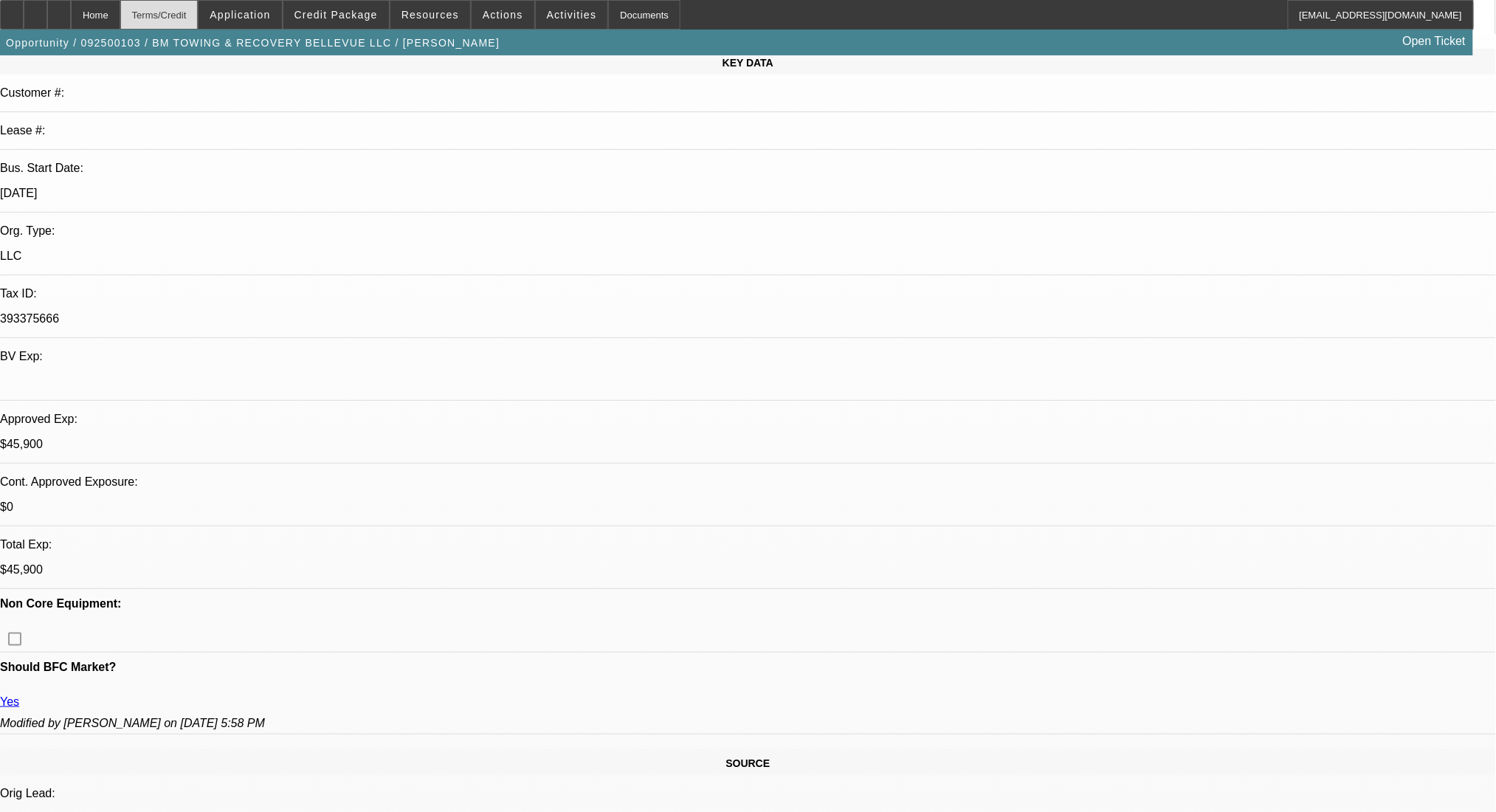
click at [199, 8] on div "Terms/Credit" at bounding box center [160, 15] width 78 height 29
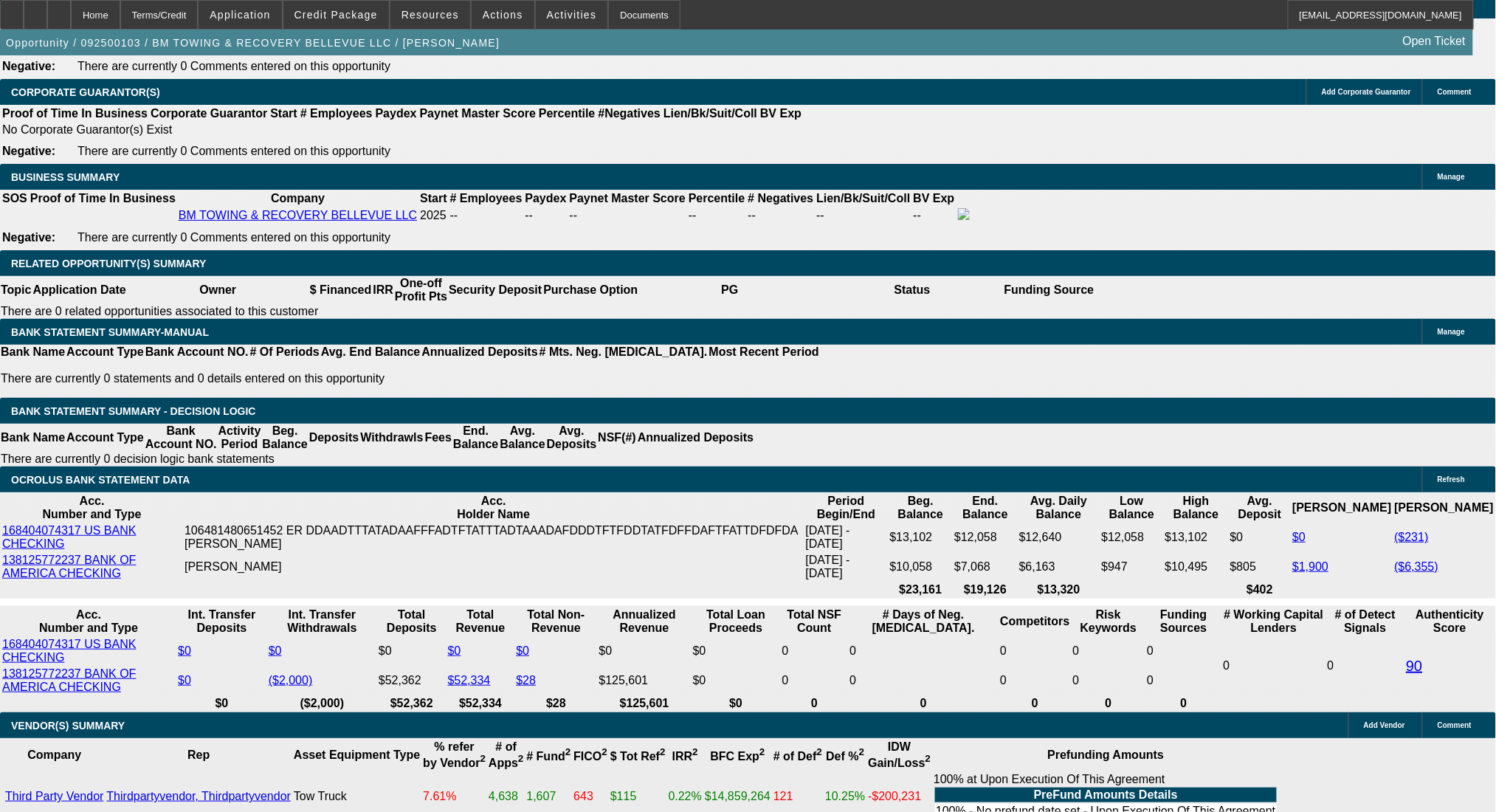
scroll to position [2464, 0]
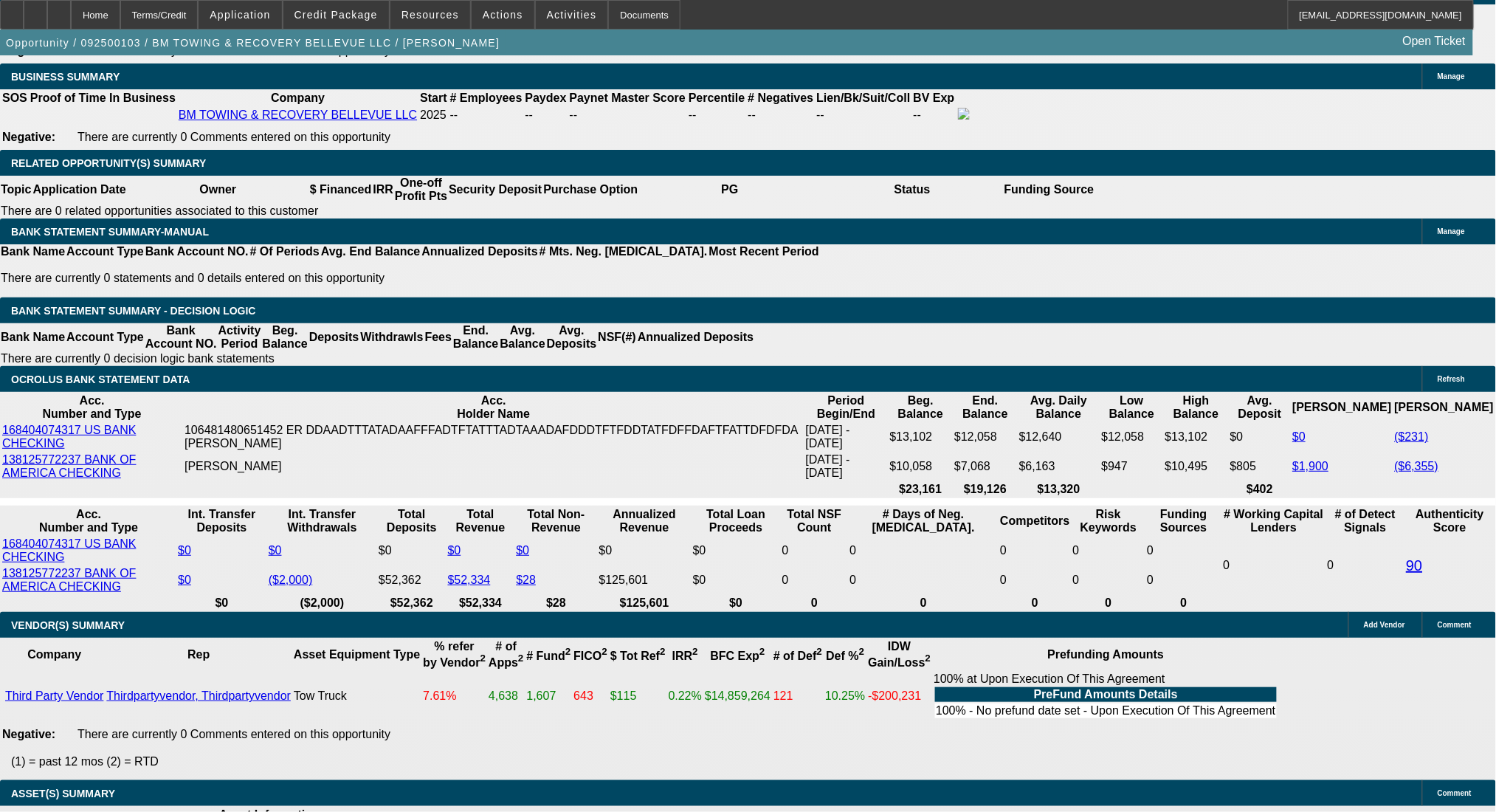
drag, startPoint x: 272, startPoint y: 420, endPoint x: 376, endPoint y: 421, distance: 104.0
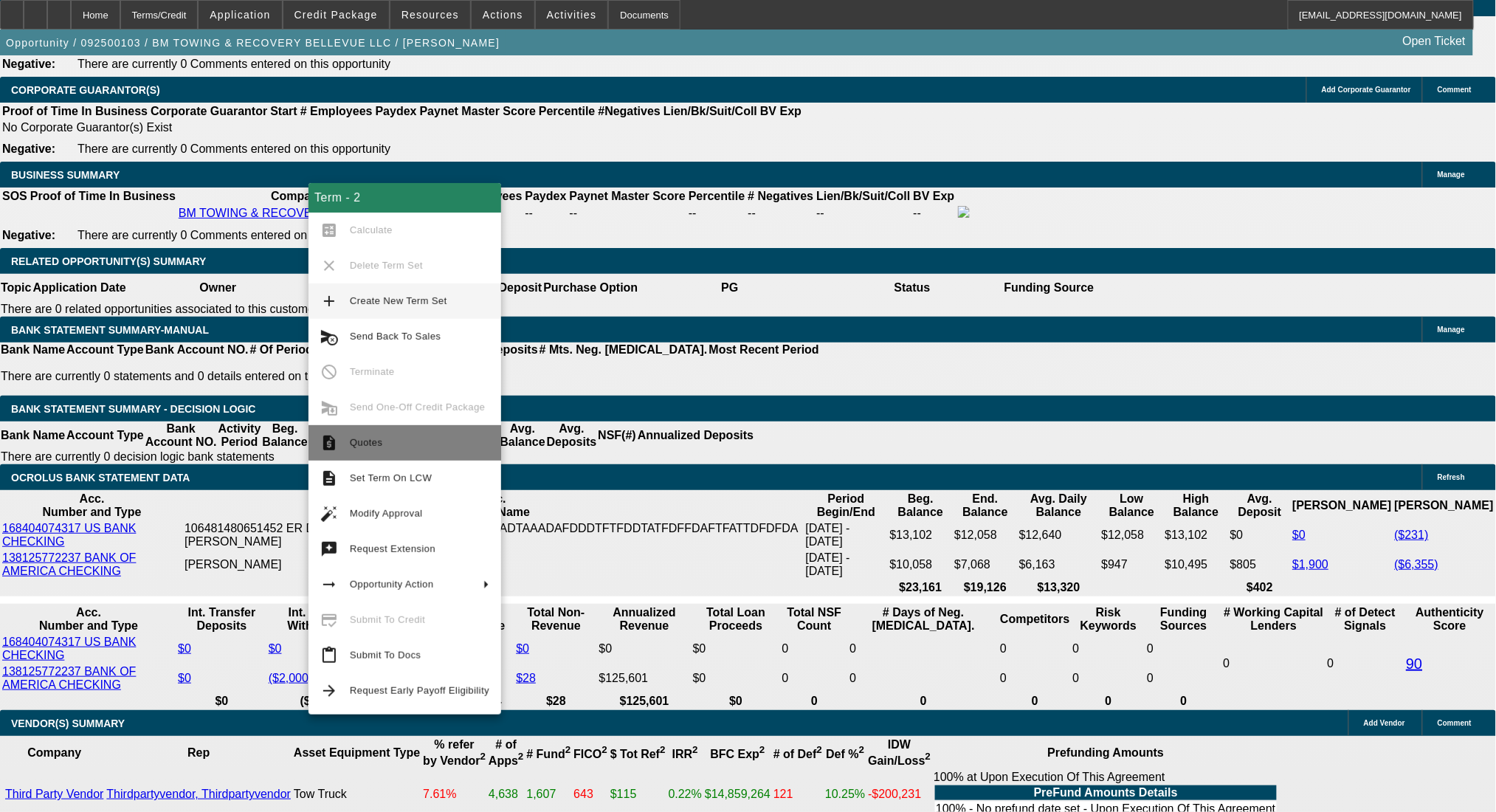
click at [344, 444] on button "request_quote Quotes" at bounding box center [405, 442] width 193 height 36
